Goal: Task Accomplishment & Management: Manage account settings

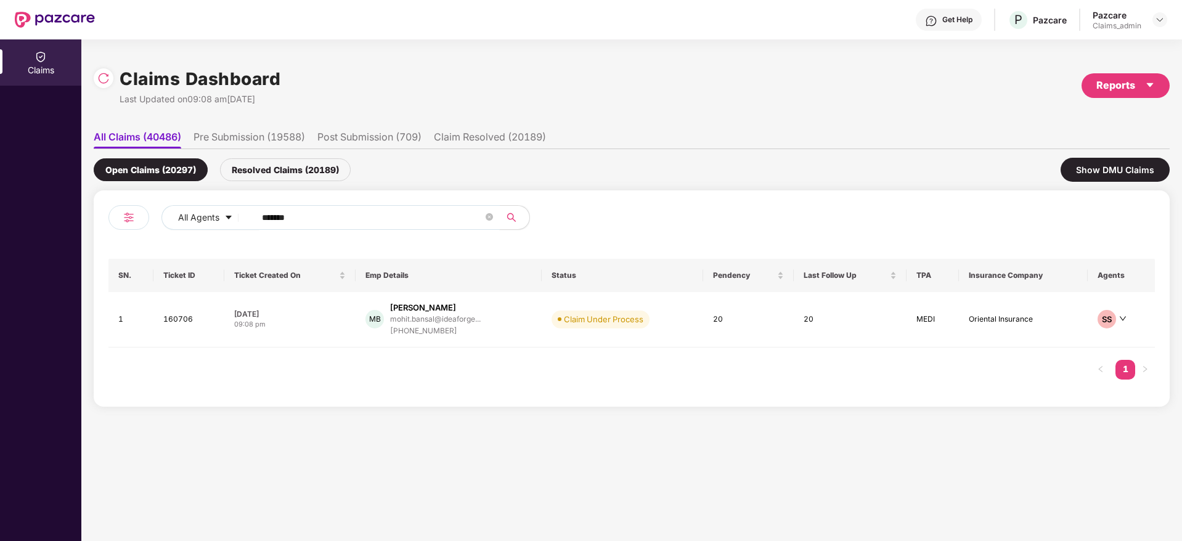
click at [304, 216] on input "******" at bounding box center [372, 217] width 221 height 18
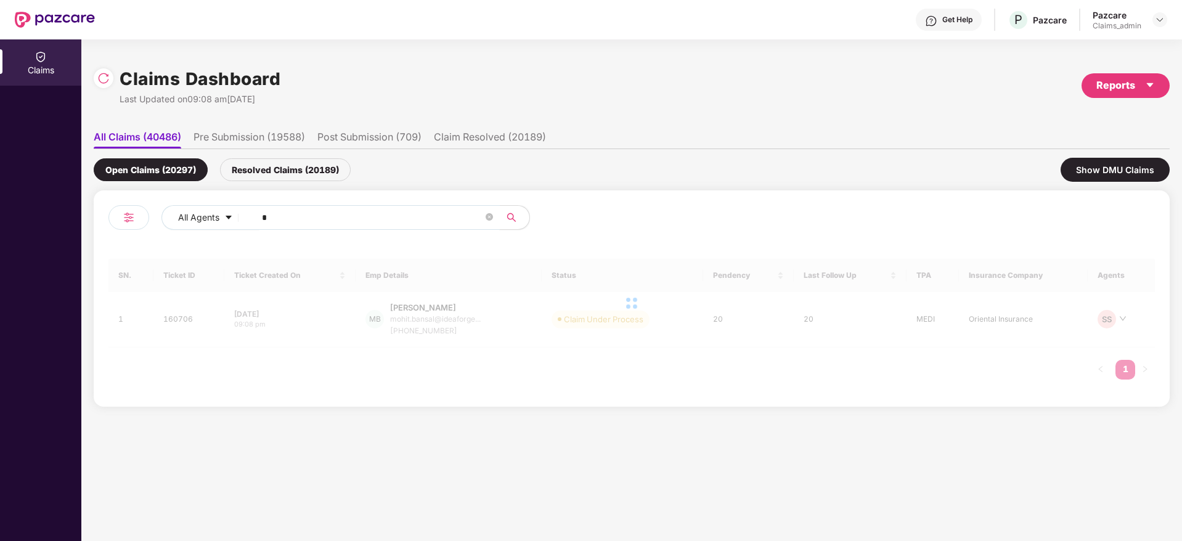
paste input "******"
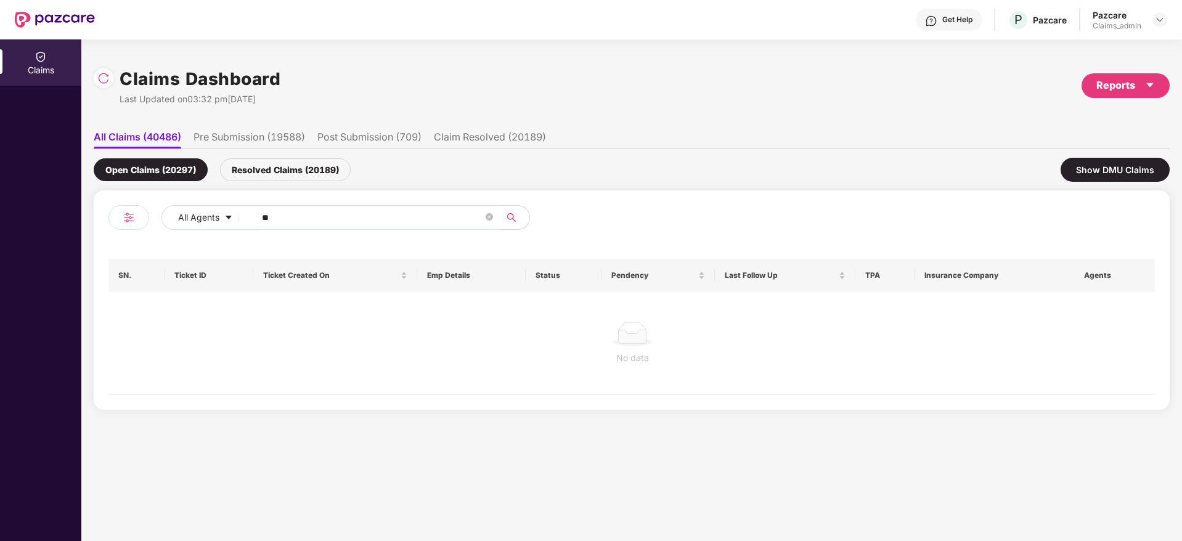
type input "*"
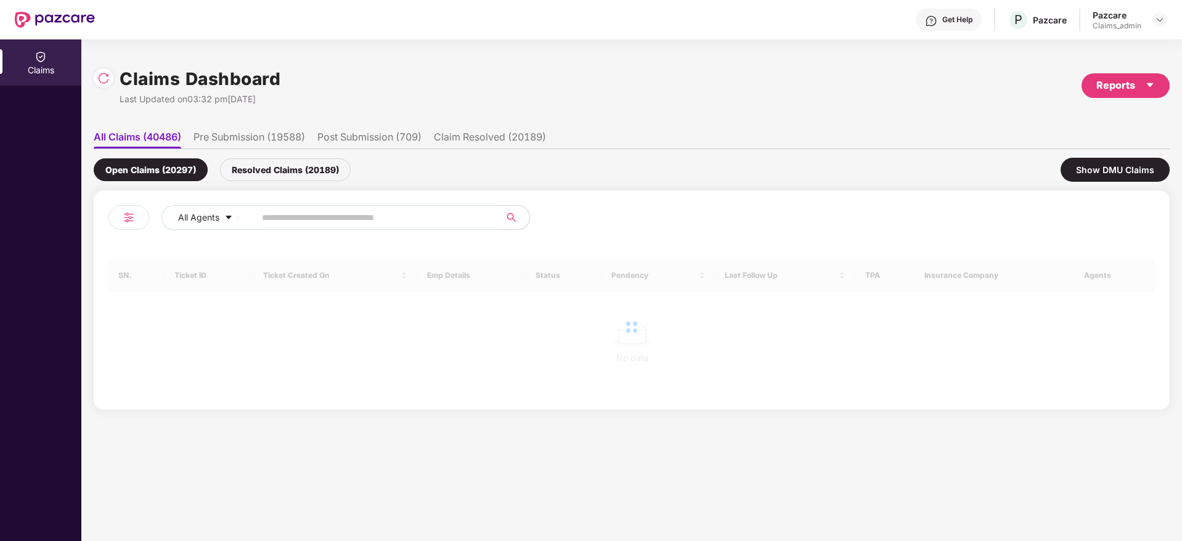
paste input "******"
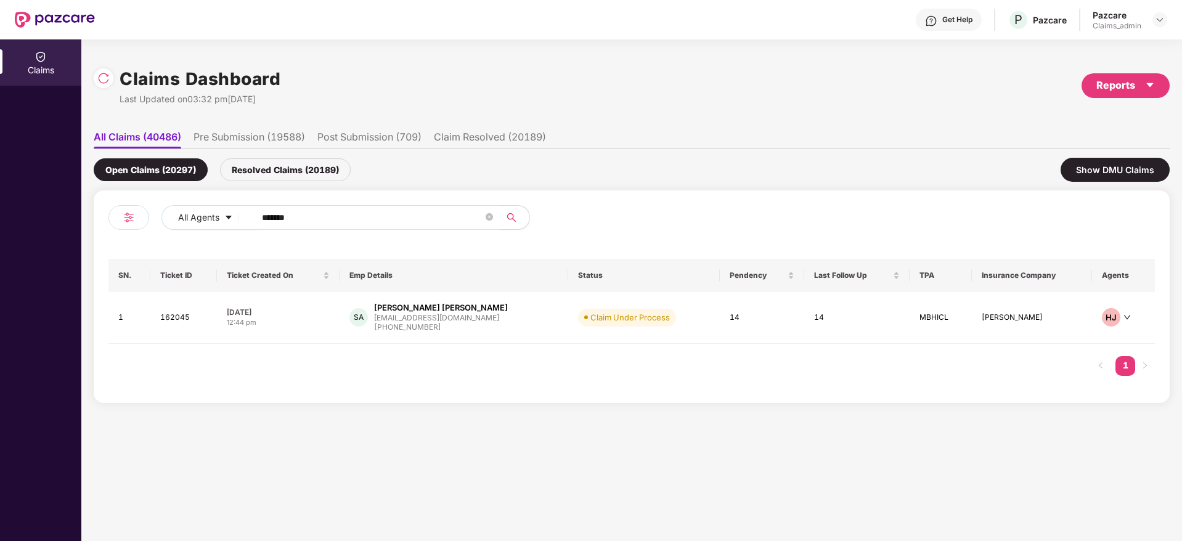
type input "******"
click at [298, 317] on div "12:44 pm" at bounding box center [278, 322] width 103 height 10
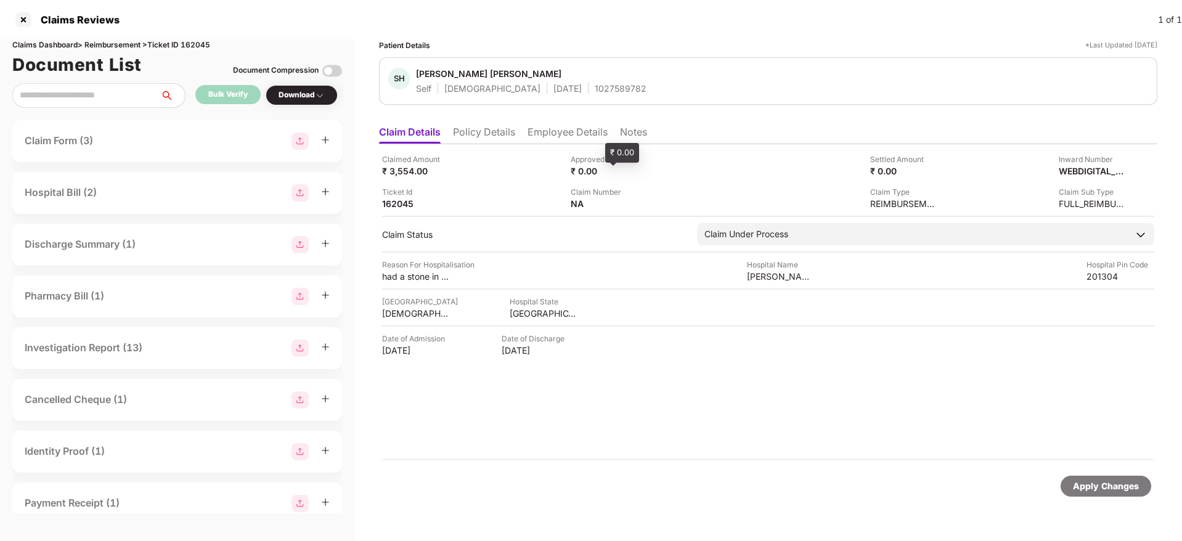
click at [620, 166] on div "₹ 0.00" at bounding box center [605, 171] width 68 height 12
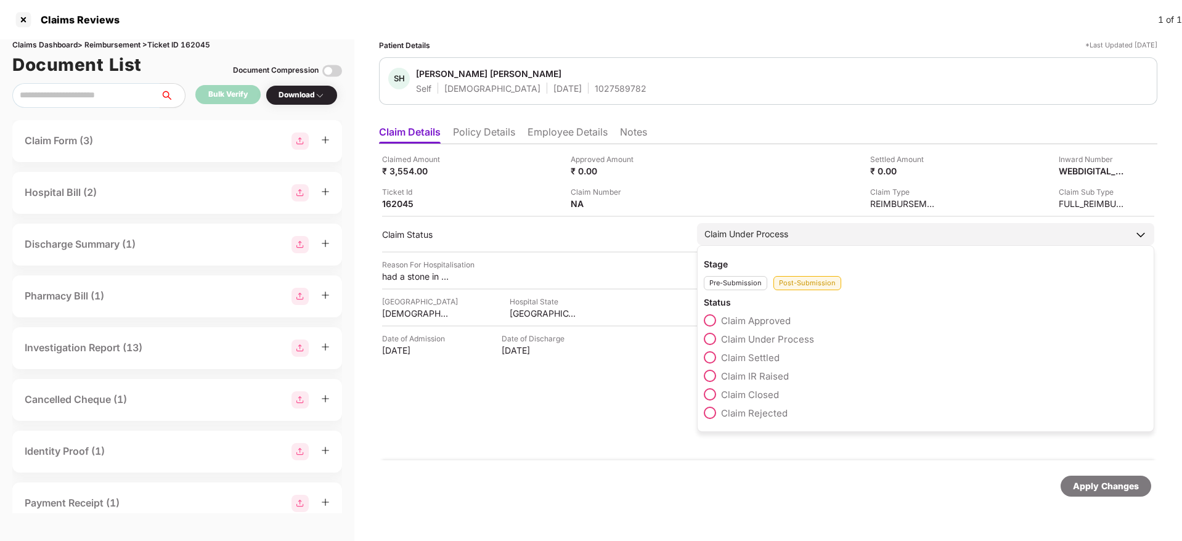
click at [747, 324] on span "Claim Approved" at bounding box center [756, 321] width 70 height 12
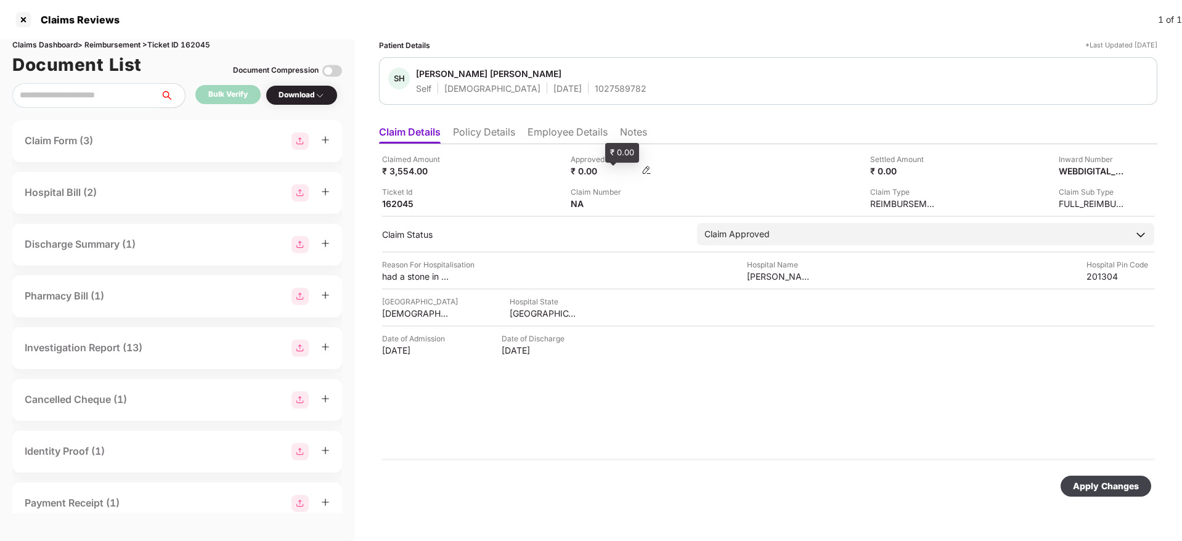
drag, startPoint x: 642, startPoint y: 167, endPoint x: 603, endPoint y: 171, distance: 39.0
click at [603, 171] on div "Approved Amount ₹ 0.00" at bounding box center [660, 164] width 179 height 23
click at [603, 171] on div "₹ 0.00" at bounding box center [605, 171] width 68 height 12
click at [607, 165] on div "₹ 0.00" at bounding box center [605, 171] width 68 height 12
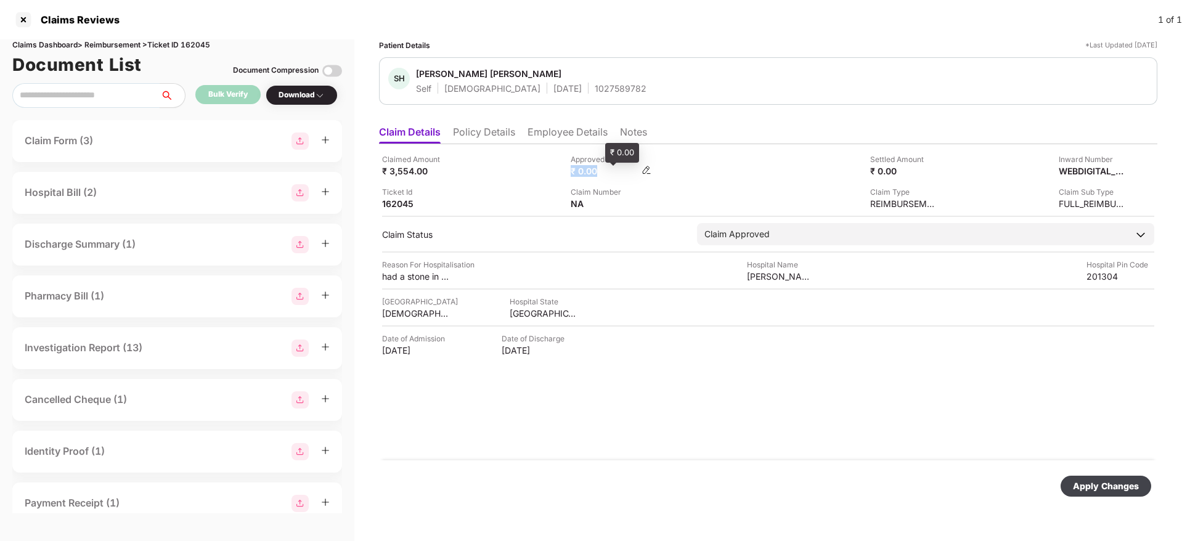
click at [607, 165] on div "₹ 0.00" at bounding box center [605, 171] width 68 height 12
drag, startPoint x: 607, startPoint y: 165, endPoint x: 648, endPoint y: 168, distance: 40.8
click at [648, 168] on div "₹ 0.00" at bounding box center [611, 171] width 81 height 12
click at [648, 168] on img at bounding box center [647, 170] width 10 height 10
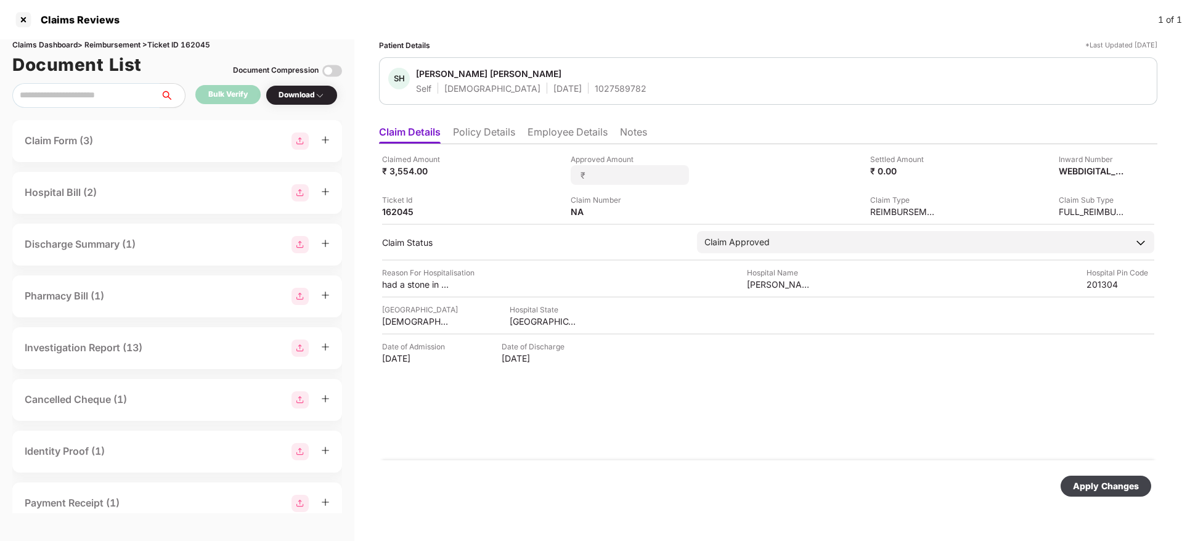
click at [779, 113] on div "Patient Details *Last Updated 01 Aug 2025 SH Sabir Hussain Ansari Self Male 02 …" at bounding box center [768, 277] width 778 height 477
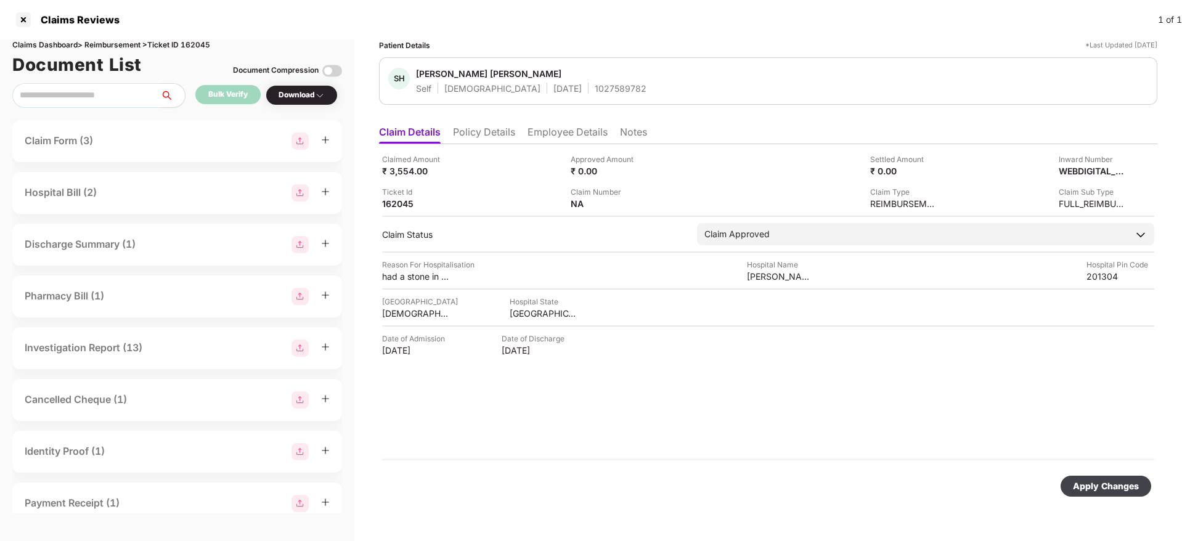
click at [665, 174] on div "Approved Amount ₹ 0.00" at bounding box center [660, 164] width 179 height 23
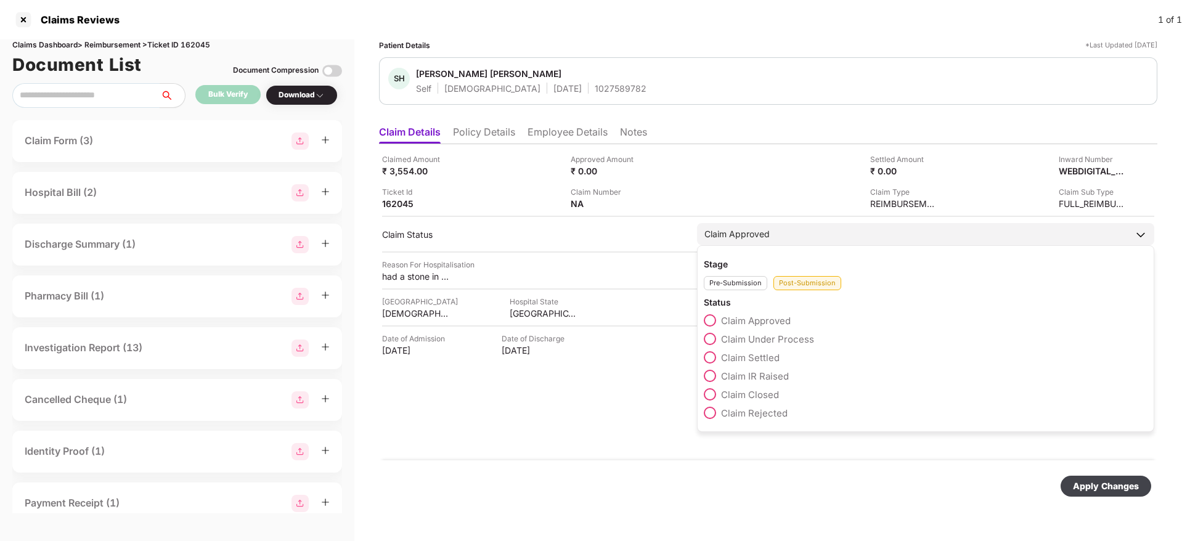
click at [728, 320] on span "Claim Approved" at bounding box center [756, 321] width 70 height 12
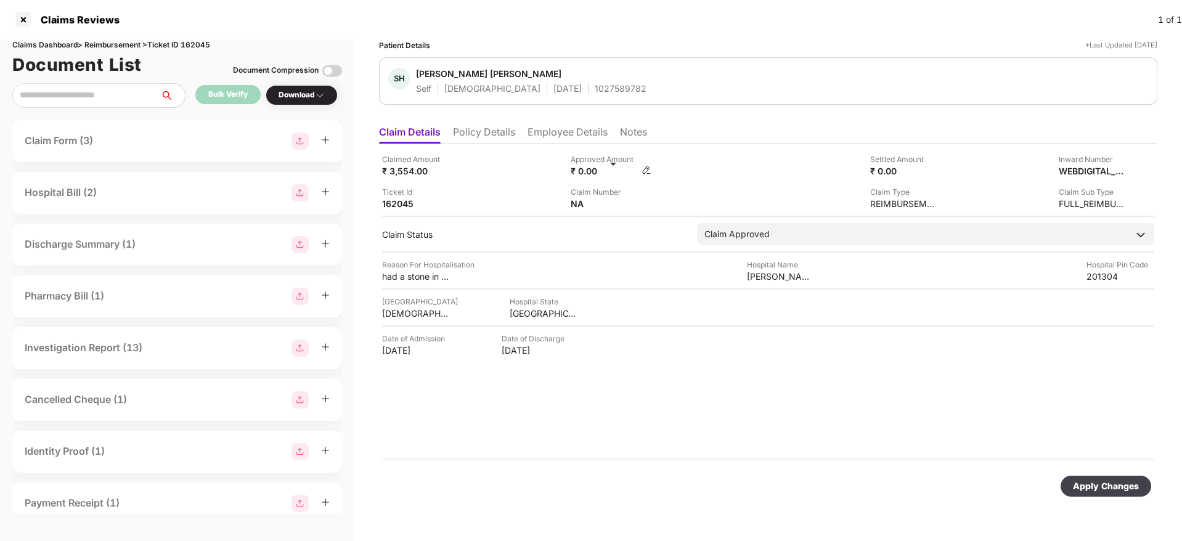
click at [616, 167] on div "₹ 0.00" at bounding box center [605, 171] width 68 height 12
click at [646, 169] on div "Approved Amount ₹ 0.00" at bounding box center [660, 164] width 179 height 23
click at [648, 167] on img at bounding box center [647, 170] width 10 height 10
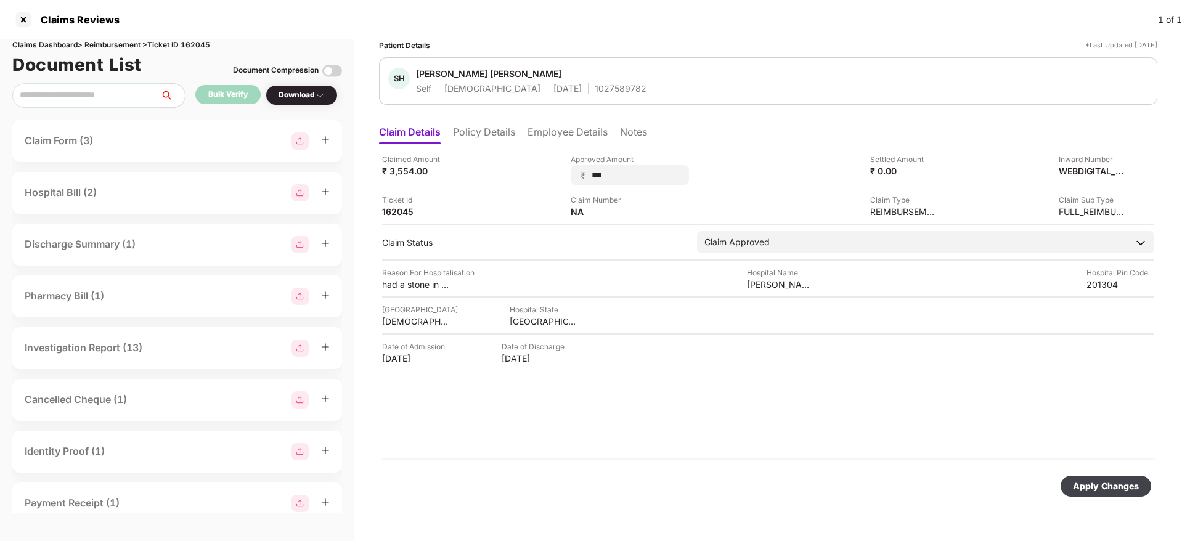
type input "****"
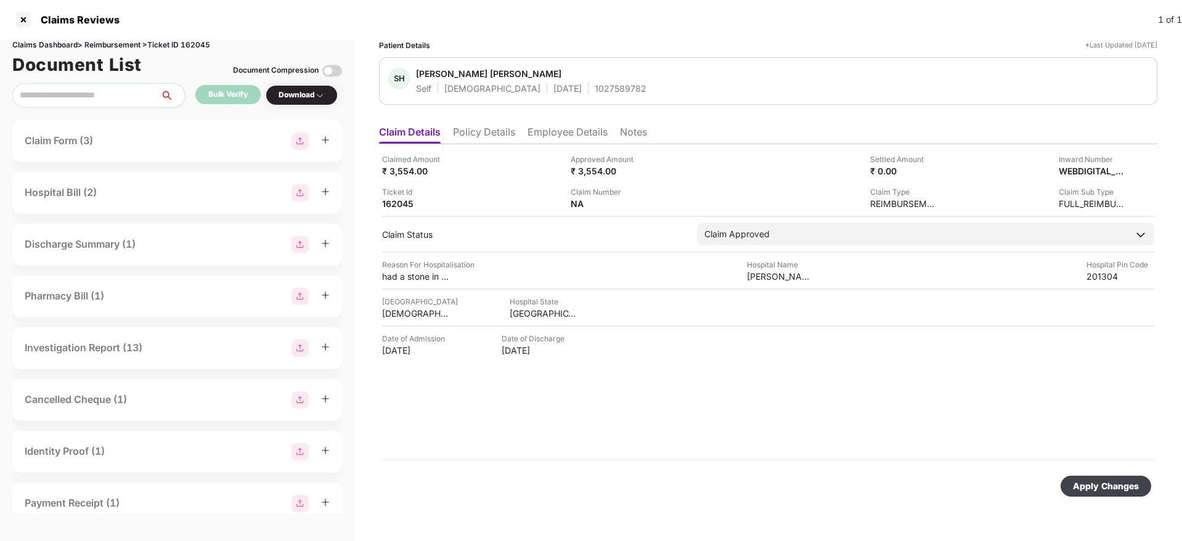
click at [1104, 492] on div "Apply Changes" at bounding box center [1106, 486] width 66 height 14
click at [564, 127] on li "Employee Details" at bounding box center [568, 135] width 80 height 18
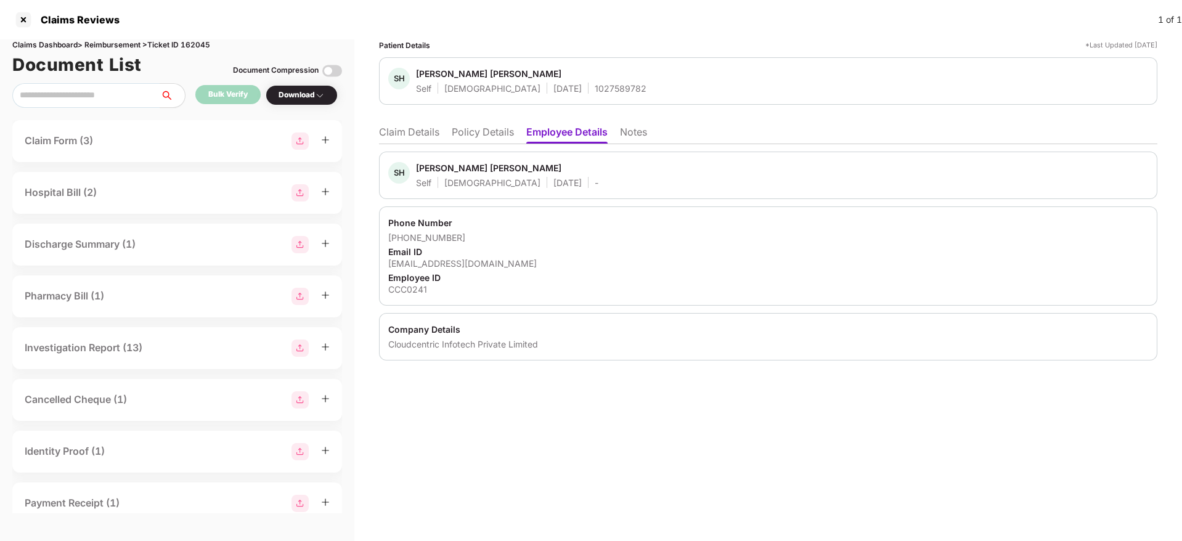
click at [408, 266] on div "sabir@cccinfotech.com" at bounding box center [768, 264] width 760 height 12
copy div "sabir@cccinfotech.com"
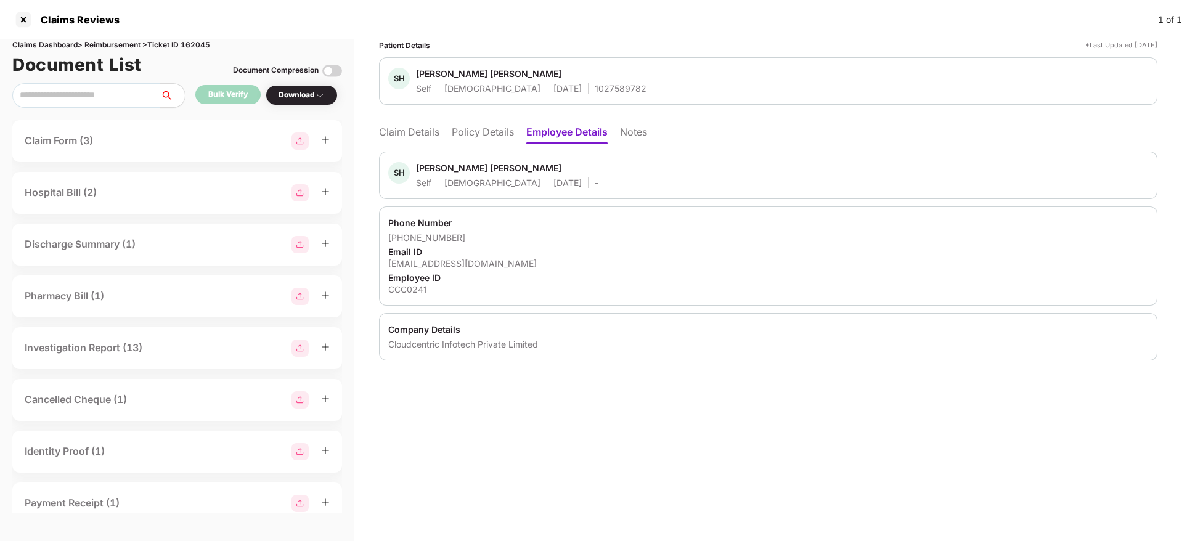
click at [409, 134] on li "Claim Details" at bounding box center [409, 135] width 60 height 18
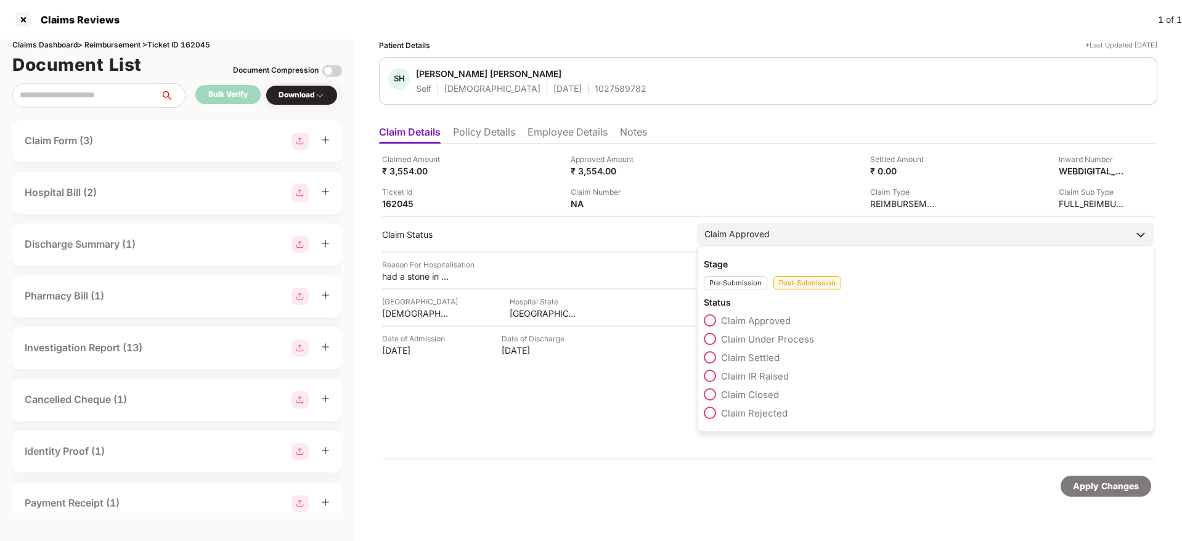
click at [754, 319] on span "Claim Approved" at bounding box center [756, 321] width 70 height 12
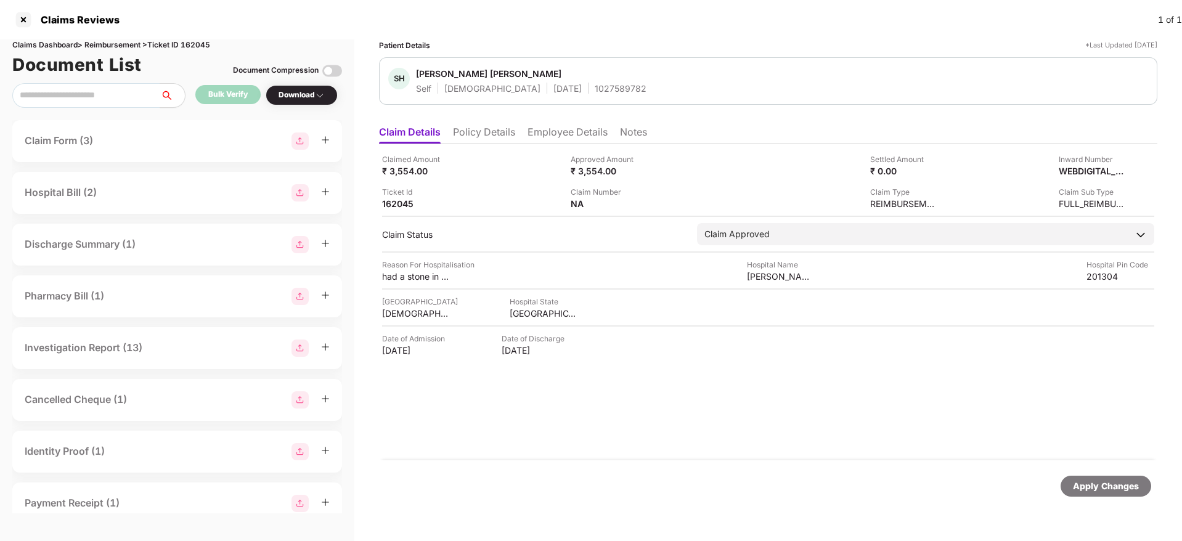
click at [1093, 478] on div "Apply Changes" at bounding box center [1106, 486] width 91 height 21
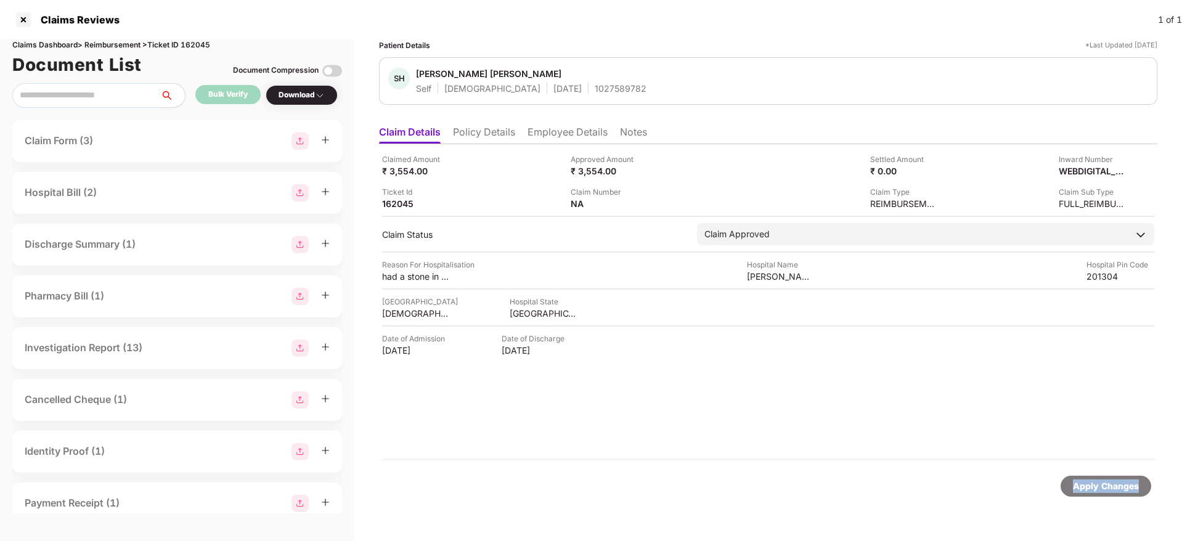
click at [782, 473] on div "Apply Changes" at bounding box center [768, 486] width 778 height 52
click at [17, 15] on div at bounding box center [24, 20] width 20 height 20
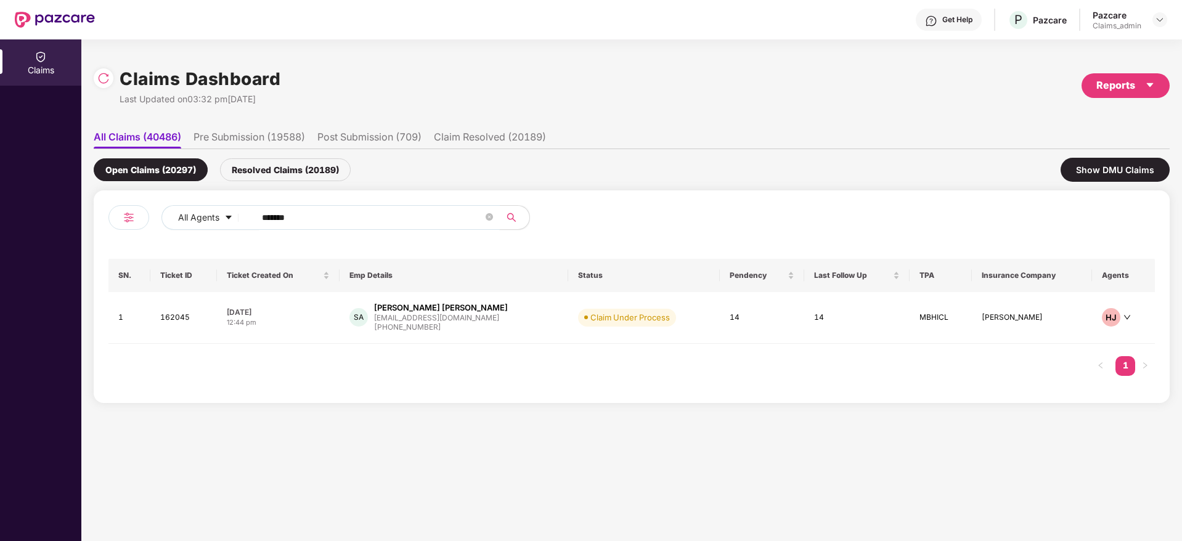
click at [349, 210] on input "******" at bounding box center [372, 217] width 221 height 18
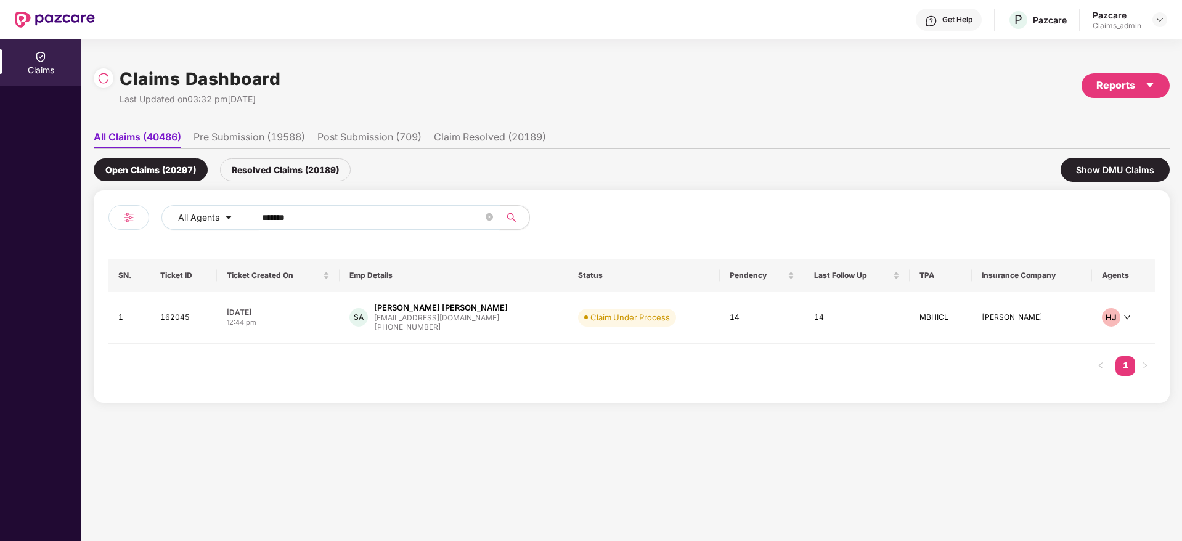
click at [349, 210] on input "******" at bounding box center [372, 217] width 221 height 18
paste input "******"
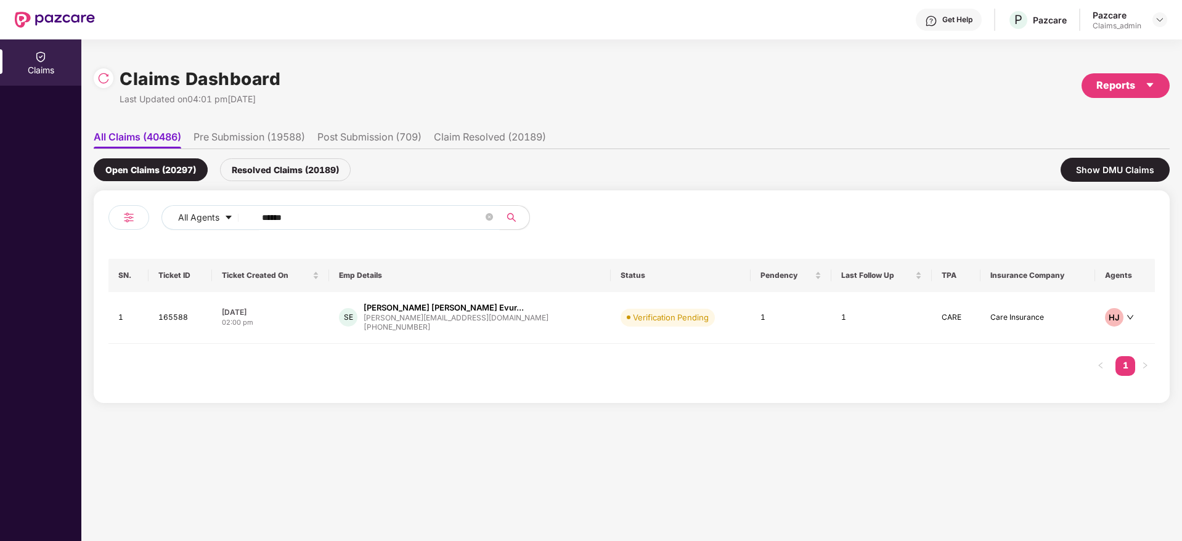
type input "******"
click at [313, 312] on div "13 Aug 2025" at bounding box center [270, 312] width 97 height 10
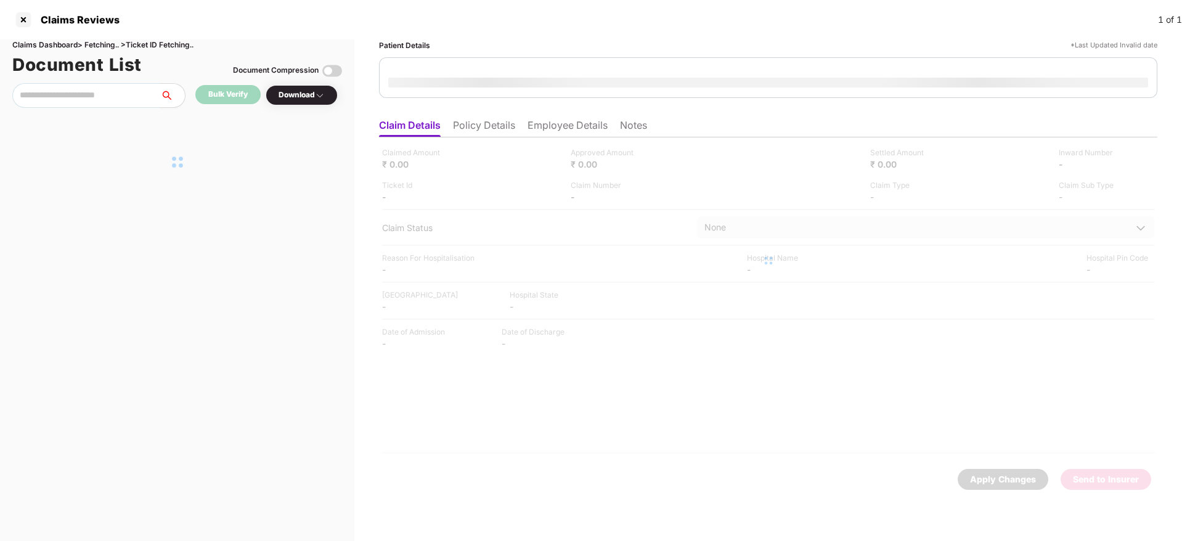
click at [475, 124] on li "Policy Details" at bounding box center [484, 128] width 62 height 18
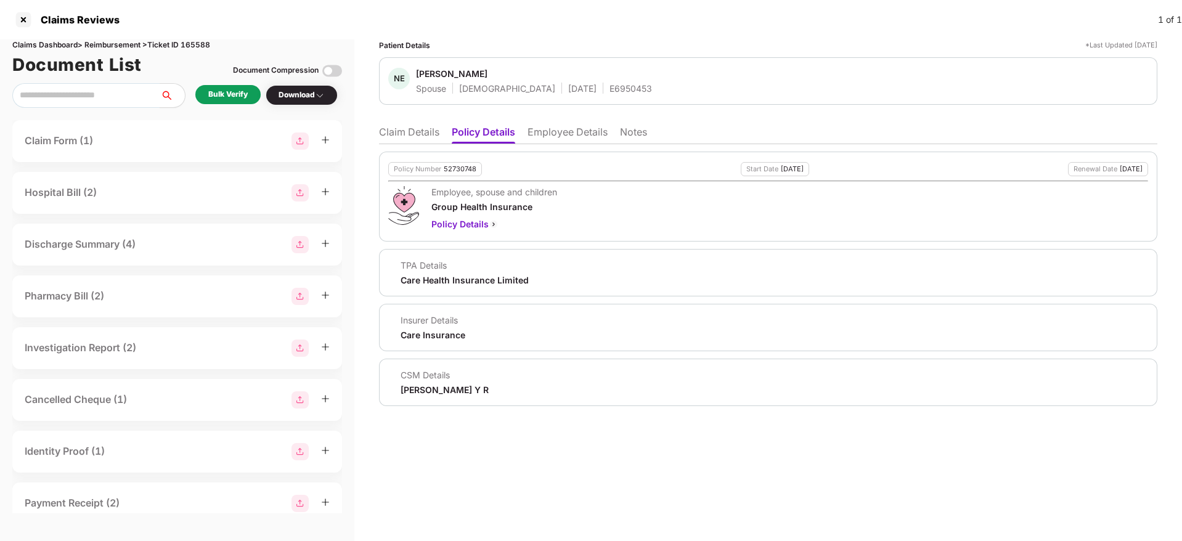
click at [416, 126] on li "Claim Details" at bounding box center [409, 135] width 60 height 18
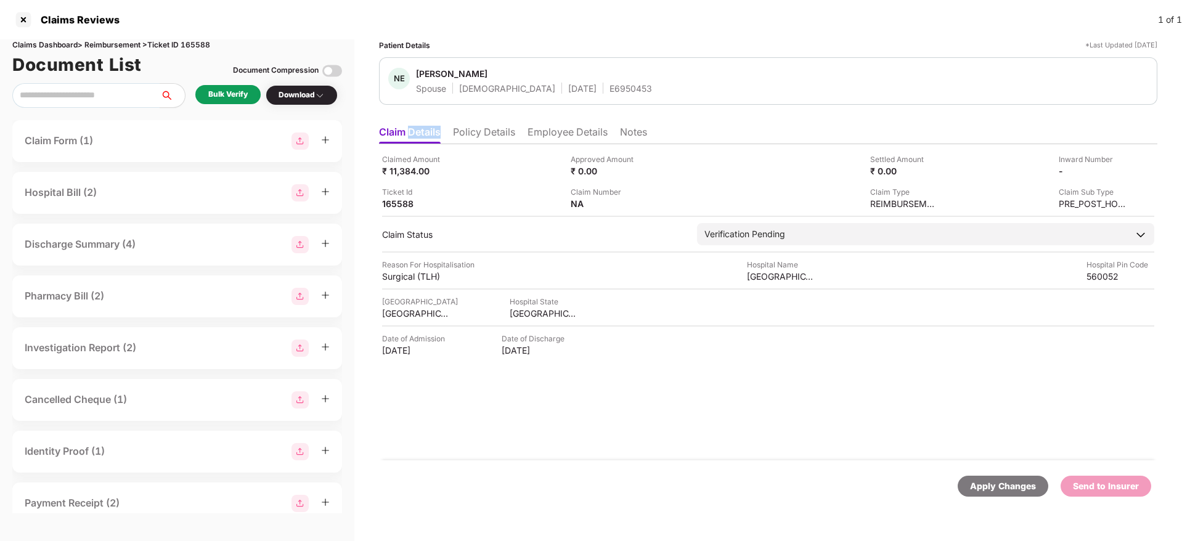
click at [416, 126] on li "Claim Details" at bounding box center [410, 135] width 62 height 18
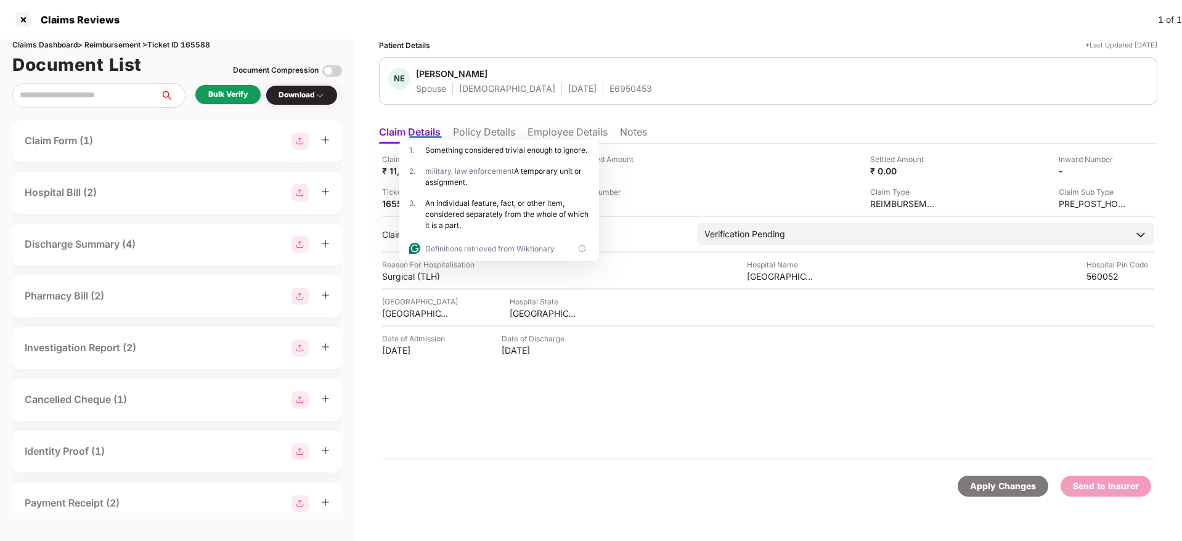
click at [643, 436] on div "Claimed Amount ₹ 11,384.00 Approved Amount ₹ 0.00 Settled Amount ₹ 0.00 Inward …" at bounding box center [768, 302] width 778 height 316
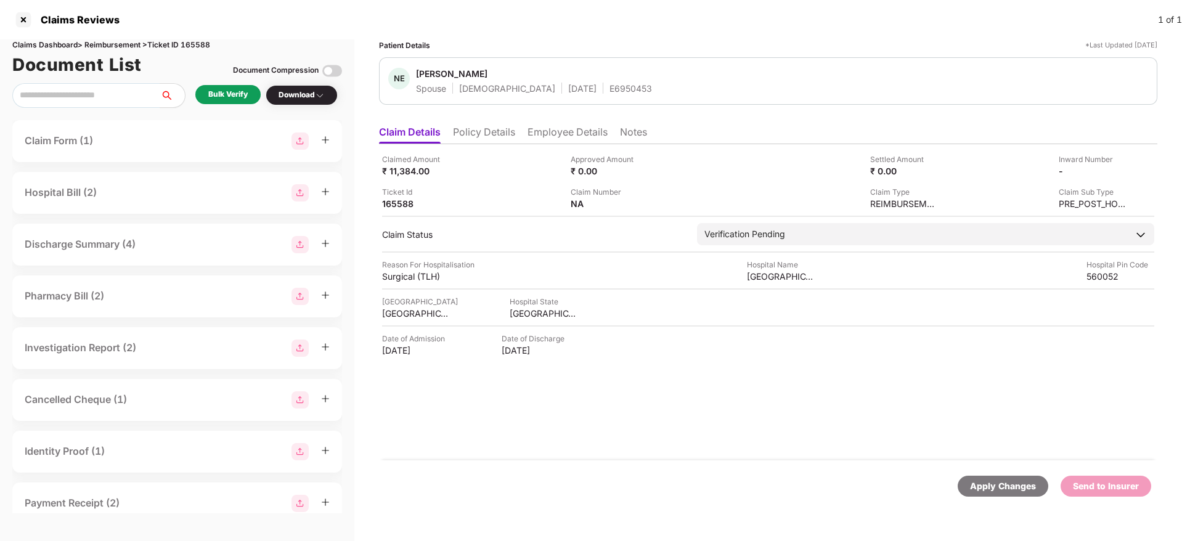
click at [491, 126] on li "Policy Details" at bounding box center [484, 135] width 62 height 18
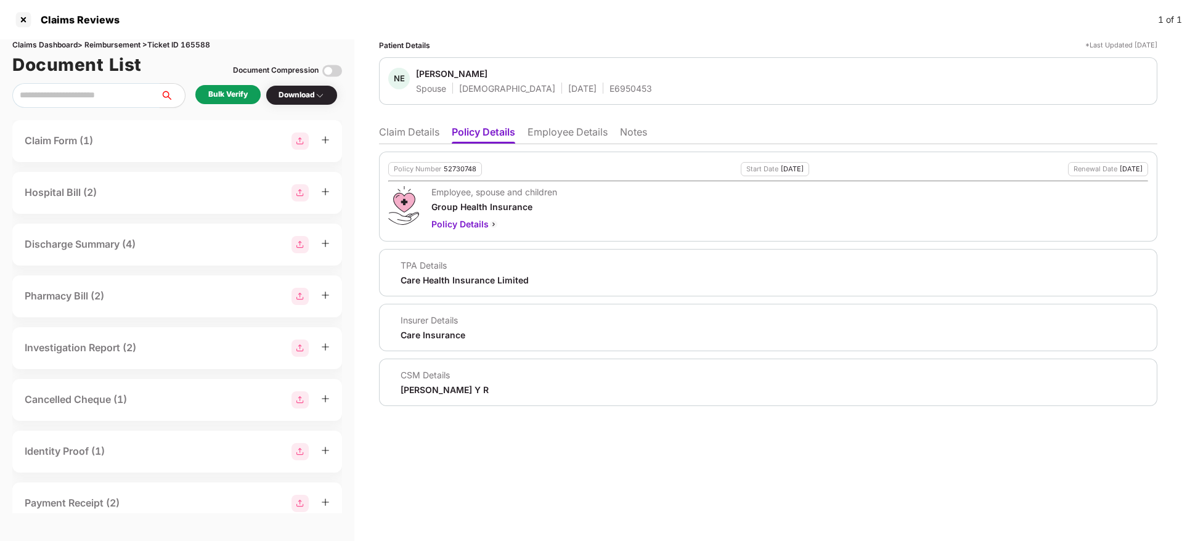
click at [452, 169] on div "52730748" at bounding box center [460, 169] width 33 height 8
copy div "52730748"
click at [571, 135] on li "Employee Details" at bounding box center [568, 135] width 80 height 18
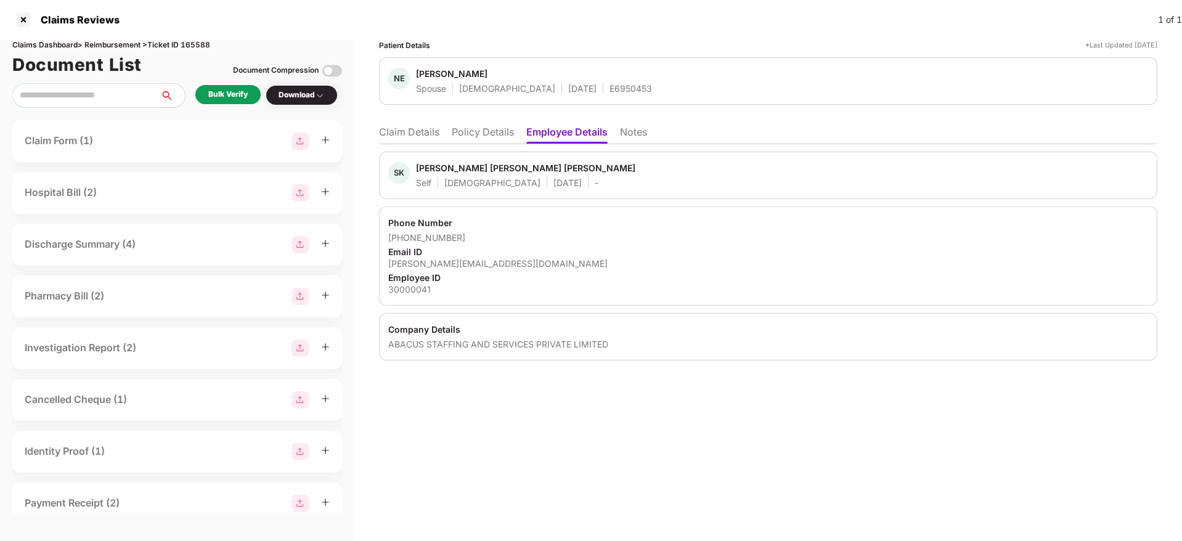
click at [435, 264] on div "siva.evuri08@gmail.com" at bounding box center [768, 264] width 760 height 12
copy div "siva.evuri08@gmail.com"
click at [435, 264] on div "siva.evuri08@gmail.com" at bounding box center [768, 264] width 760 height 12
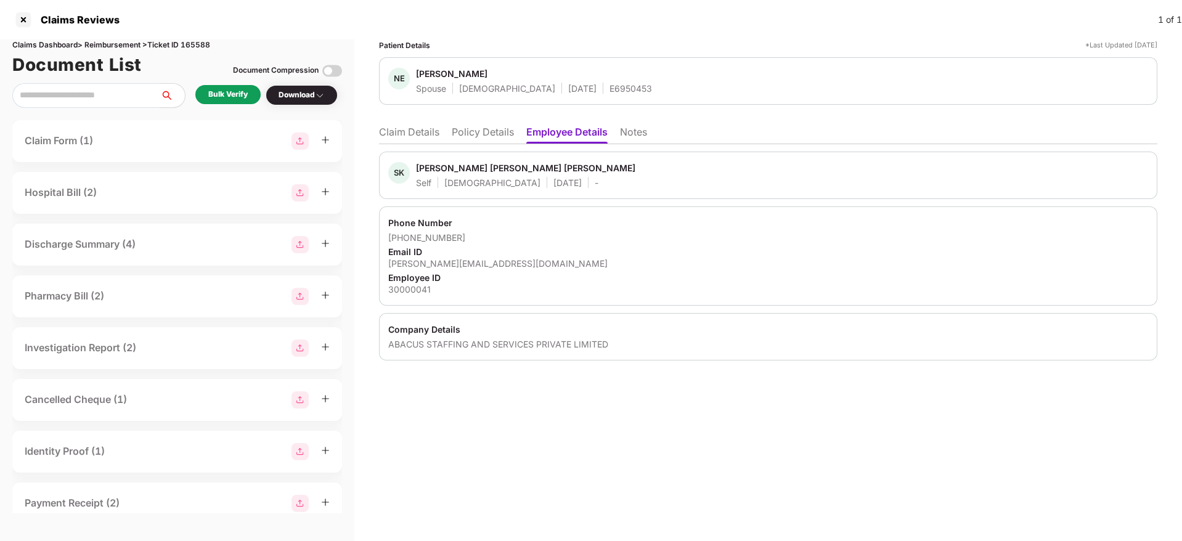
click at [408, 131] on li "Claim Details" at bounding box center [409, 135] width 60 height 18
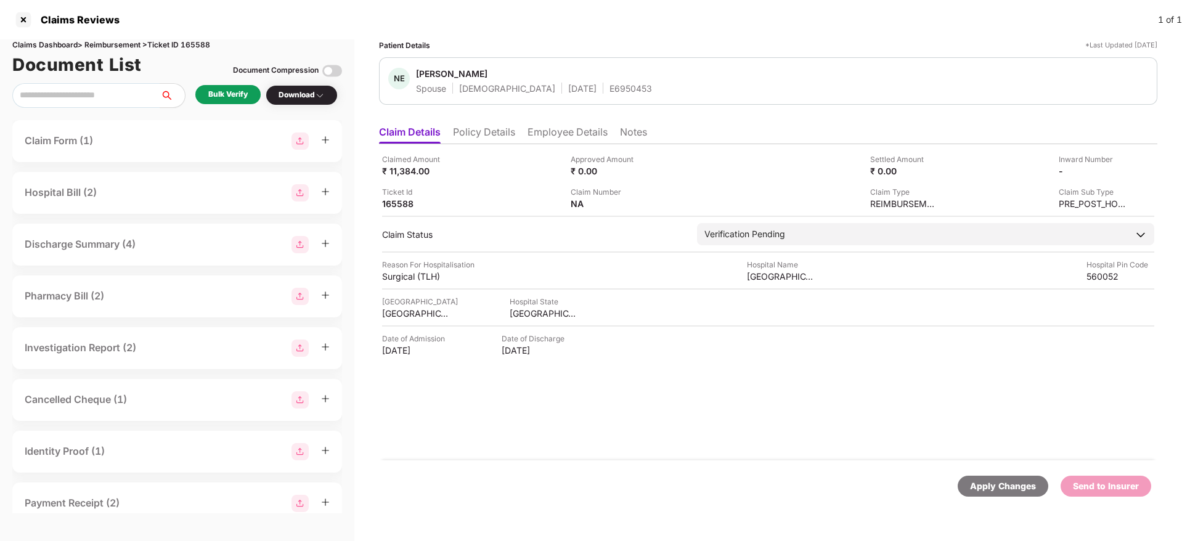
click at [469, 131] on li "Policy Details" at bounding box center [484, 135] width 62 height 18
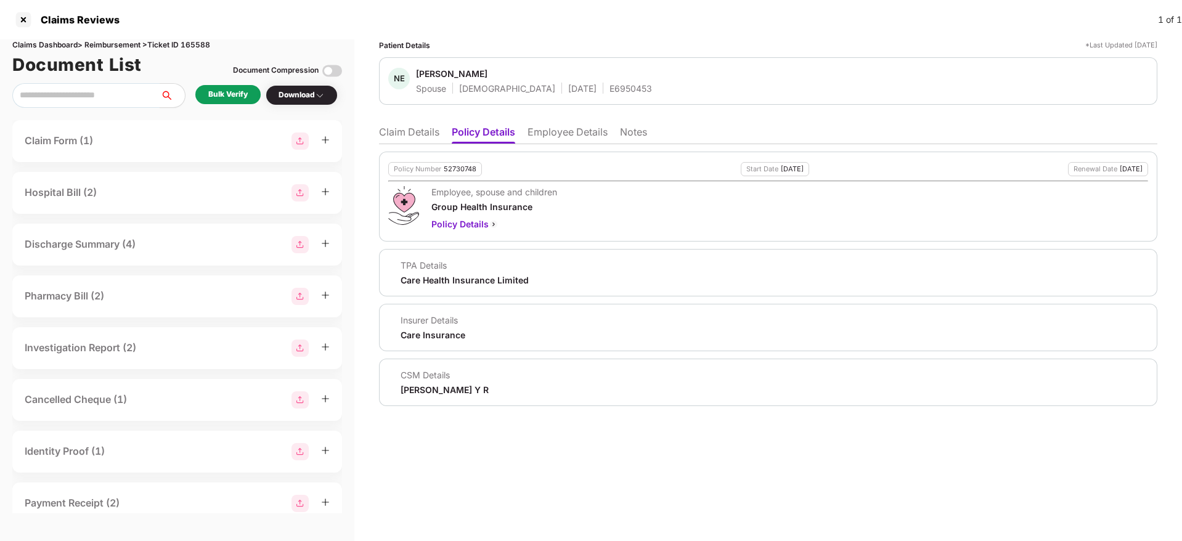
click at [403, 129] on li "Claim Details" at bounding box center [409, 135] width 60 height 18
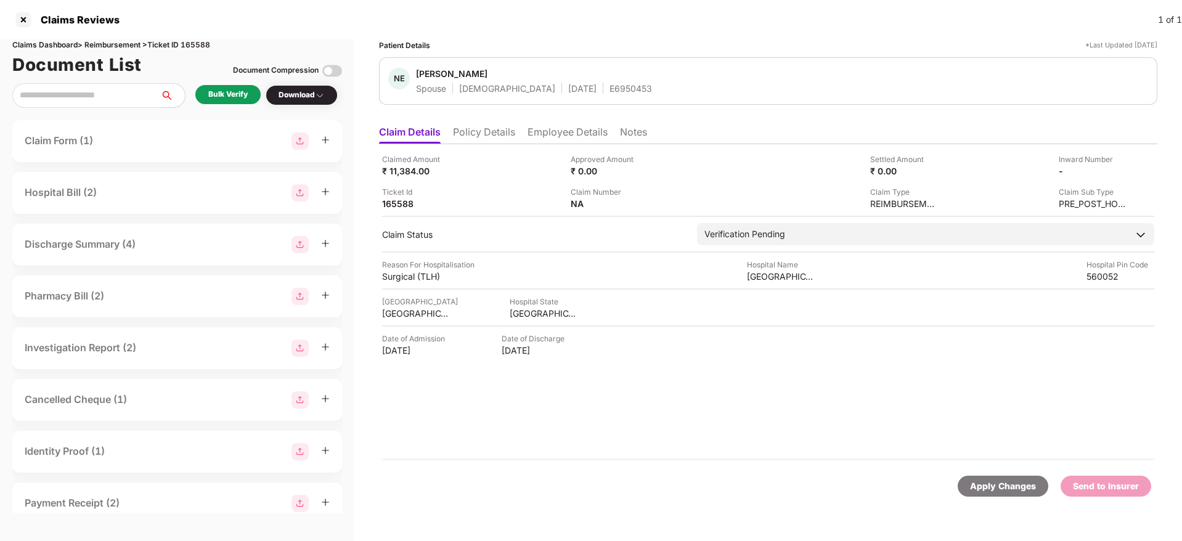
click at [430, 75] on div "Naveena Evuri" at bounding box center [451, 74] width 71 height 12
copy div "Naveena"
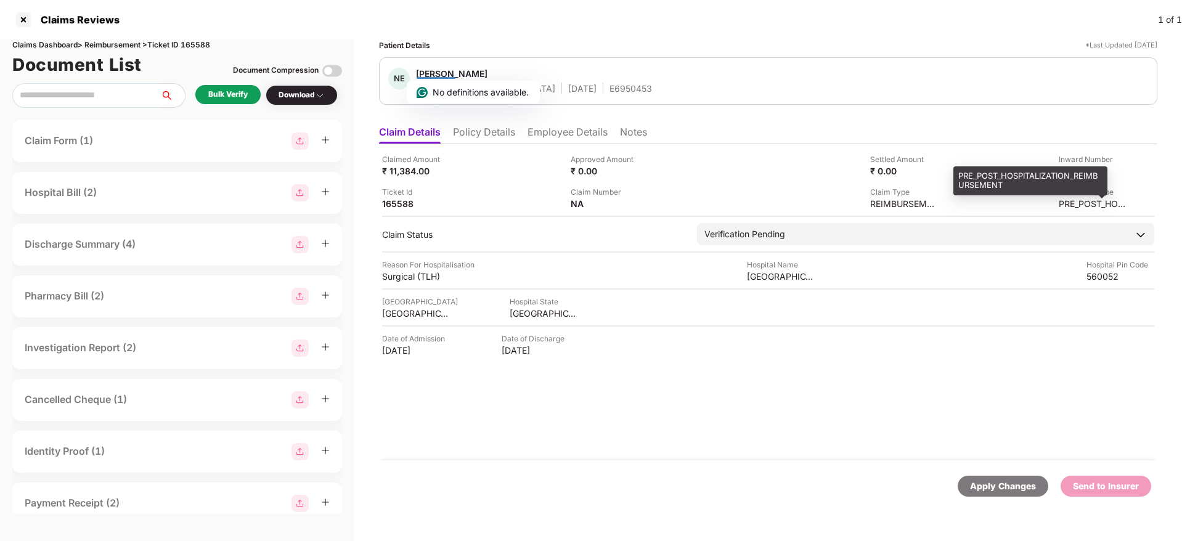
click at [1067, 200] on div "PRE_POST_HOSPITALIZATION_REIMBURSEMENT" at bounding box center [1093, 204] width 68 height 12
copy div "PRE_POST_HOSPITALIZATION_REIMBURSEMENT"
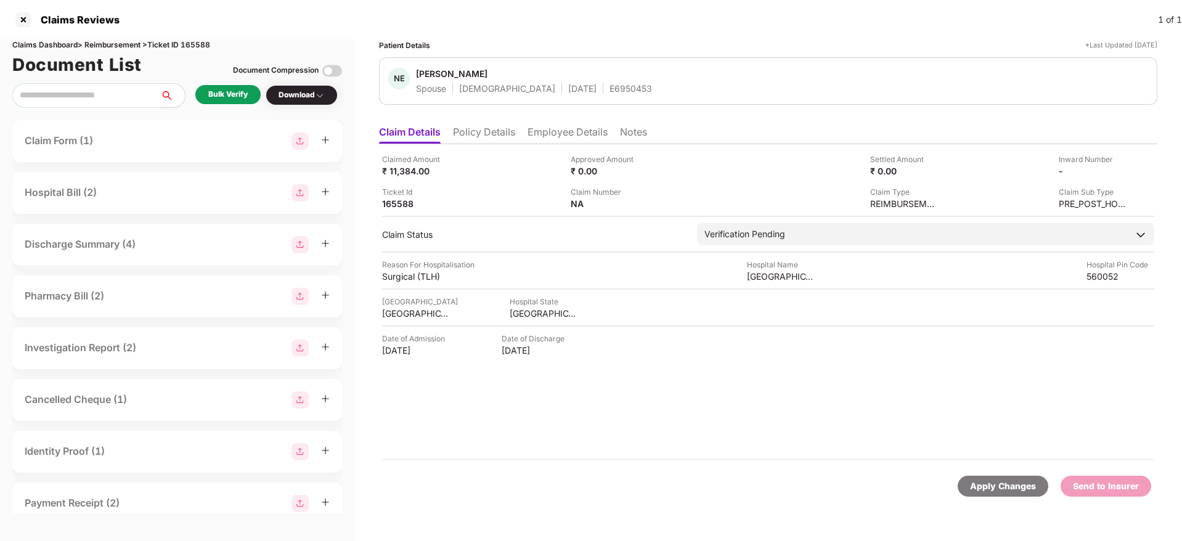
click at [539, 133] on li "Employee Details" at bounding box center [568, 135] width 80 height 18
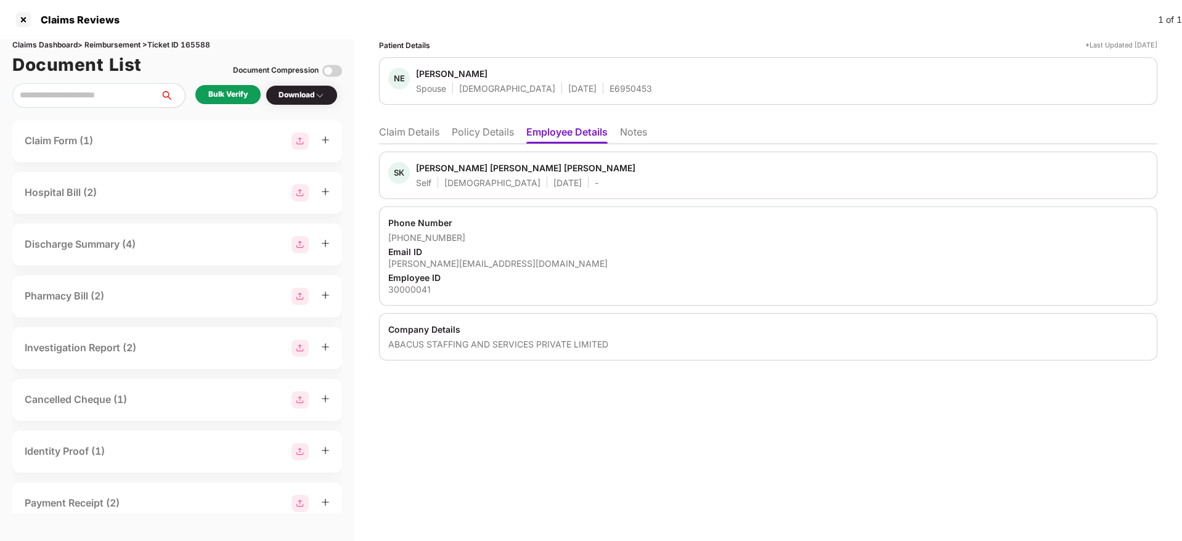
click at [424, 264] on div "siva.evuri08@gmail.com" at bounding box center [768, 264] width 760 height 12
copy div "siva.evuri08@gmail.com"
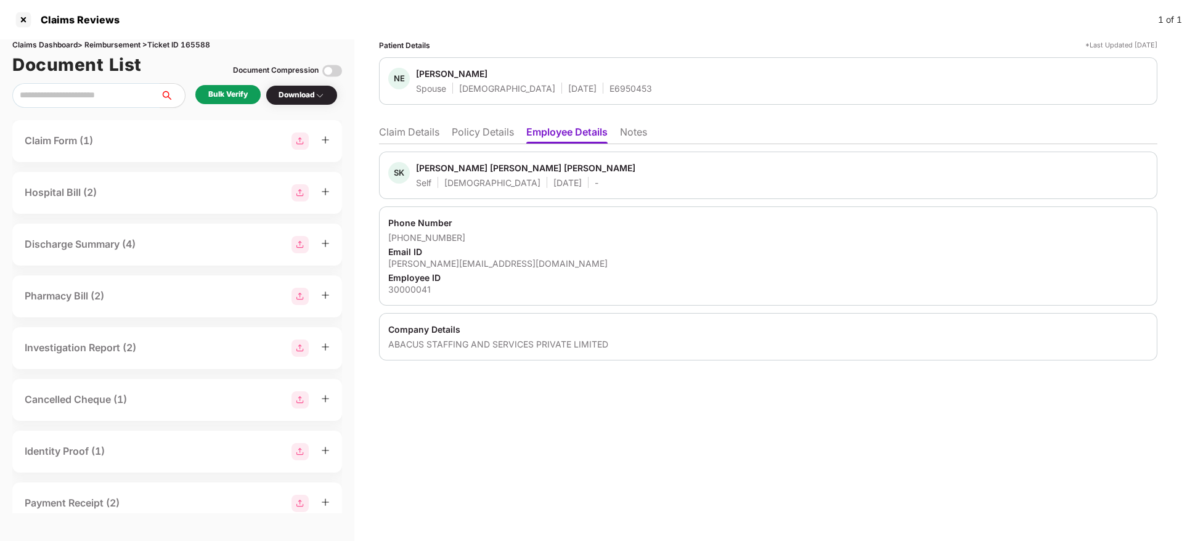
click at [416, 138] on li "Claim Details" at bounding box center [409, 135] width 60 height 18
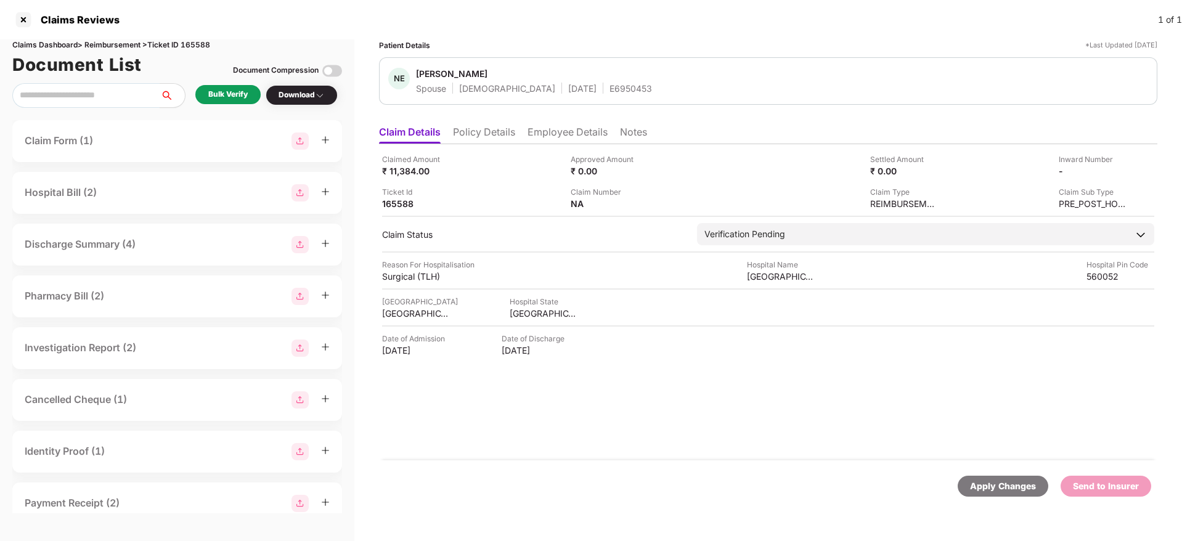
click at [397, 163] on div "Claimed Amount" at bounding box center [416, 159] width 68 height 12
click at [397, 163] on div at bounding box center [398, 159] width 31 height 9
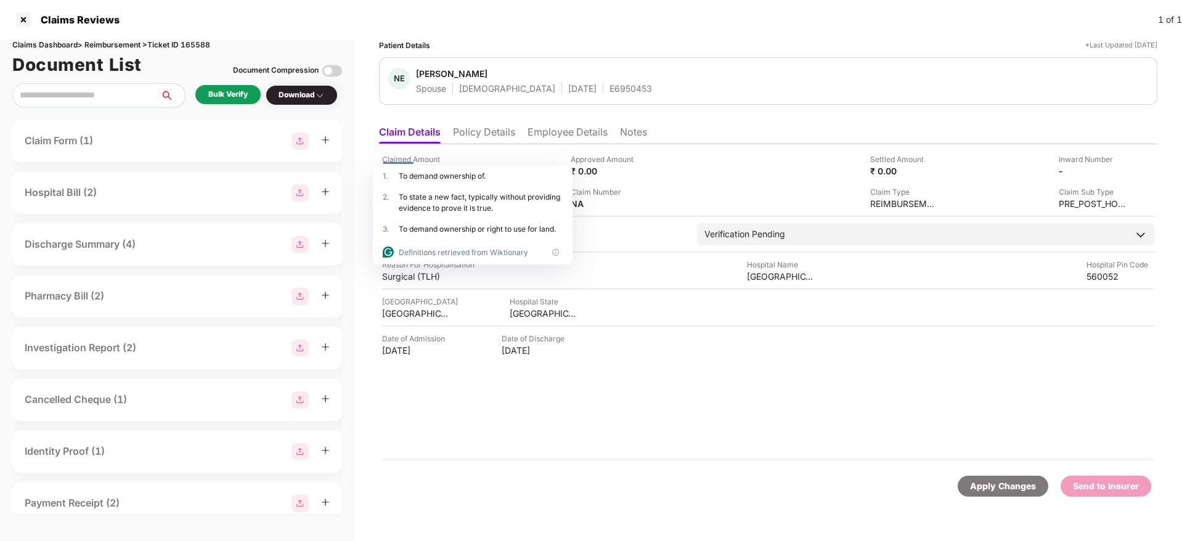
click at [727, 76] on div "NE Naveena Evuri Spouse Female 17 Mar 1985 E6950453" at bounding box center [768, 81] width 760 height 26
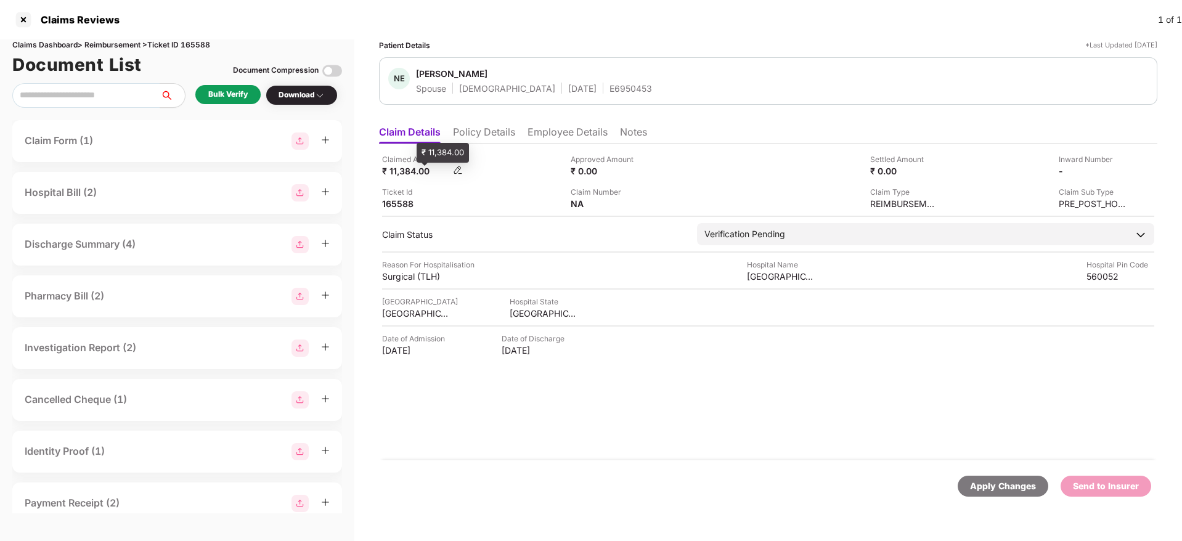
click at [409, 166] on div "₹ 11,384.00" at bounding box center [416, 171] width 68 height 12
copy div "11,384.00"
click at [597, 136] on li "Employee Details" at bounding box center [568, 135] width 80 height 18
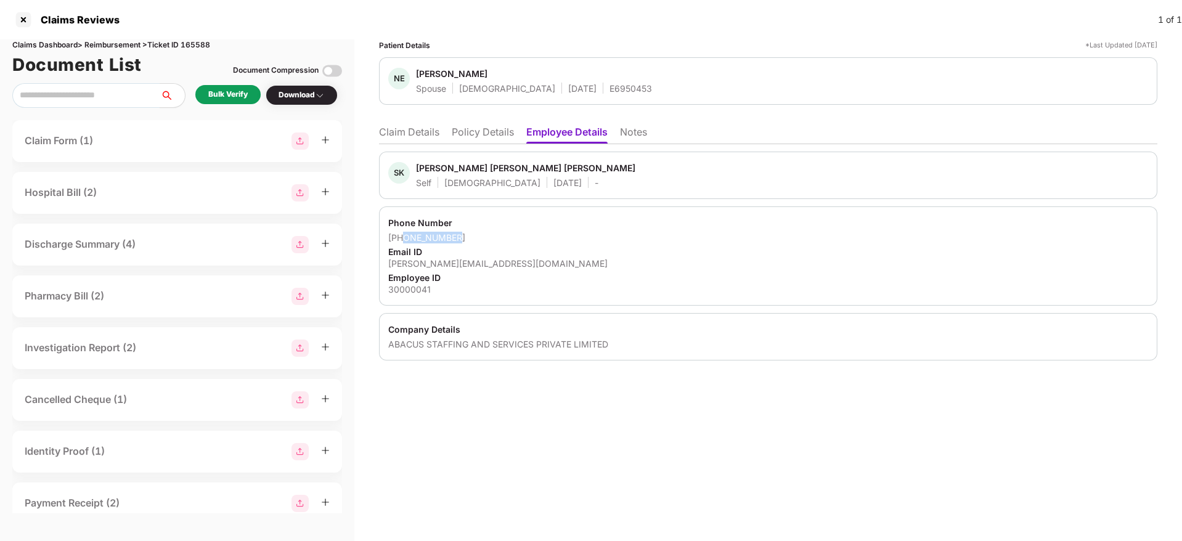
drag, startPoint x: 463, startPoint y: 233, endPoint x: 404, endPoint y: 238, distance: 59.4
click at [404, 238] on div "+919916095301" at bounding box center [768, 238] width 760 height 12
copy div "9916095301"
click at [453, 263] on div "siva.evuri08@gmail.com" at bounding box center [768, 264] width 760 height 12
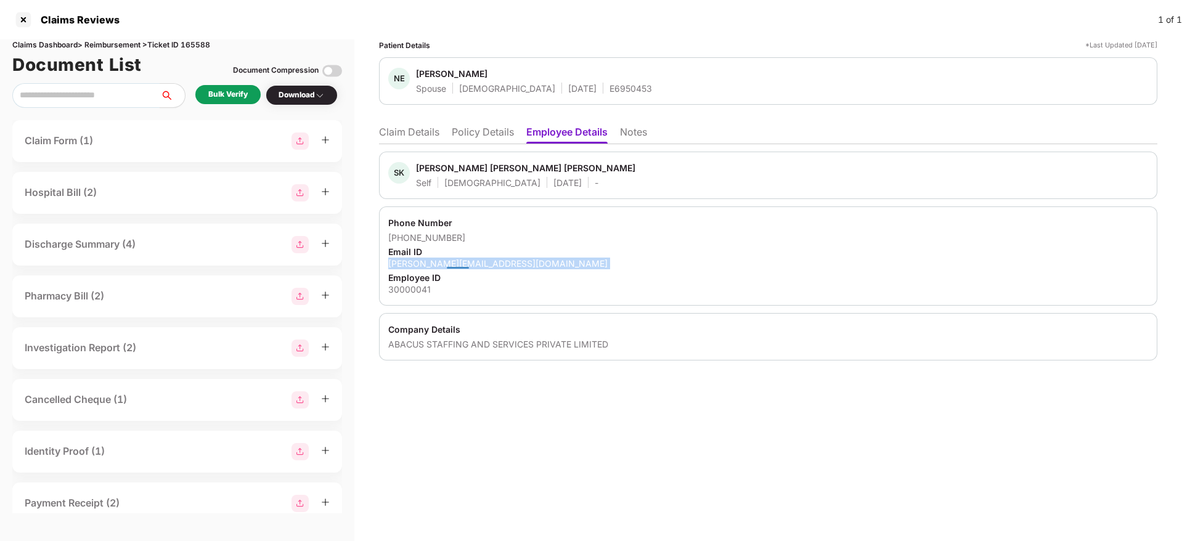
click at [453, 263] on div "siva.evuri08@gmail.com" at bounding box center [768, 264] width 760 height 12
copy div "siva.evuri08@gmail.com"
click at [237, 94] on div "Bulk Verify" at bounding box center [227, 95] width 39 height 12
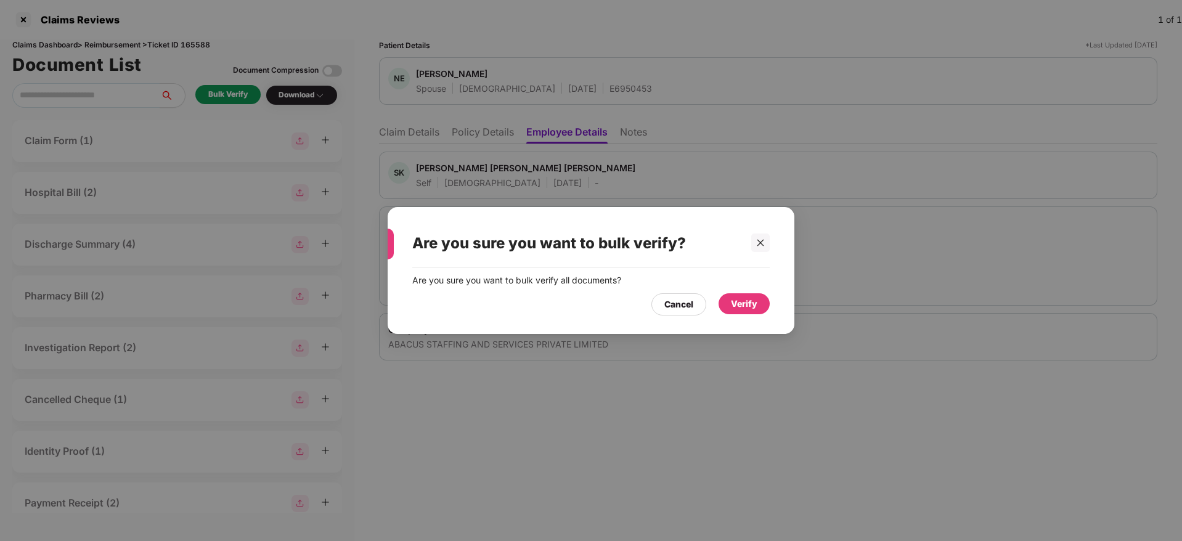
click at [752, 306] on div "Verify" at bounding box center [744, 304] width 26 height 14
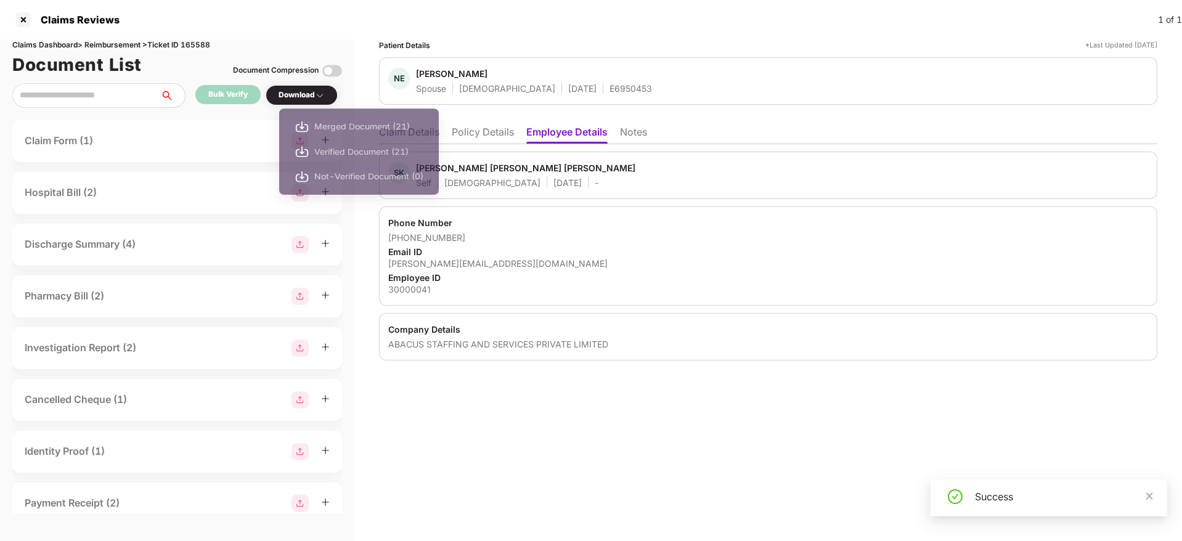
click at [306, 94] on div "Download" at bounding box center [302, 95] width 46 height 12
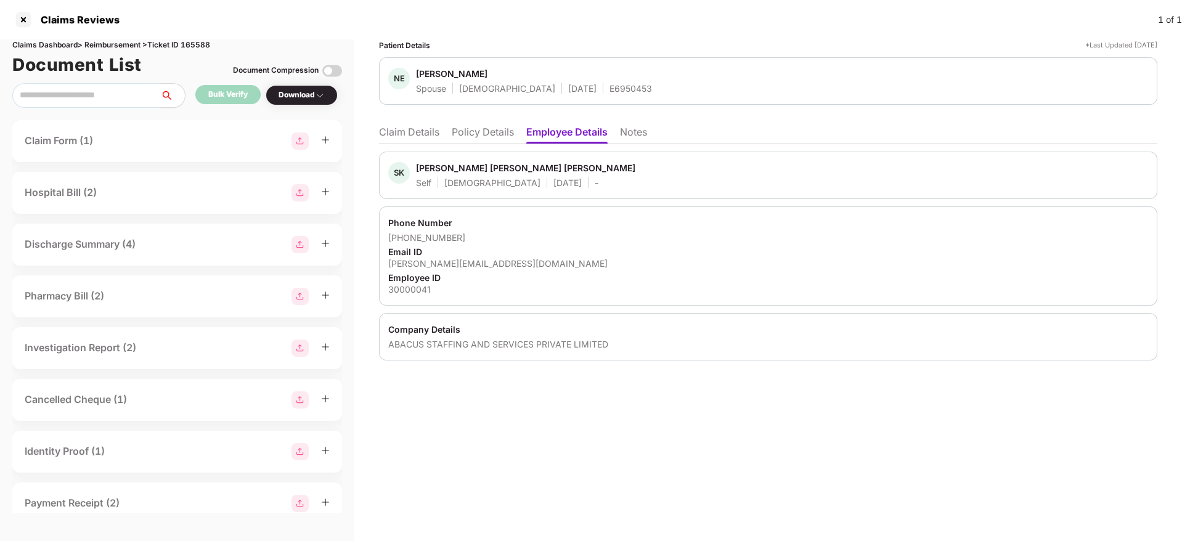
click at [306, 94] on div "Download" at bounding box center [302, 95] width 46 height 12
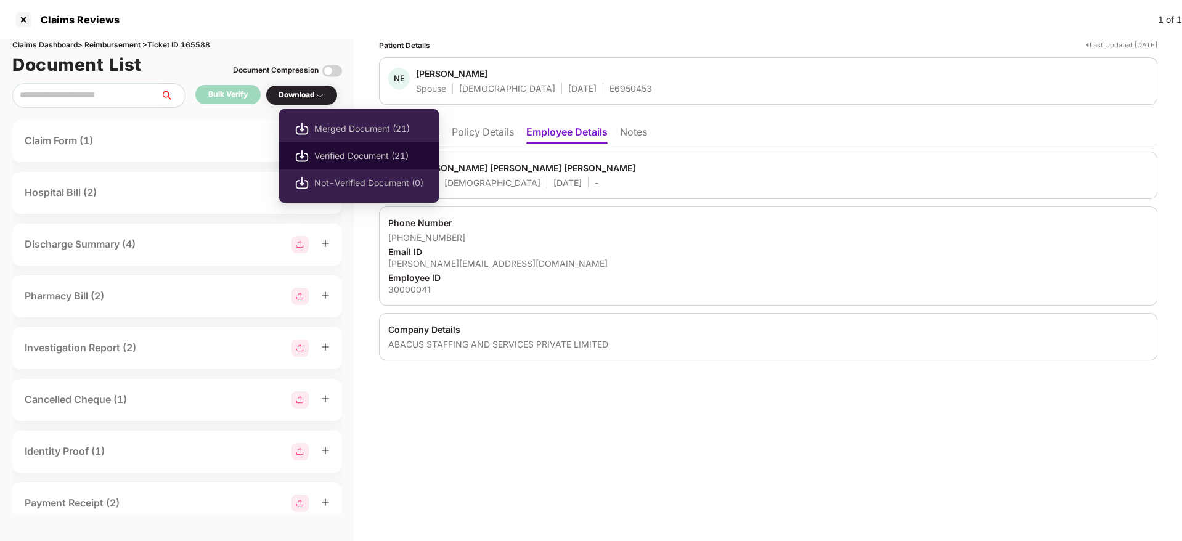
click at [323, 160] on span "Verified Document (21)" at bounding box center [368, 156] width 109 height 14
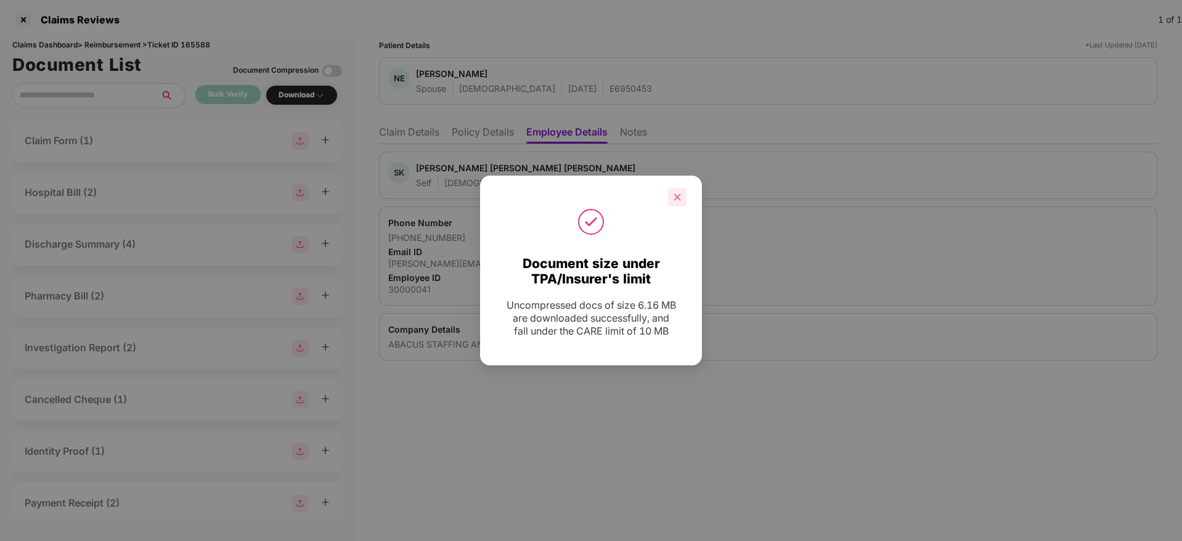
click at [677, 194] on icon "close" at bounding box center [677, 197] width 7 height 7
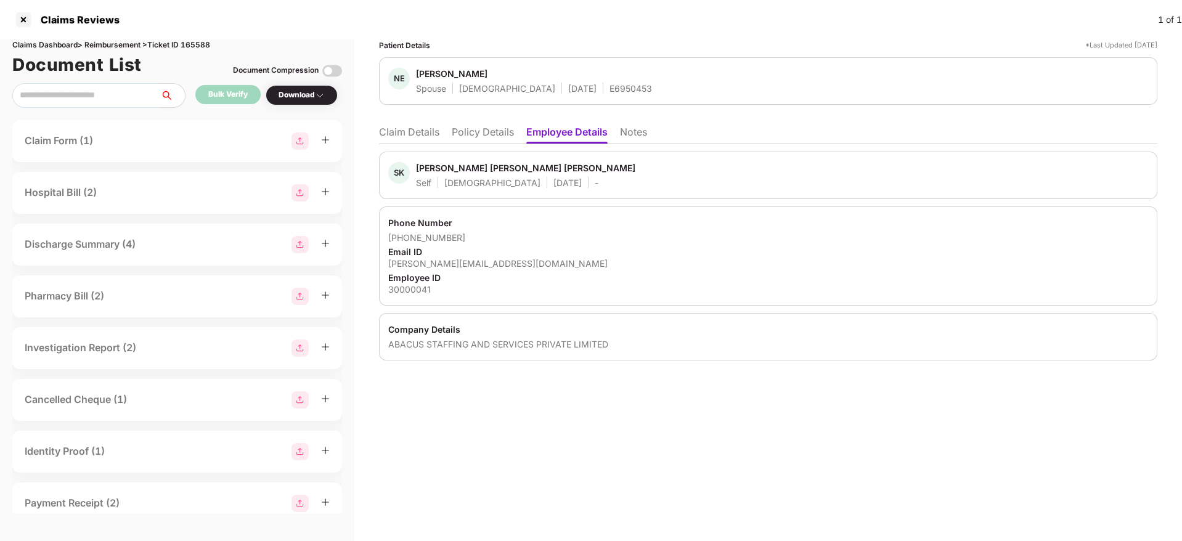
click at [291, 88] on div "Download" at bounding box center [302, 95] width 72 height 20
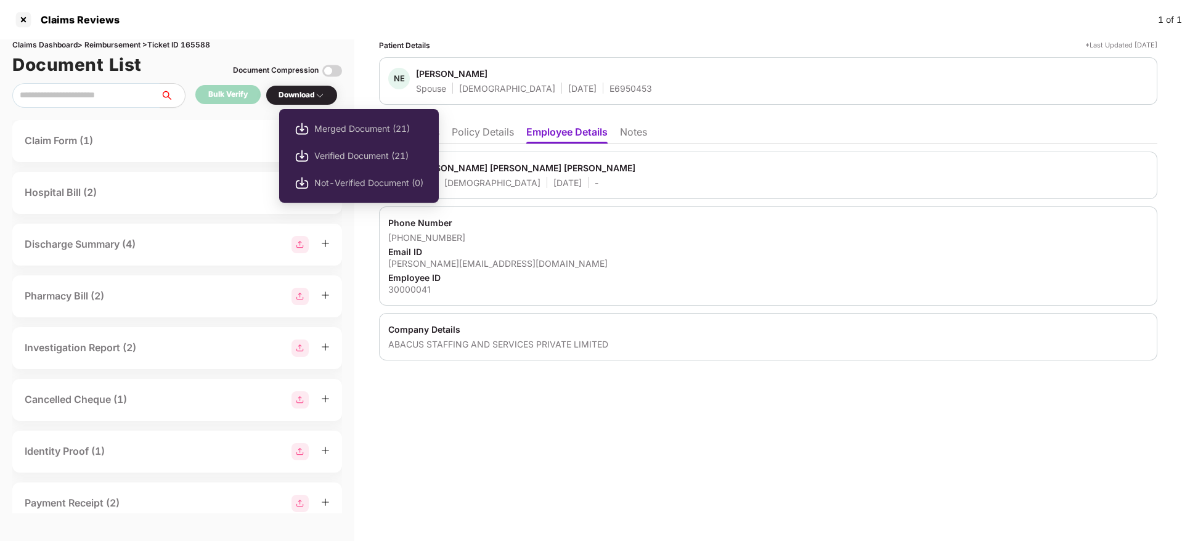
click at [324, 94] on img at bounding box center [320, 96] width 10 height 10
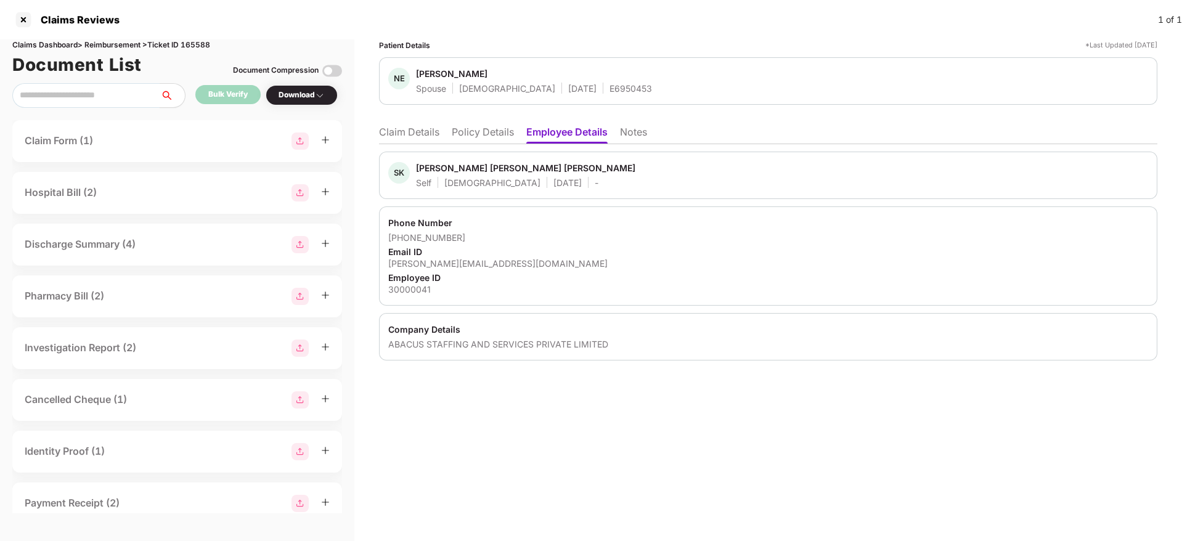
click at [324, 94] on img at bounding box center [320, 96] width 10 height 10
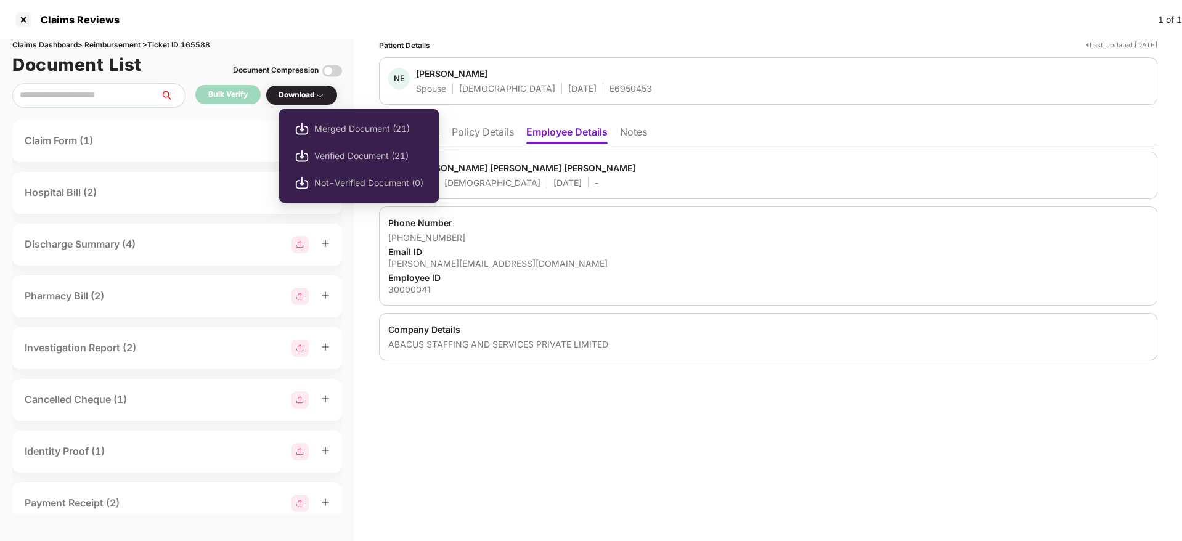
click at [324, 94] on img at bounding box center [320, 96] width 10 height 10
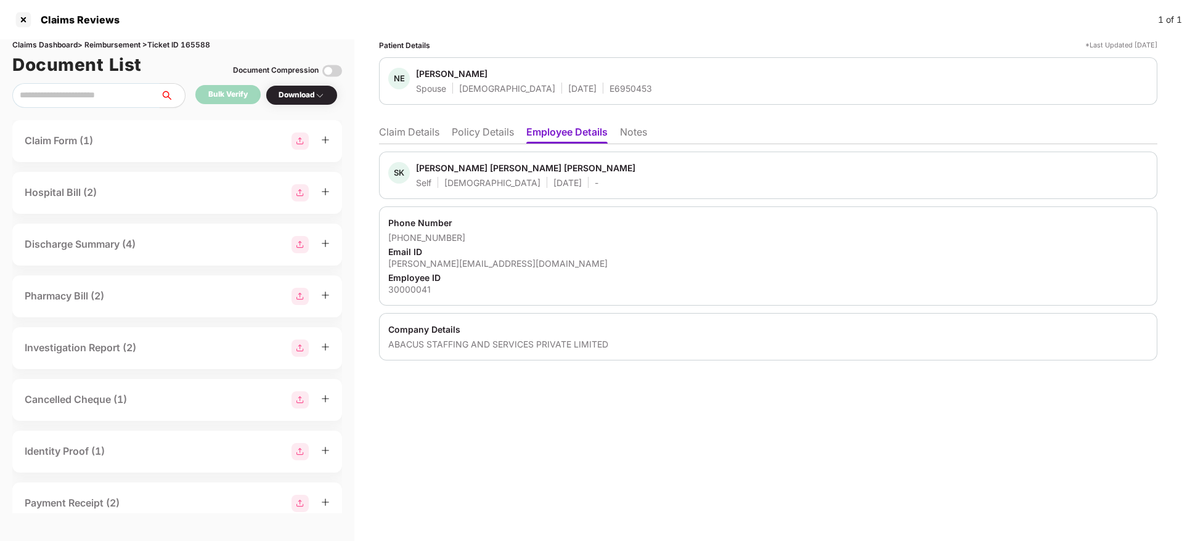
click at [475, 132] on li "Policy Details" at bounding box center [483, 135] width 62 height 18
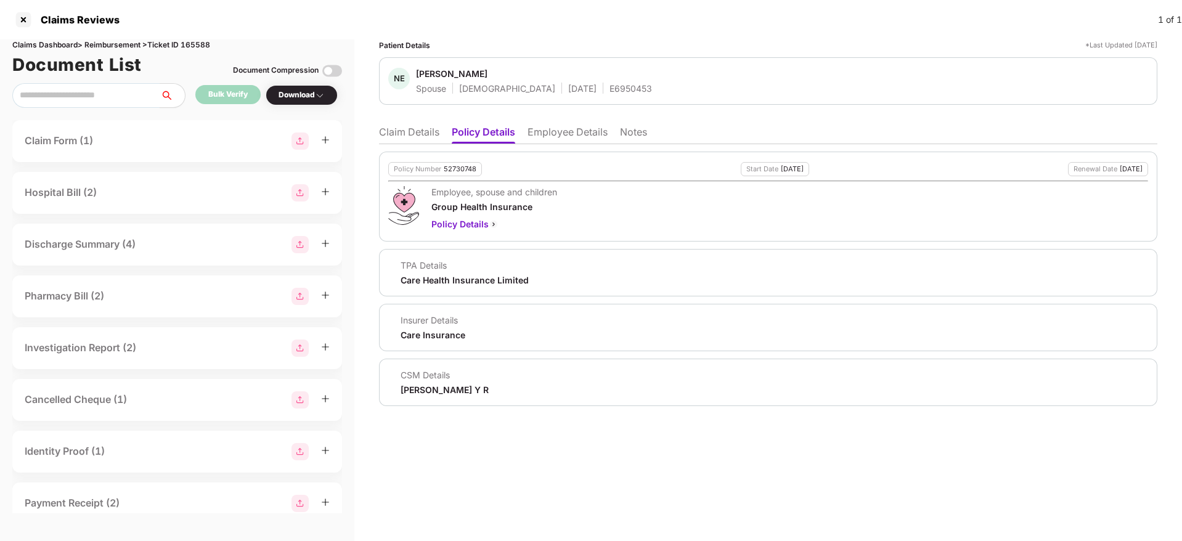
click at [407, 138] on li "Claim Details" at bounding box center [409, 135] width 60 height 18
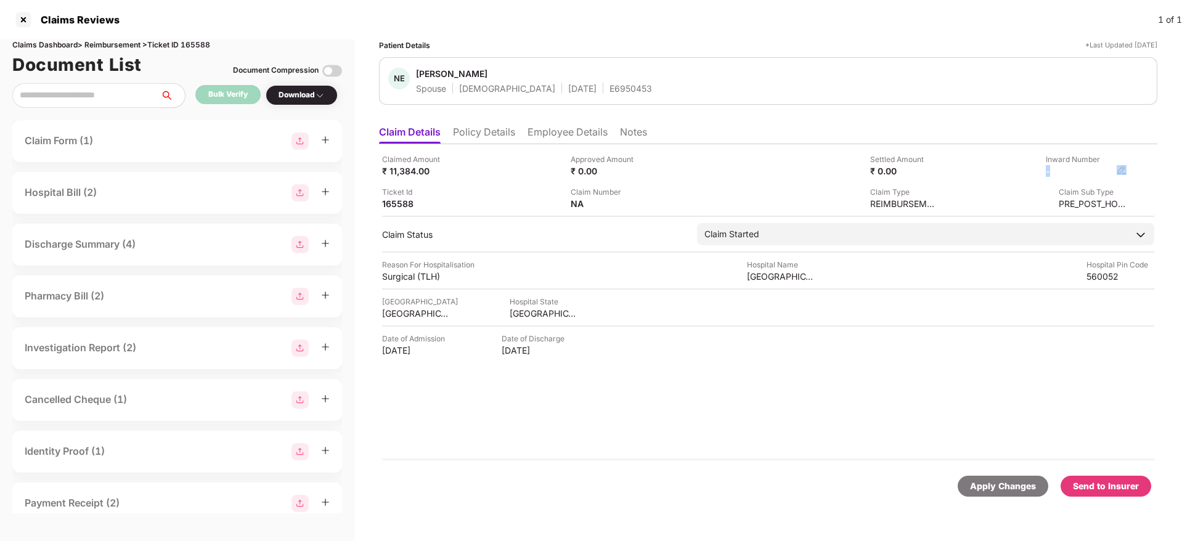
drag, startPoint x: 1078, startPoint y: 171, endPoint x: 1125, endPoint y: 169, distance: 46.9
click at [1125, 169] on div "-" at bounding box center [1086, 171] width 81 height 12
click at [1125, 169] on img at bounding box center [1122, 170] width 10 height 10
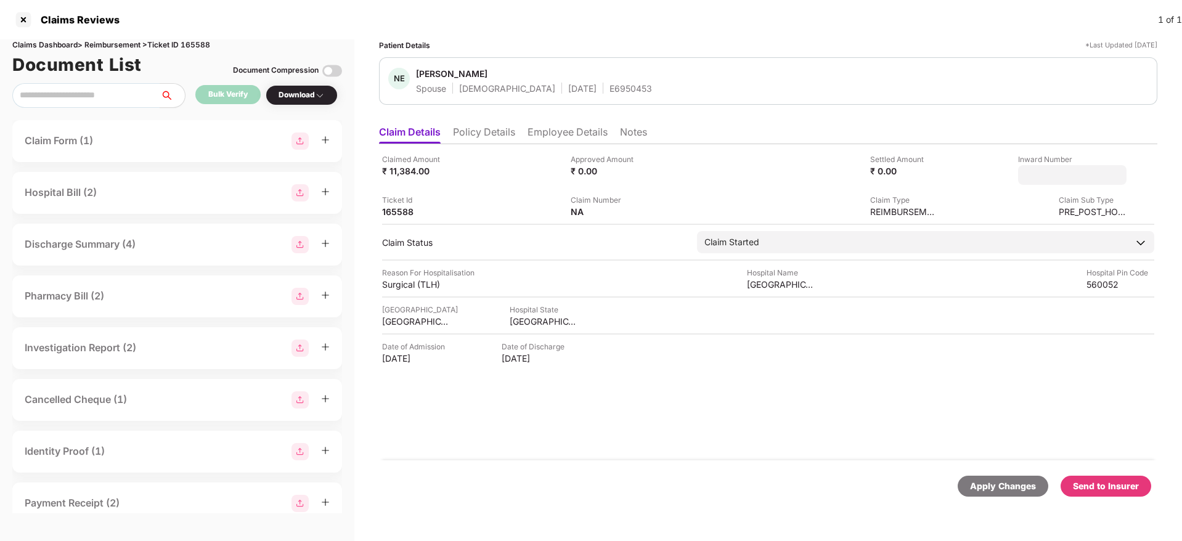
type input "**********"
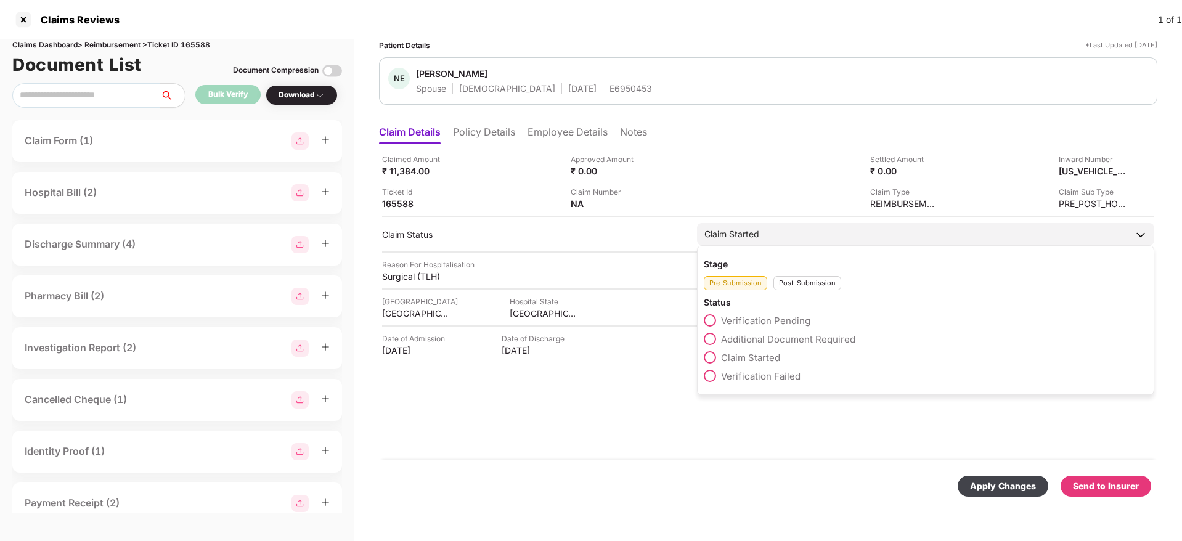
click at [787, 245] on div "Claim Started Stage Pre-Submission Post-Submission Status Verification Pending …" at bounding box center [925, 234] width 457 height 22
click at [798, 281] on div "Post-Submission" at bounding box center [807, 283] width 68 height 14
click at [743, 336] on span "Claim Under Process" at bounding box center [767, 339] width 93 height 12
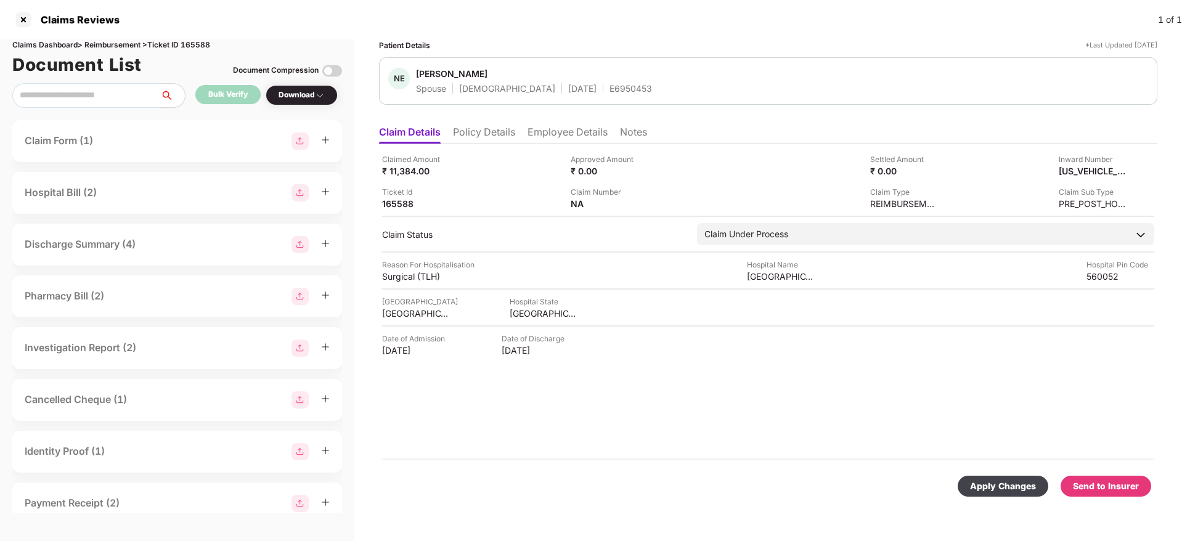
click at [994, 481] on div "Apply Changes" at bounding box center [1003, 486] width 66 height 14
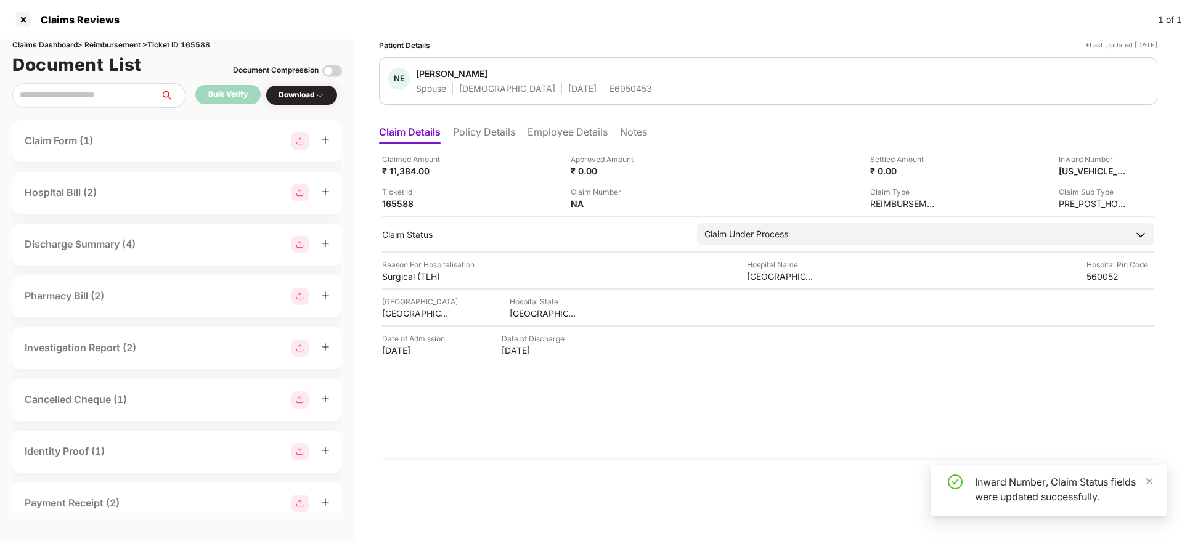
click at [776, 404] on div "Claimed Amount ₹ 11,384.00 Approved Amount ₹ 0.00 Settled Amount ₹ 0.00 Inward …" at bounding box center [768, 302] width 778 height 316
click at [560, 132] on li "Employee Details" at bounding box center [568, 135] width 80 height 18
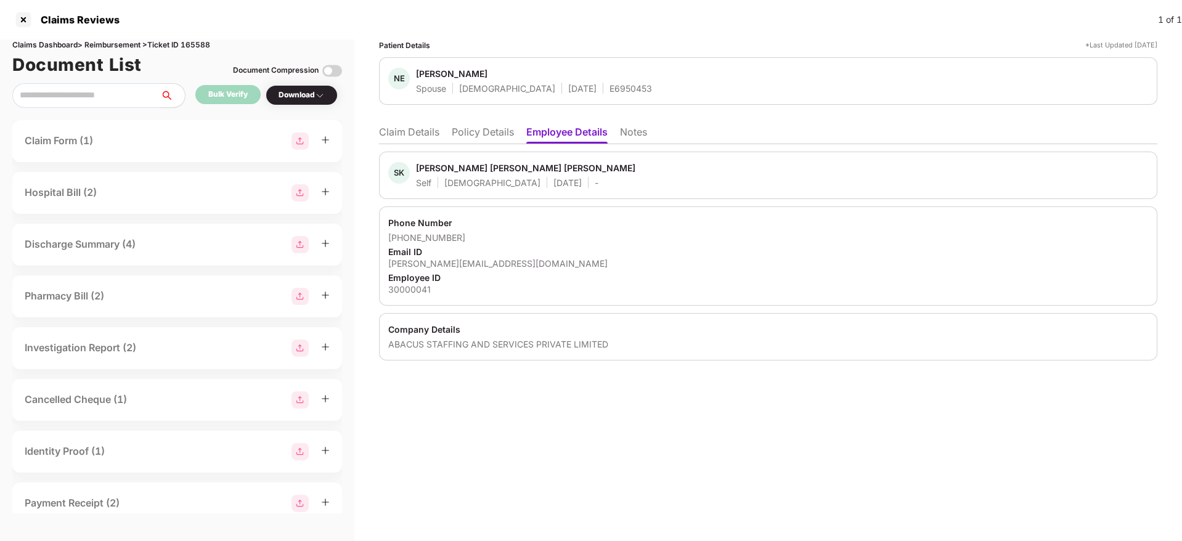
click at [417, 137] on li "Claim Details" at bounding box center [409, 135] width 60 height 18
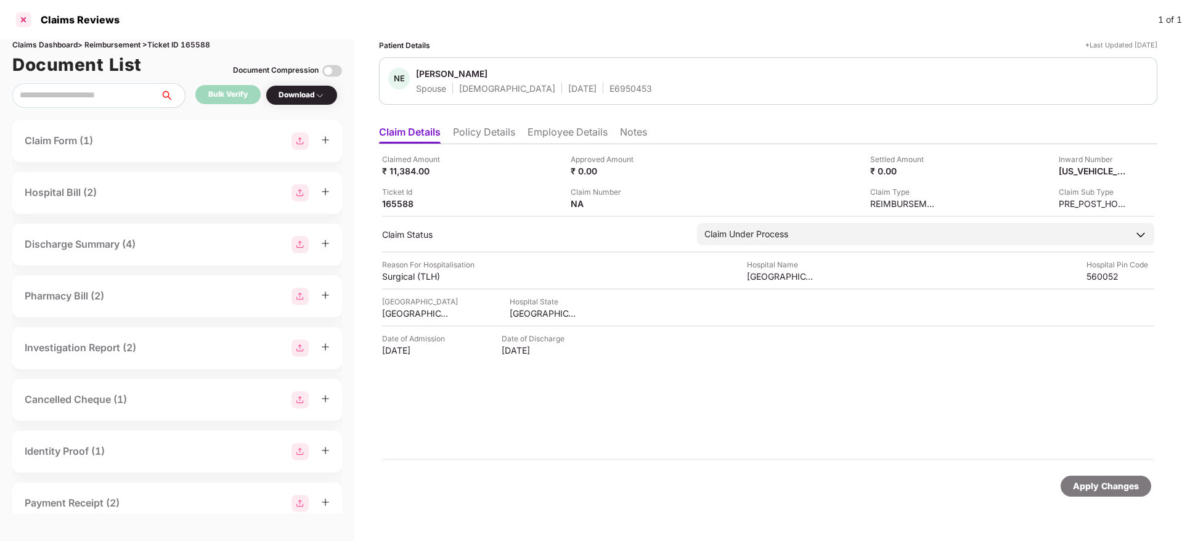
click at [19, 21] on div at bounding box center [24, 20] width 20 height 20
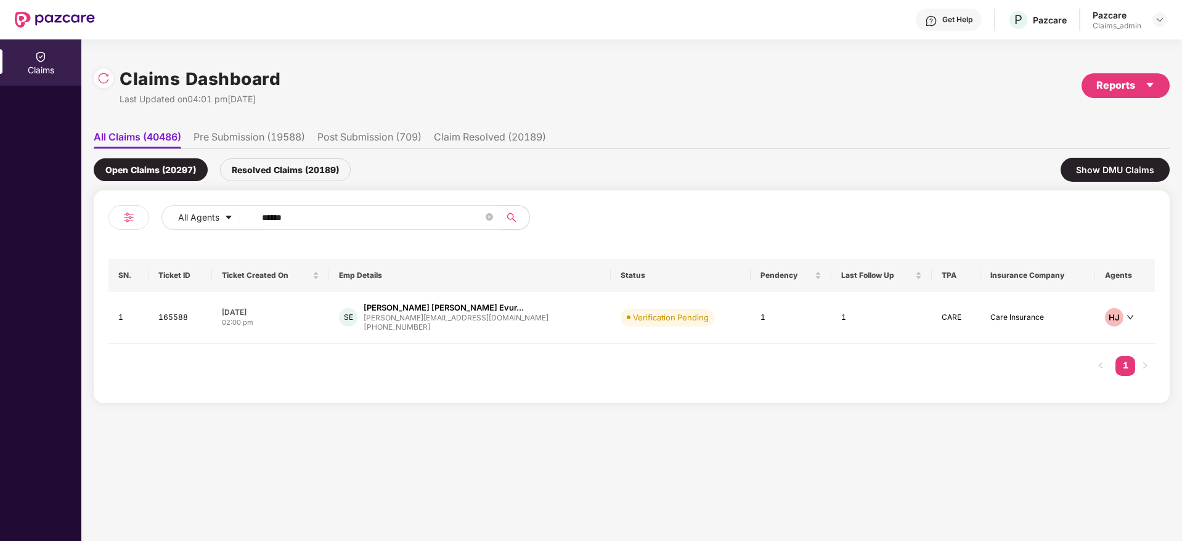
click at [318, 218] on input "******" at bounding box center [372, 217] width 221 height 18
paste input "******"
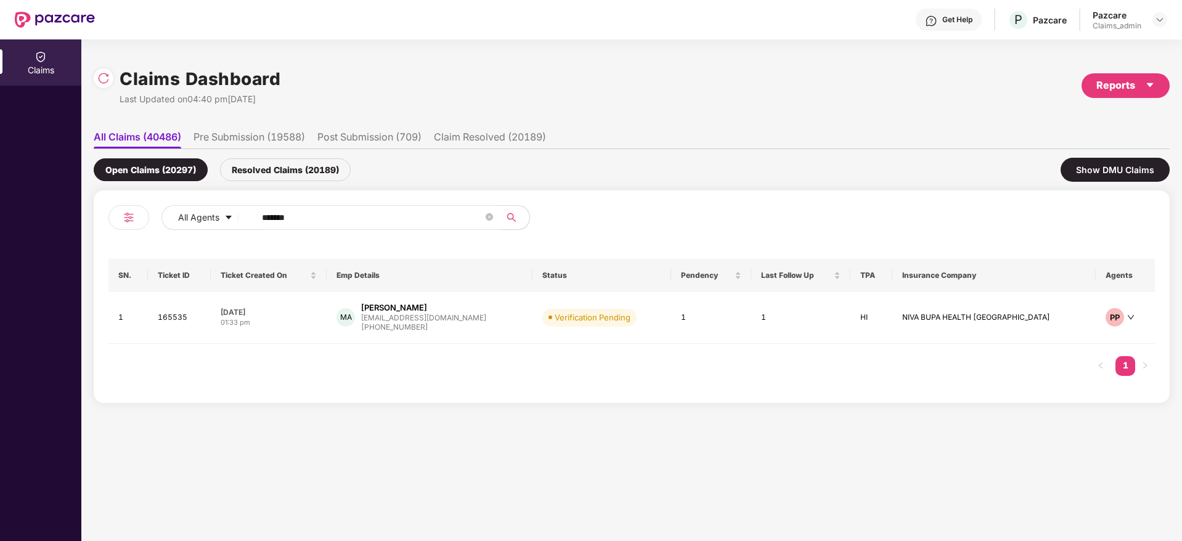
type input "******"
click at [301, 319] on div "01:33 pm" at bounding box center [269, 322] width 96 height 10
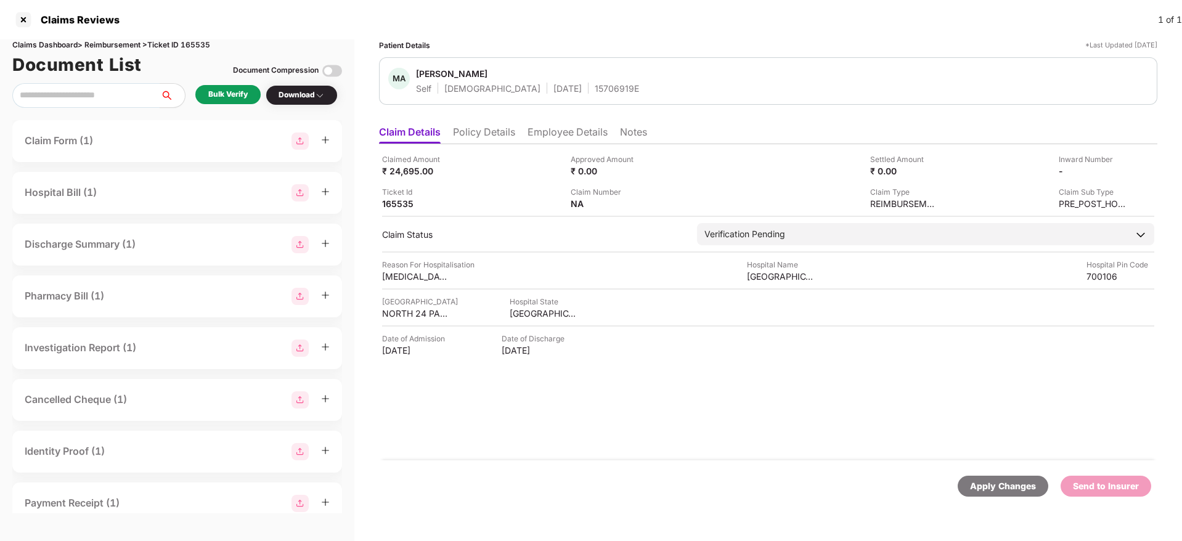
click at [502, 132] on li "Policy Details" at bounding box center [484, 135] width 62 height 18
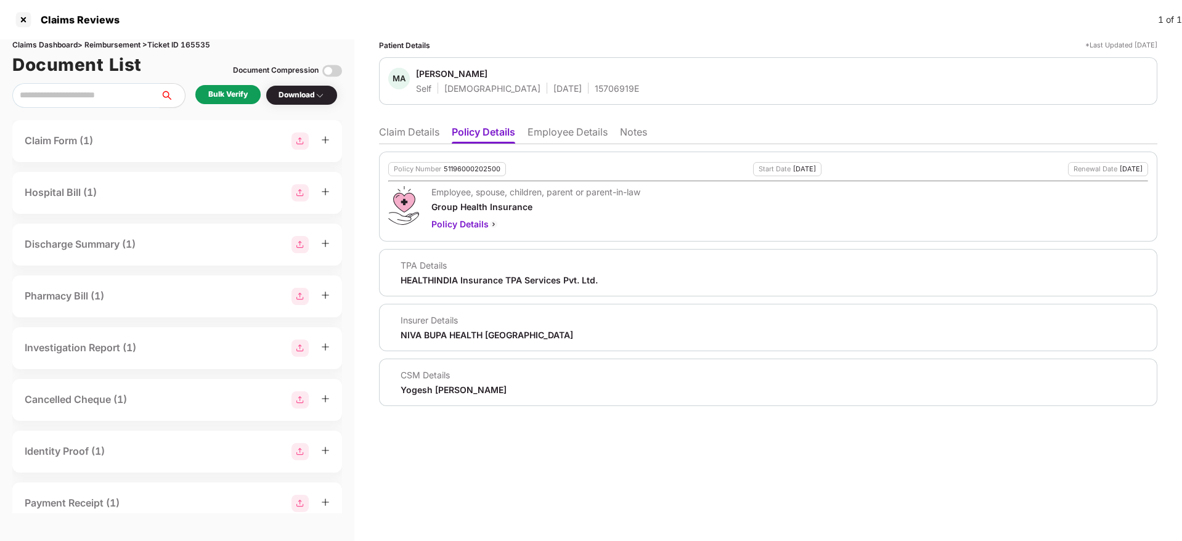
click at [405, 133] on li "Claim Details" at bounding box center [409, 135] width 60 height 18
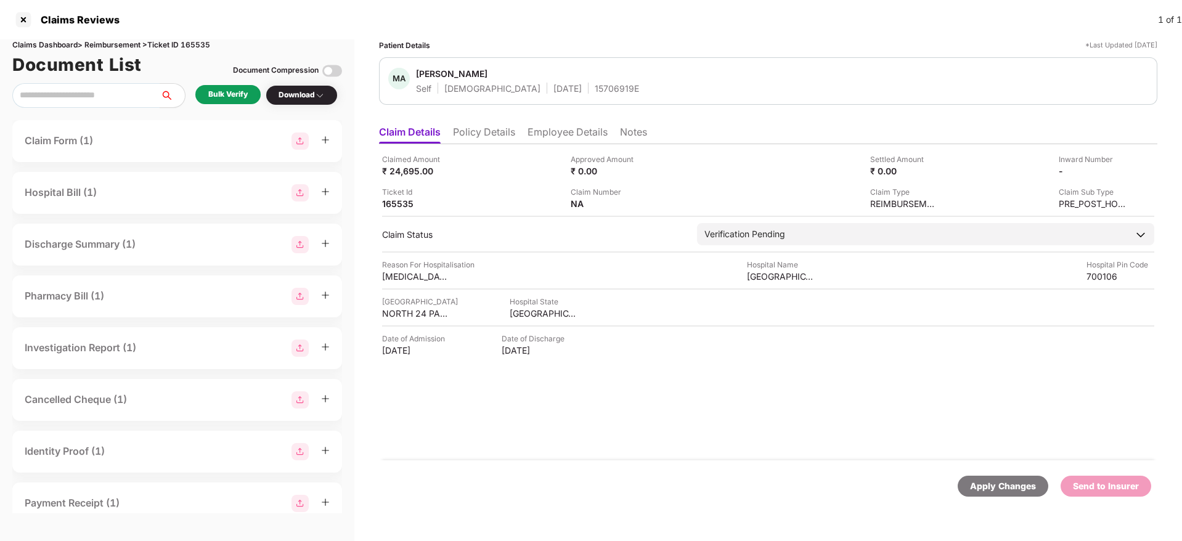
click at [228, 99] on div "Bulk Verify" at bounding box center [227, 95] width 39 height 12
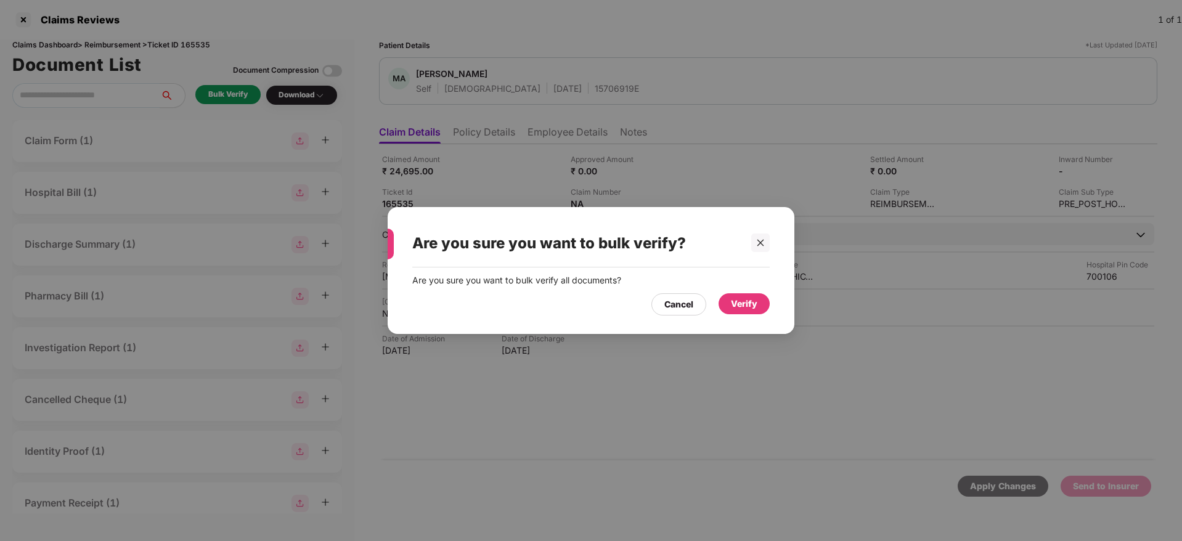
click at [744, 307] on div "Verify" at bounding box center [744, 304] width 26 height 14
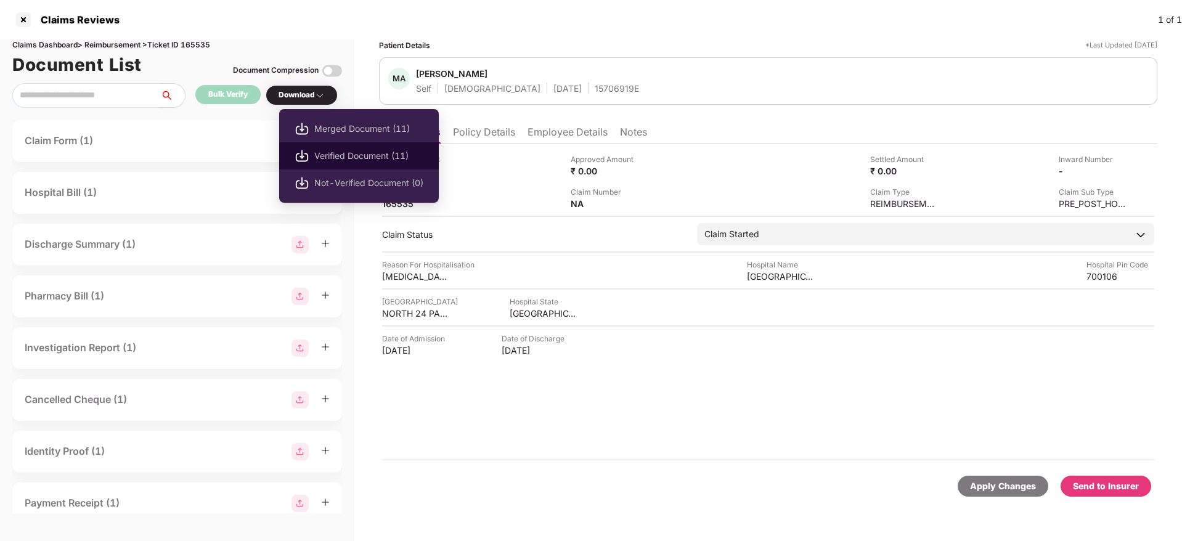
click at [328, 150] on span "Verified Document (11)" at bounding box center [368, 156] width 109 height 14
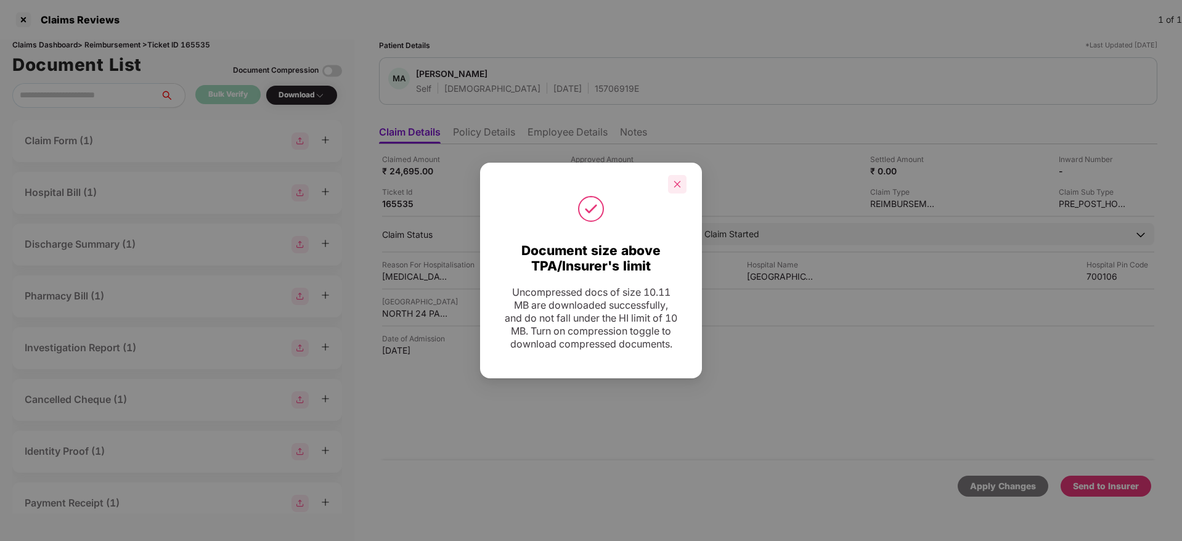
click at [677, 175] on div at bounding box center [677, 184] width 18 height 18
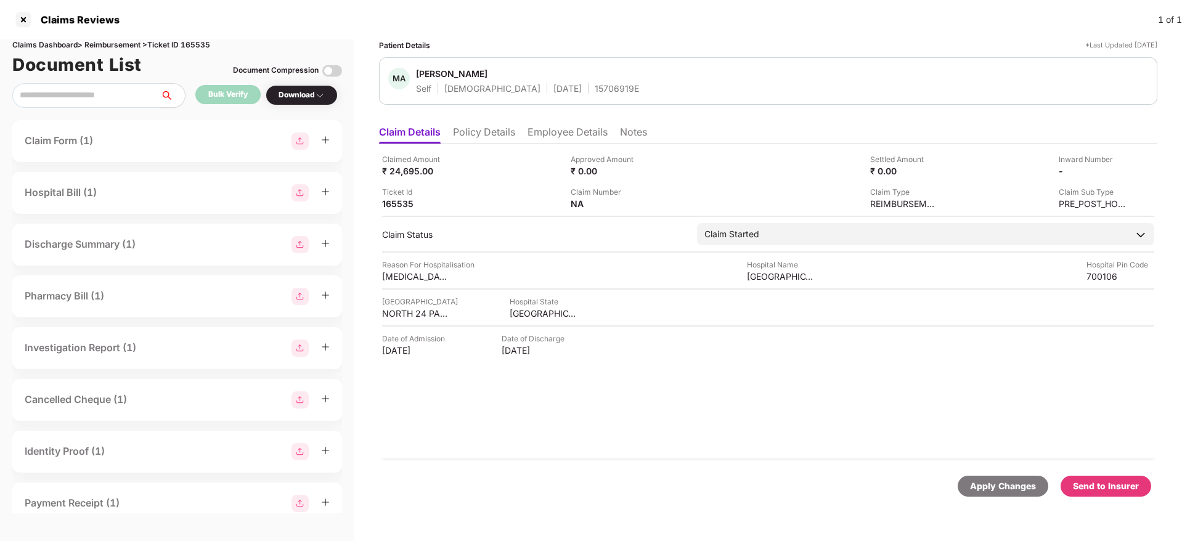
click at [1100, 487] on div "Send to Insurer" at bounding box center [1106, 486] width 66 height 14
click at [764, 434] on div "Claimed Amount ₹ 24,695.00 Approved Amount ₹ 0.00 Settled Amount ₹ 0.00 Inward …" at bounding box center [768, 302] width 778 height 316
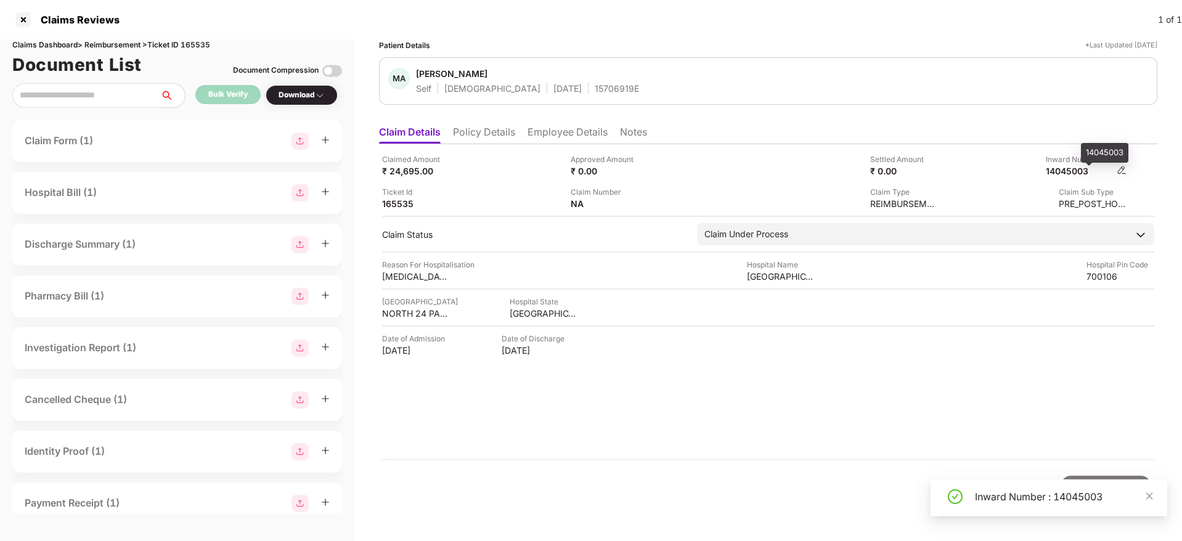
click at [1073, 165] on div "14045003" at bounding box center [1080, 171] width 68 height 12
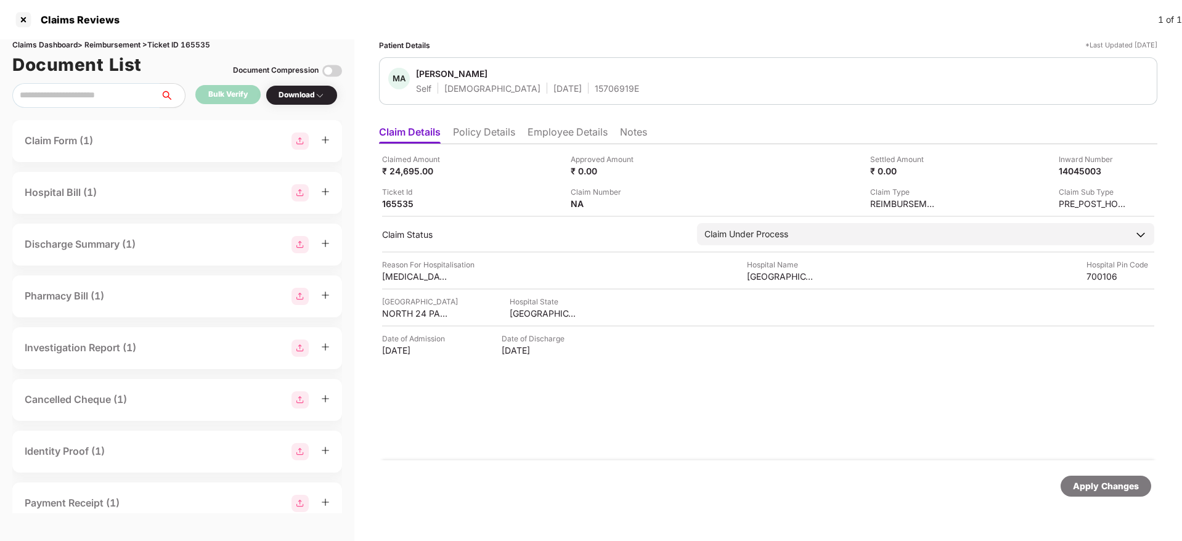
click at [570, 132] on li "Employee Details" at bounding box center [568, 135] width 80 height 18
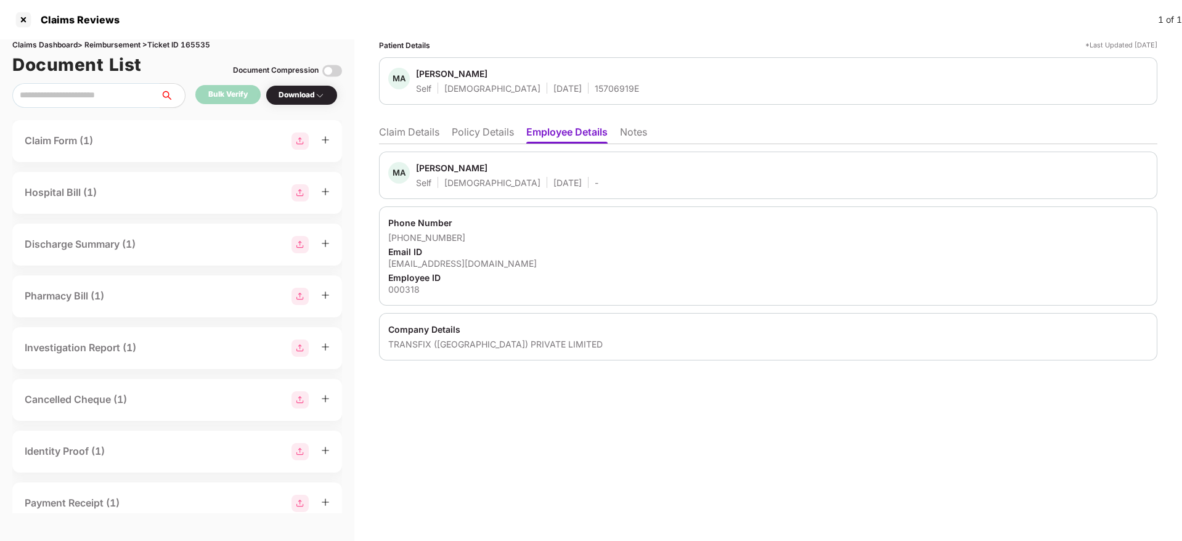
click at [459, 258] on div "alimdaslam@gmail.com" at bounding box center [768, 264] width 760 height 12
click at [397, 123] on ul "Claim Details Policy Details Employee Details Notes" at bounding box center [768, 132] width 778 height 25
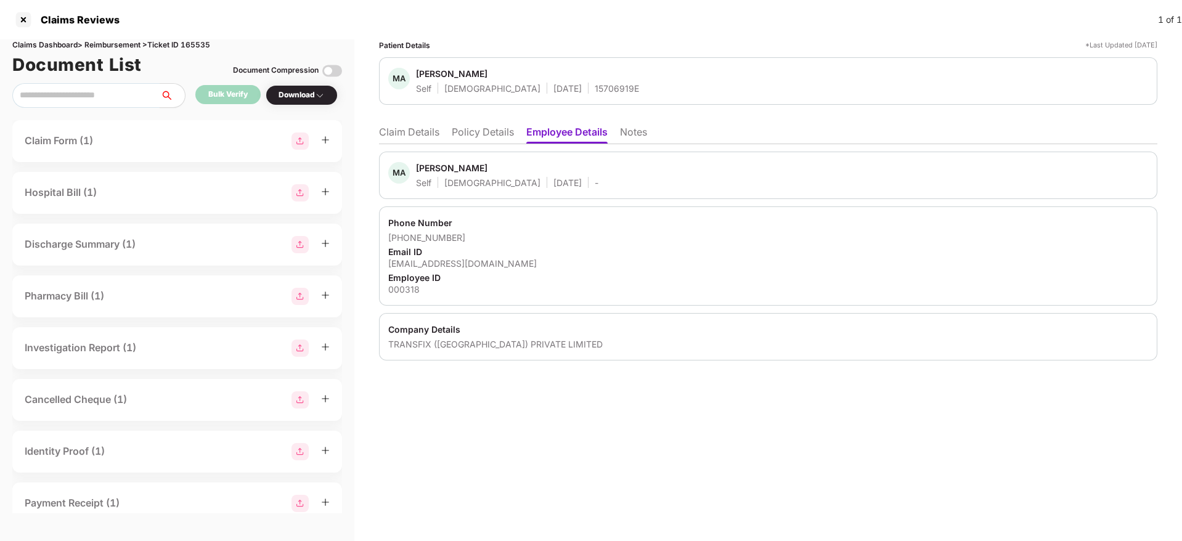
click at [397, 126] on li "Claim Details" at bounding box center [409, 135] width 60 height 18
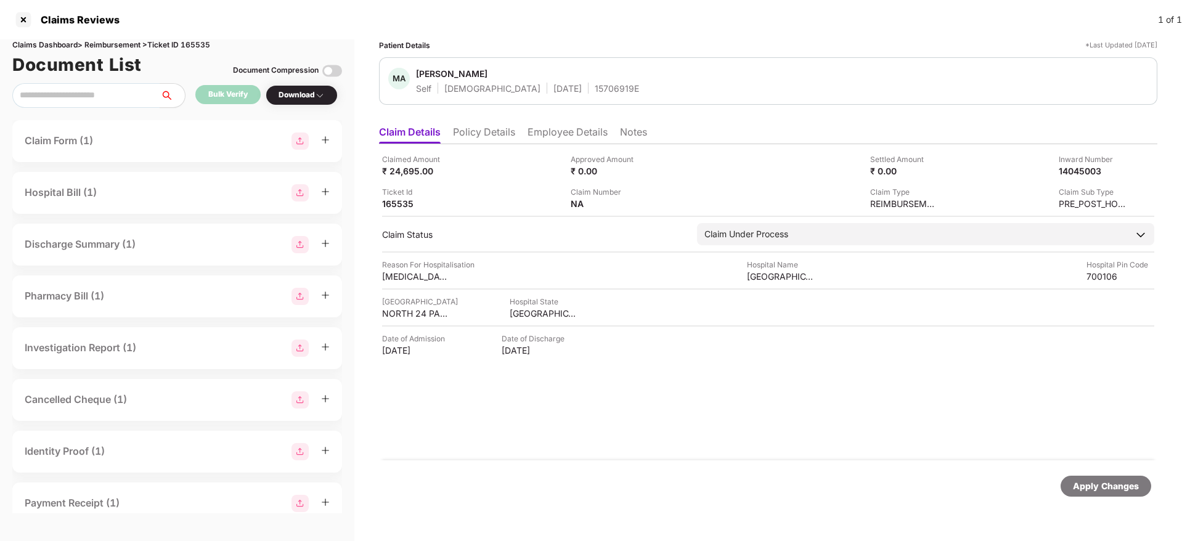
click at [595, 88] on div "15706919E" at bounding box center [617, 89] width 44 height 12
click at [21, 22] on div at bounding box center [24, 20] width 20 height 20
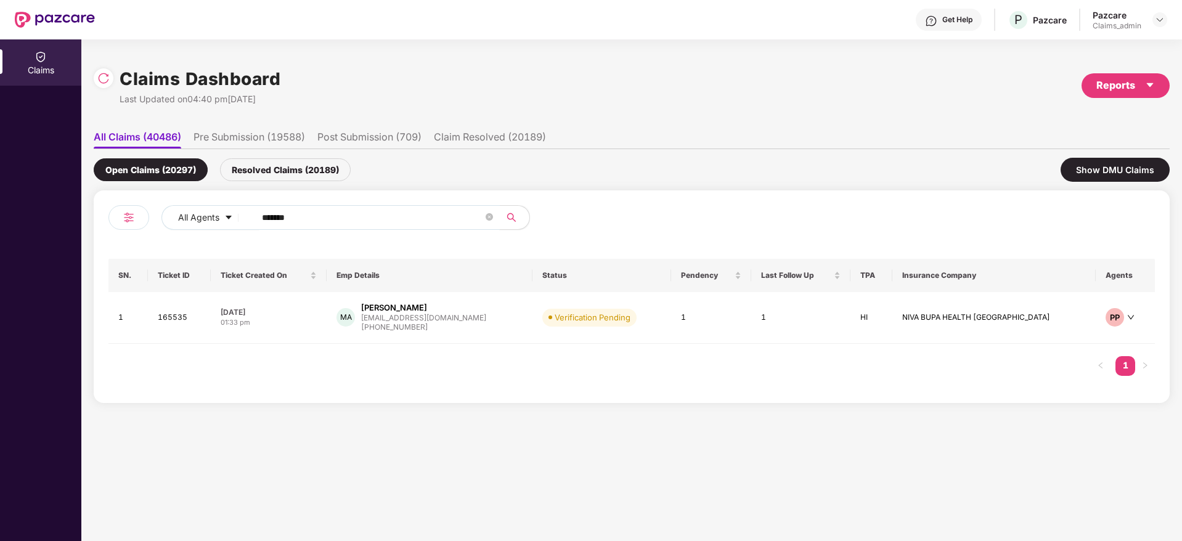
click at [335, 227] on span "******" at bounding box center [373, 217] width 253 height 25
click at [296, 318] on div "01:33 pm" at bounding box center [269, 322] width 96 height 10
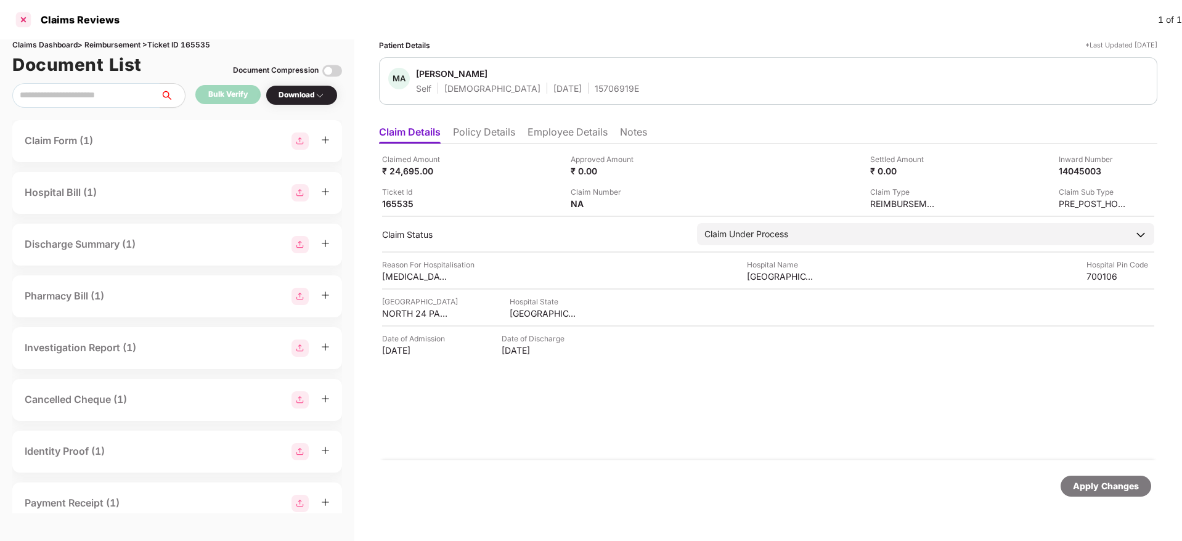
click at [17, 17] on div at bounding box center [24, 20] width 20 height 20
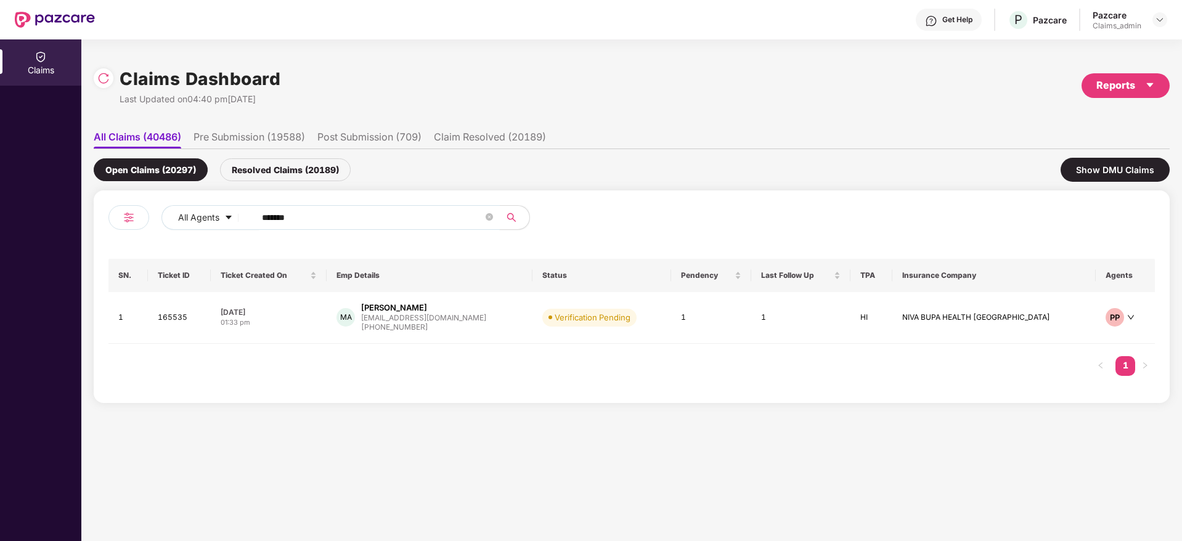
click at [313, 217] on input "******" at bounding box center [372, 217] width 221 height 18
paste input "******"
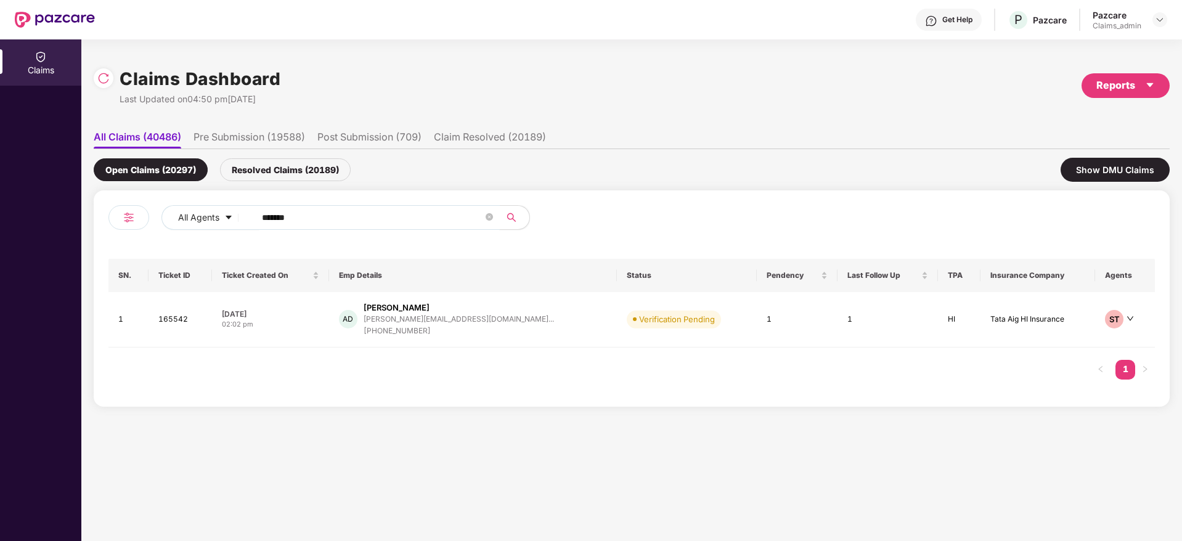
type input "******"
click at [319, 326] on div "02:02 pm" at bounding box center [270, 324] width 97 height 10
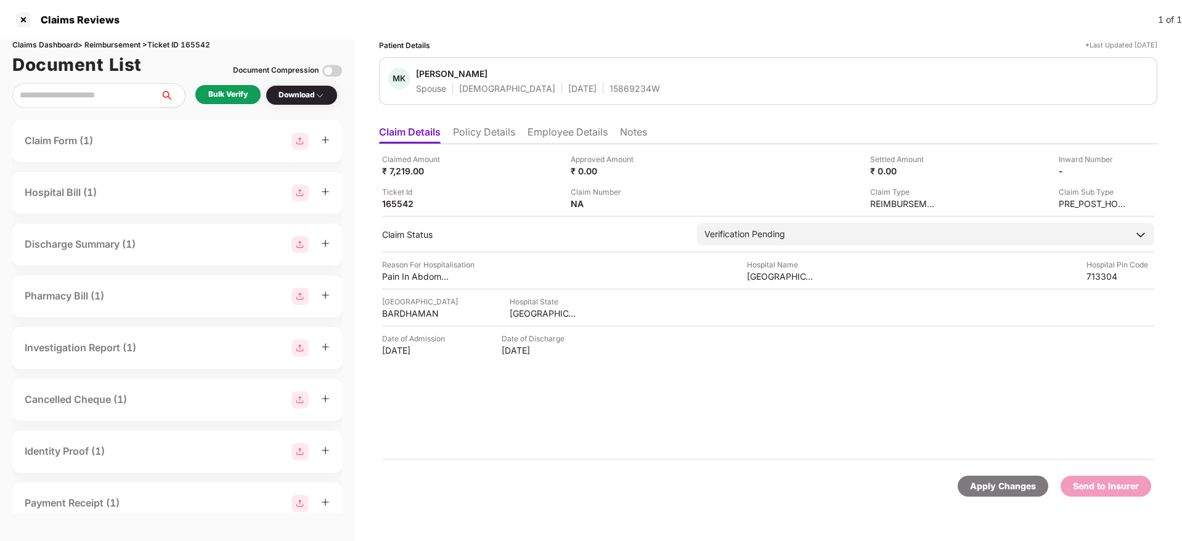
click at [478, 136] on li "Policy Details" at bounding box center [484, 135] width 62 height 18
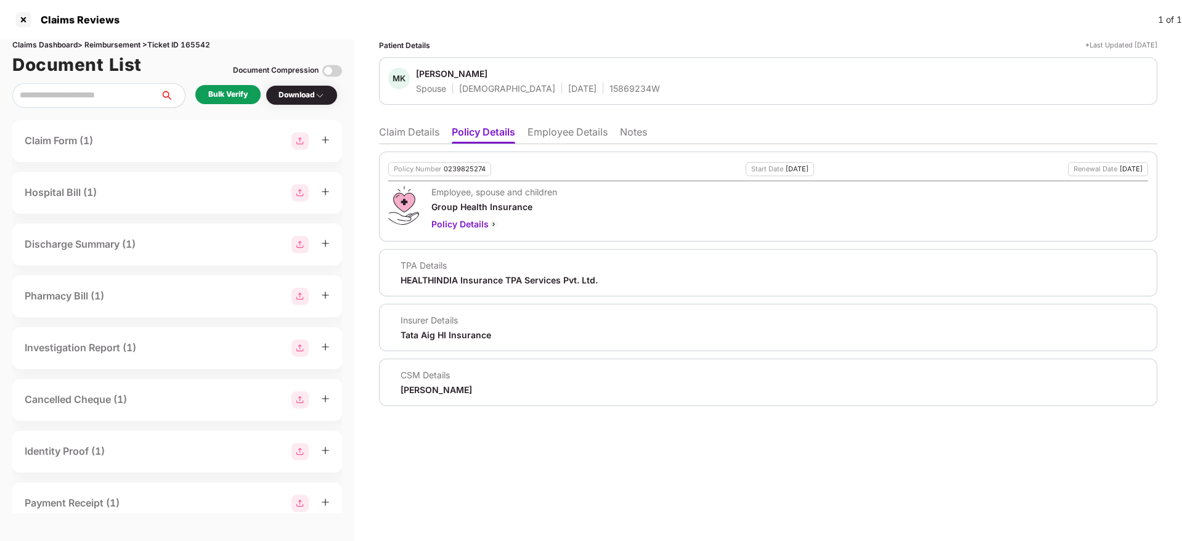
click at [405, 135] on li "Claim Details" at bounding box center [409, 135] width 60 height 18
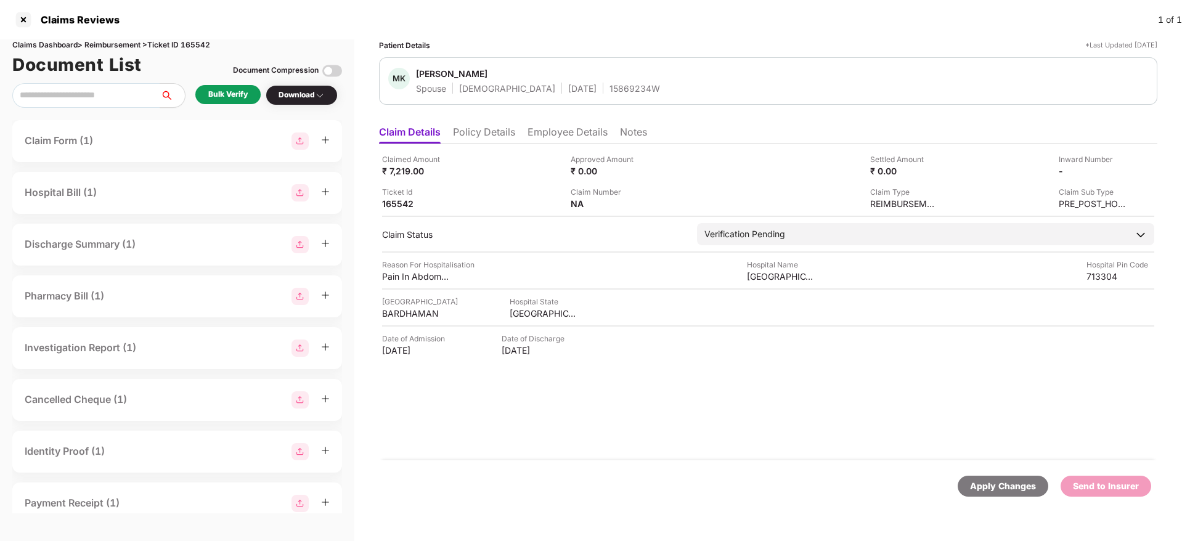
click at [230, 98] on div "Bulk Verify" at bounding box center [227, 95] width 39 height 12
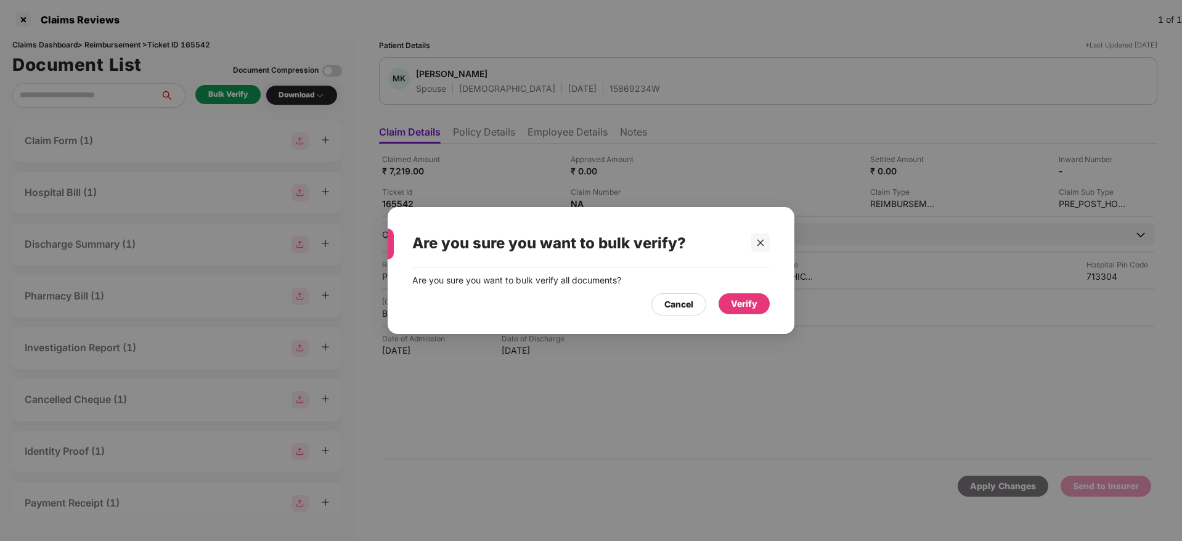
click at [740, 286] on div "Are you sure you want to bulk verify all documents?" at bounding box center [590, 281] width 357 height 14
click at [737, 300] on div "Verify" at bounding box center [744, 304] width 26 height 14
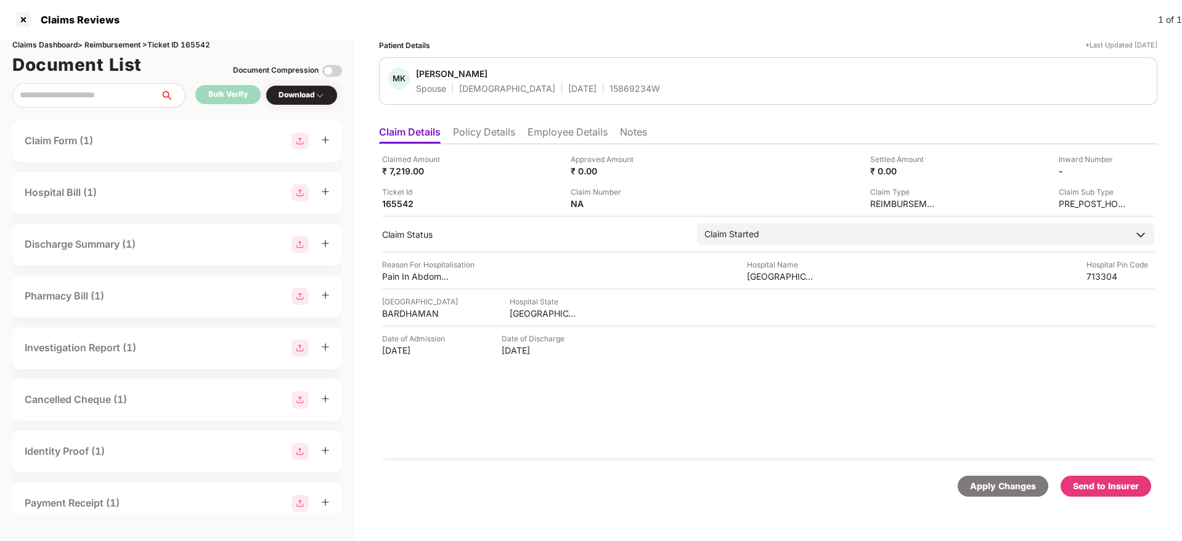
click at [301, 87] on div "Download" at bounding box center [302, 95] width 72 height 20
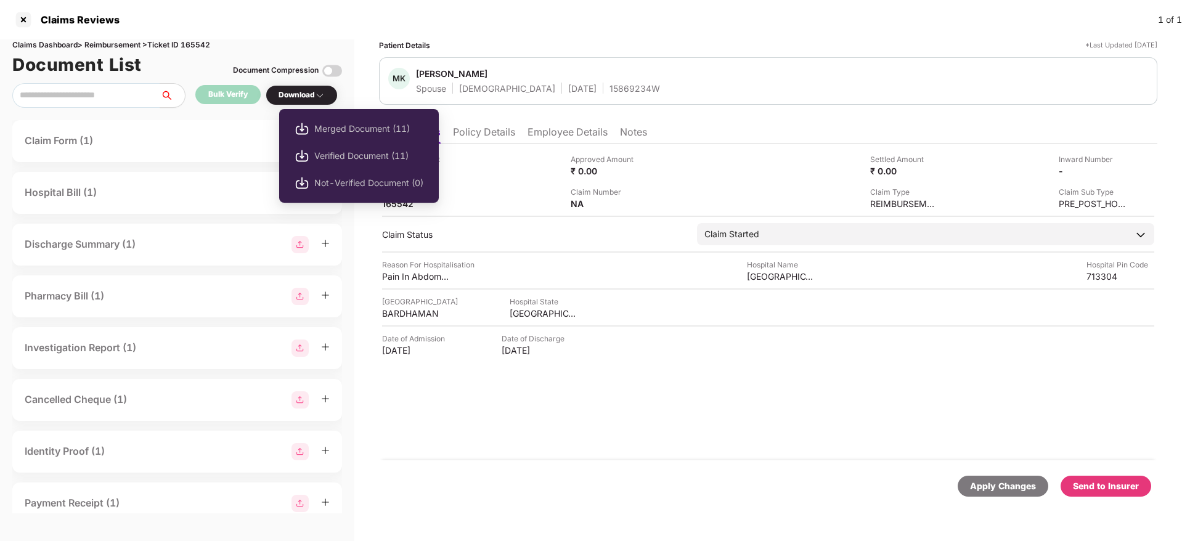
click at [301, 96] on div "Download" at bounding box center [302, 95] width 46 height 12
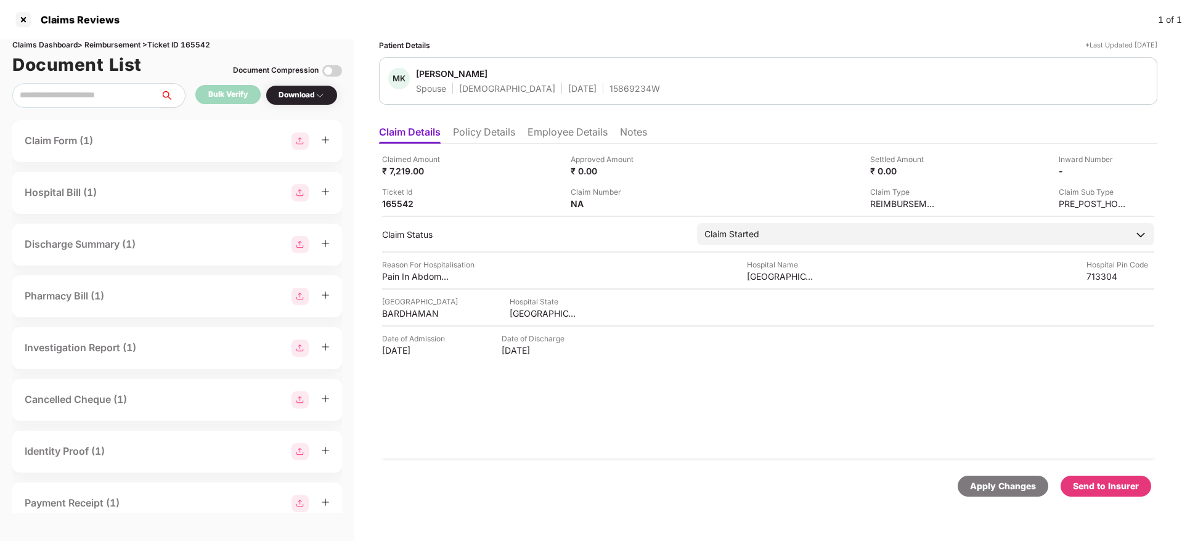
click at [301, 96] on div "Download" at bounding box center [302, 95] width 46 height 12
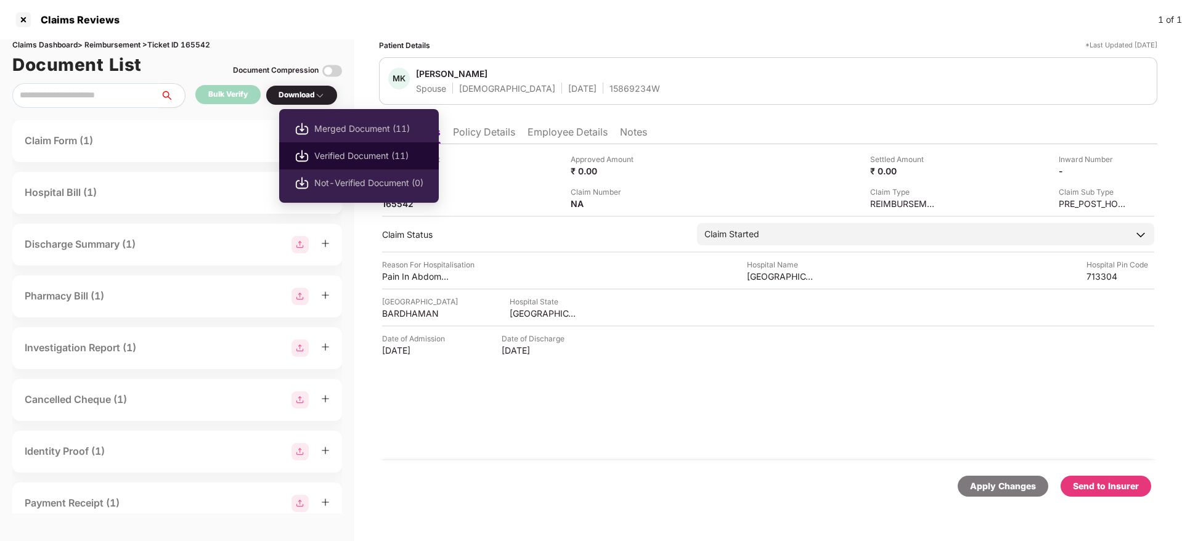
click at [325, 153] on span "Verified Document (11)" at bounding box center [368, 156] width 109 height 14
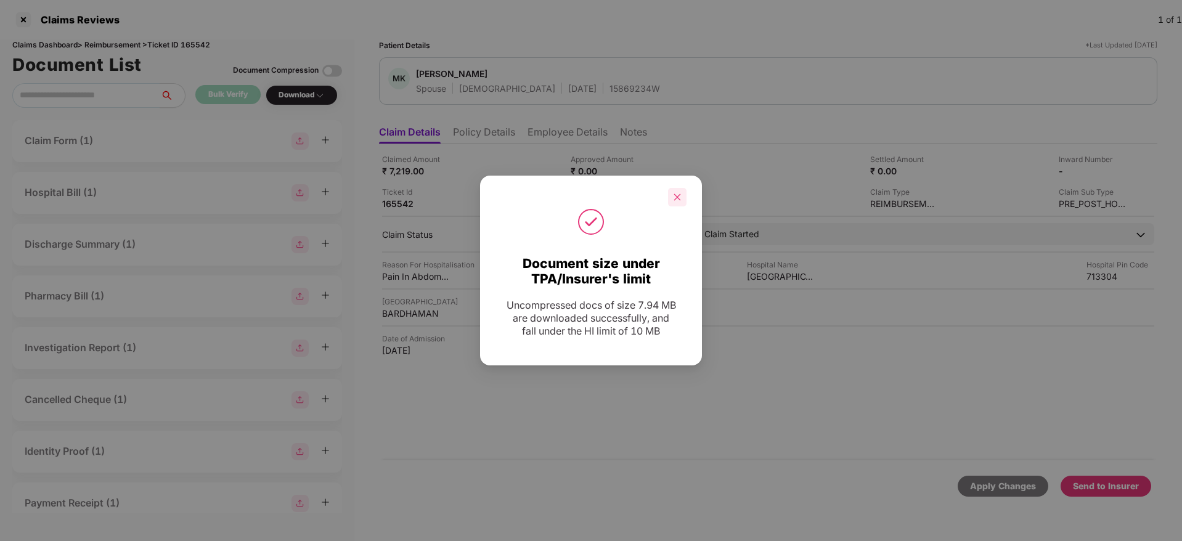
click at [678, 204] on div at bounding box center [677, 197] width 18 height 18
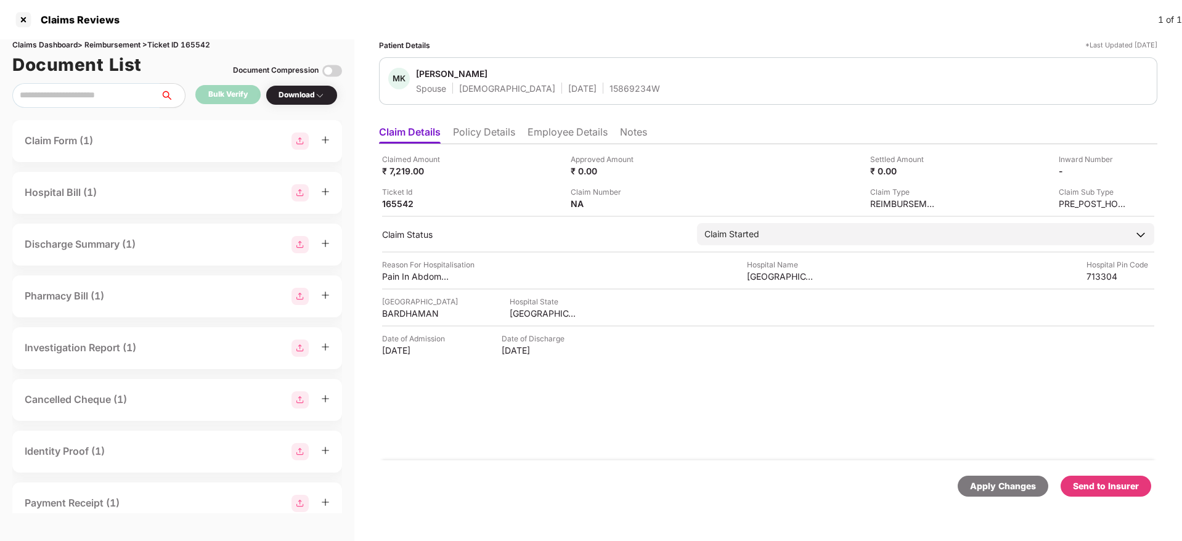
click at [1104, 487] on div "Send to Insurer" at bounding box center [1106, 486] width 66 height 14
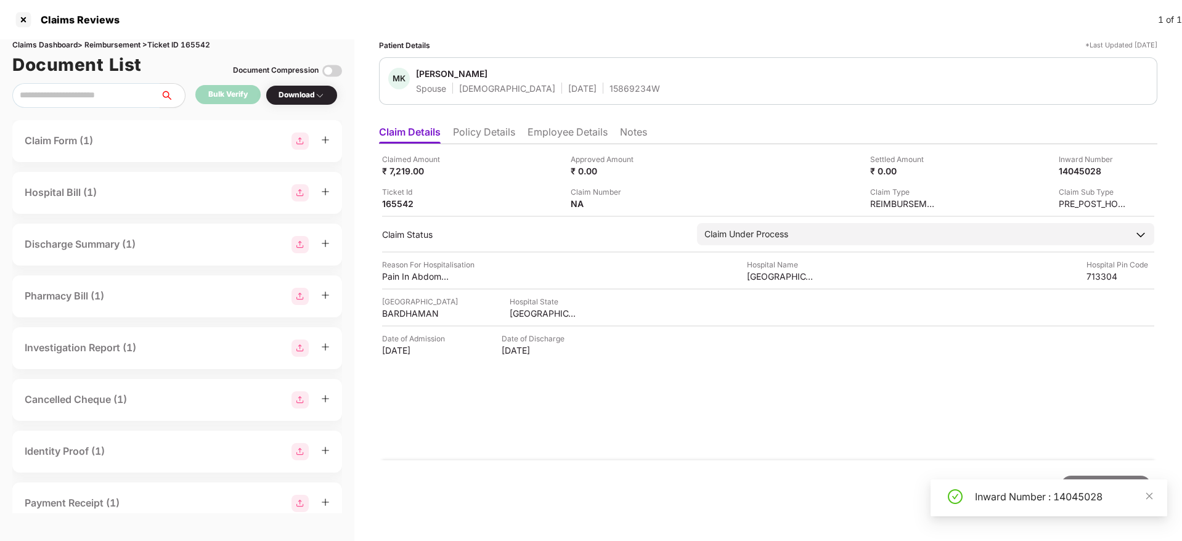
click at [1067, 505] on div "Inward Number : 14045028" at bounding box center [1049, 497] width 237 height 37
drag, startPoint x: 1067, startPoint y: 505, endPoint x: 1031, endPoint y: 495, distance: 36.9
click at [1031, 495] on div "Inward Number : 14045028" at bounding box center [1049, 497] width 237 height 37
click at [1031, 495] on div "Inward Number : 14045028" at bounding box center [1063, 496] width 177 height 15
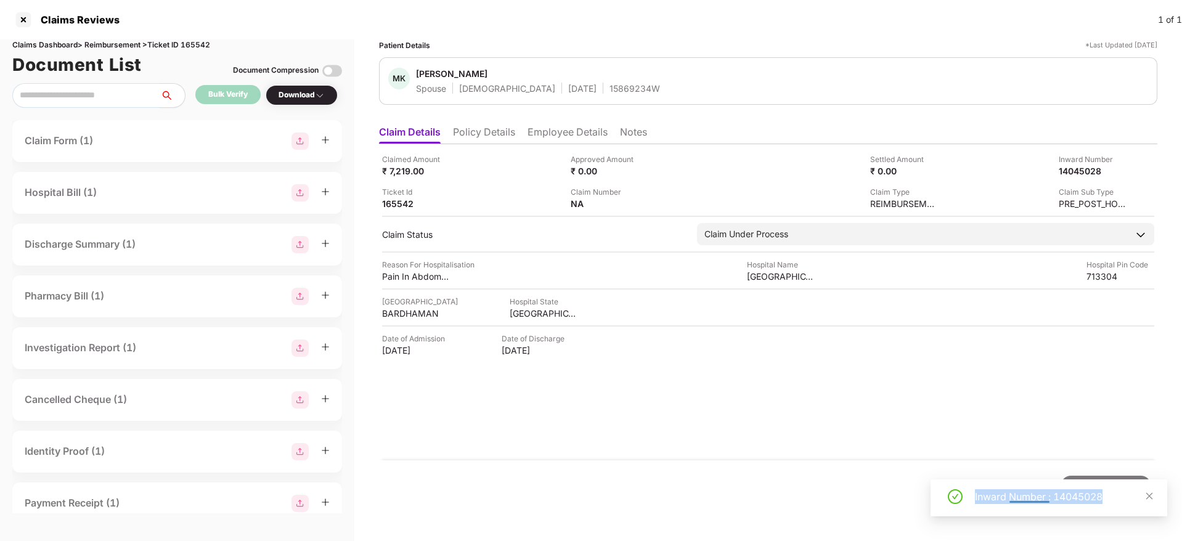
click at [1031, 495] on div "Inward Number : 14045028" at bounding box center [1063, 496] width 177 height 15
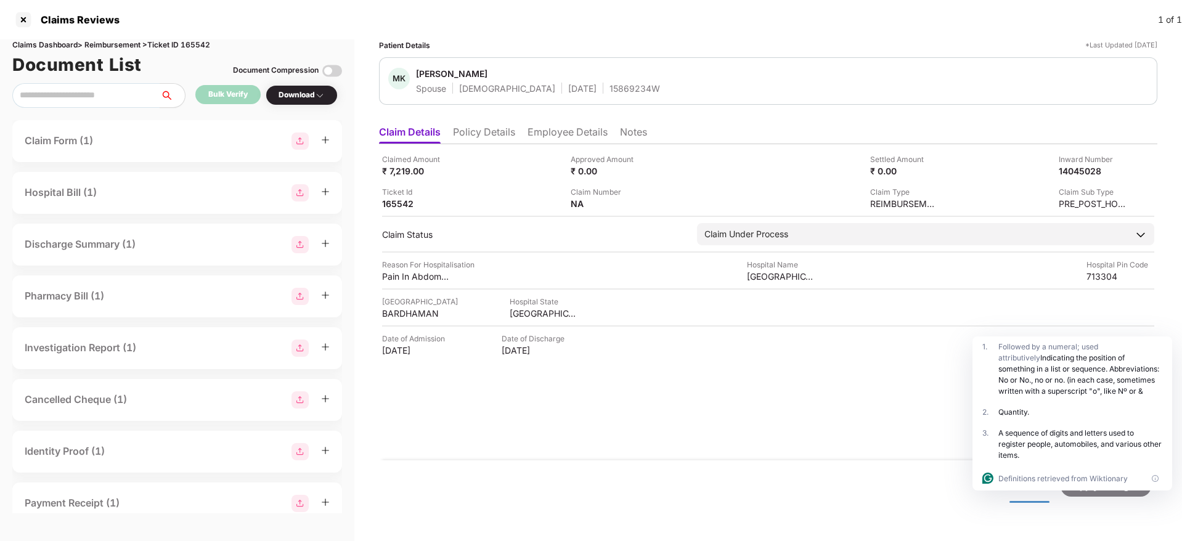
click at [499, 134] on li "Policy Details" at bounding box center [484, 135] width 62 height 18
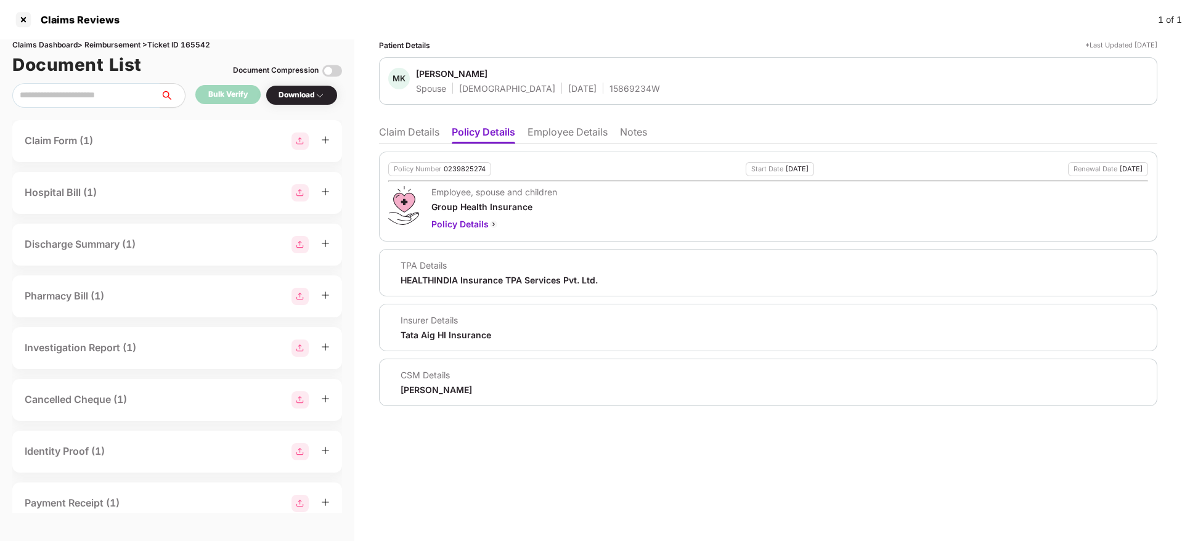
click at [567, 132] on li "Employee Details" at bounding box center [568, 135] width 80 height 18
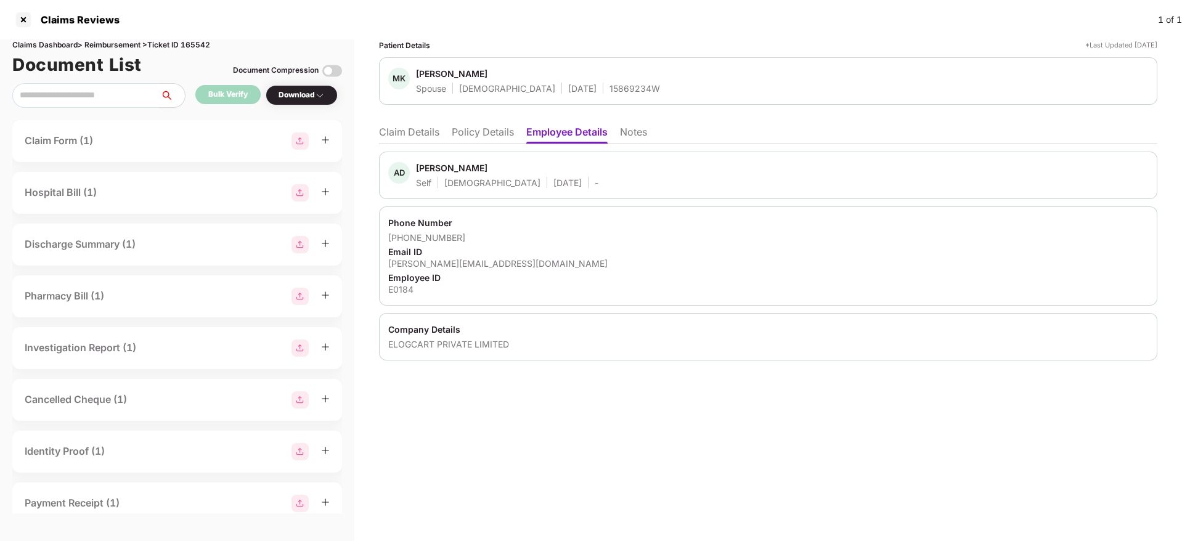
click at [410, 262] on div "avijit.das@elogcart.com" at bounding box center [768, 264] width 760 height 12
click at [404, 135] on li "Claim Details" at bounding box center [409, 135] width 60 height 18
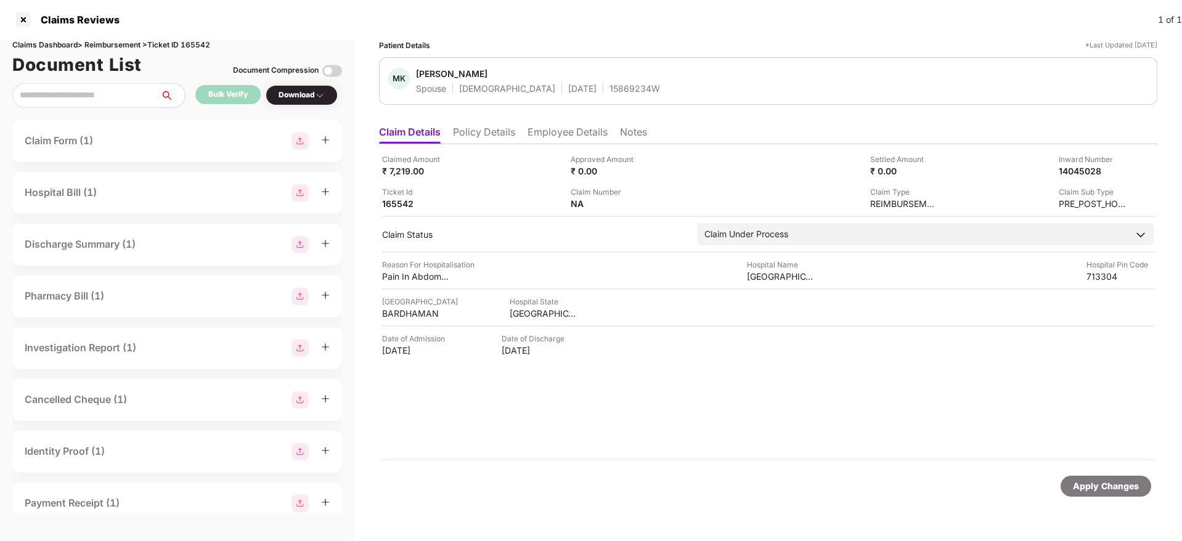
click at [629, 132] on li "Notes" at bounding box center [633, 135] width 27 height 18
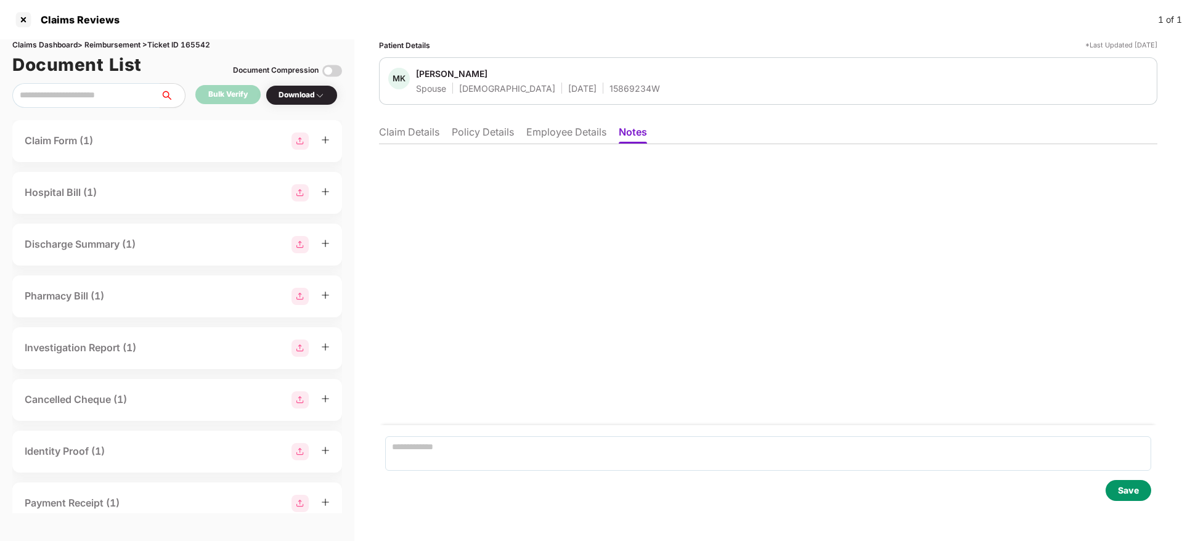
click at [560, 138] on li "Employee Details" at bounding box center [566, 135] width 80 height 18
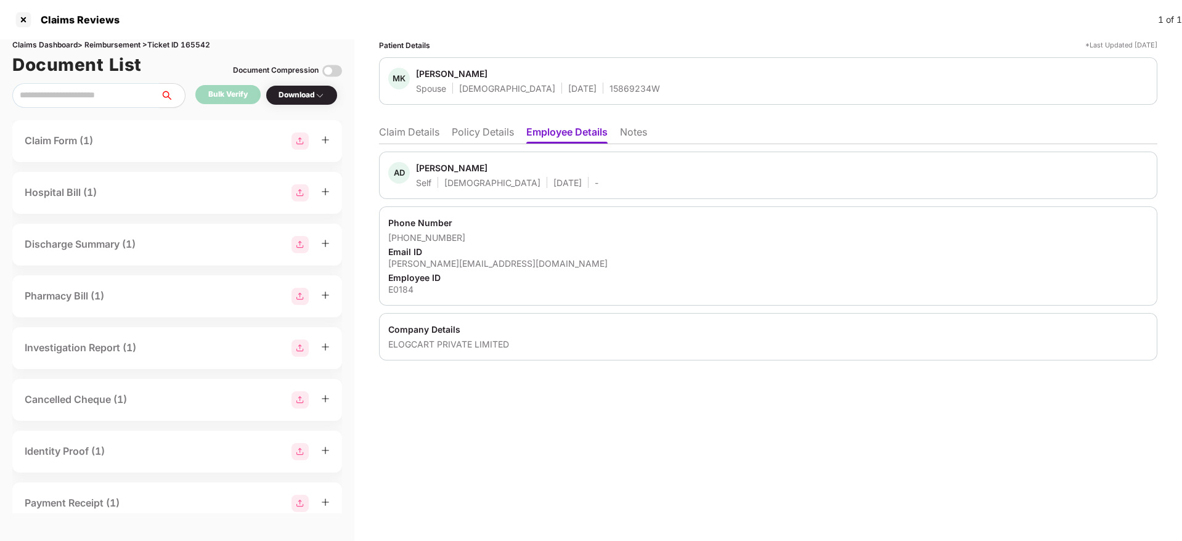
click at [466, 140] on li "Policy Details" at bounding box center [483, 135] width 62 height 18
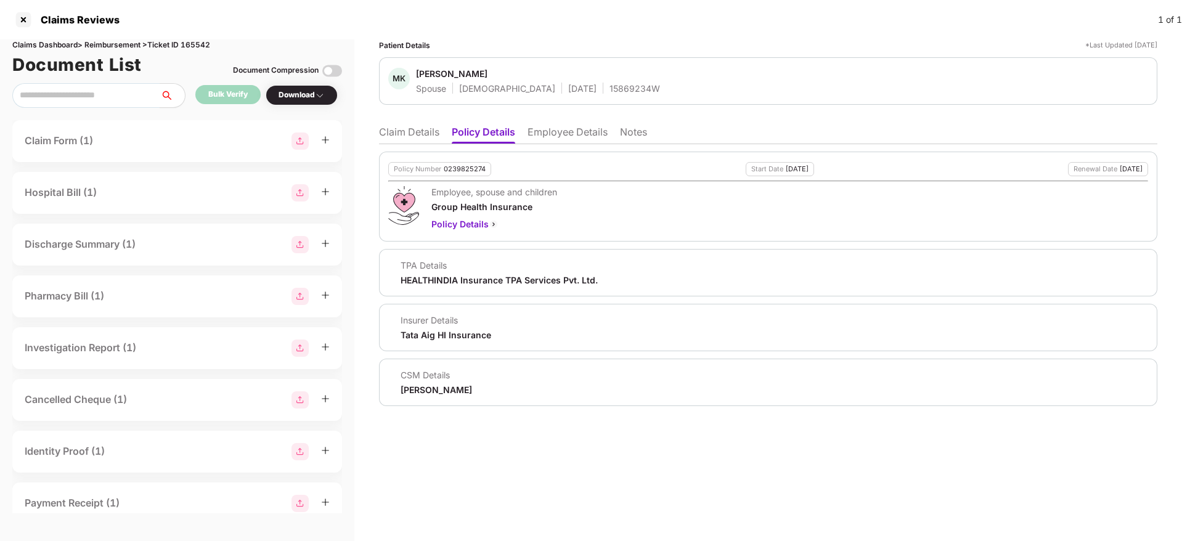
click at [609, 85] on div "15869234W" at bounding box center [634, 89] width 51 height 12
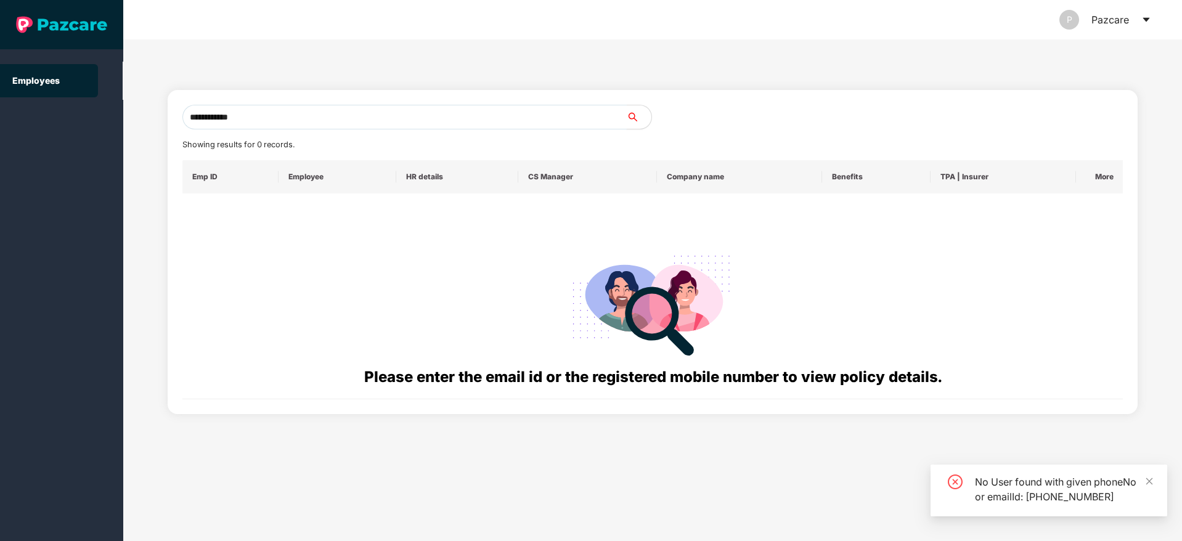
click at [202, 116] on input "**********" at bounding box center [404, 117] width 444 height 25
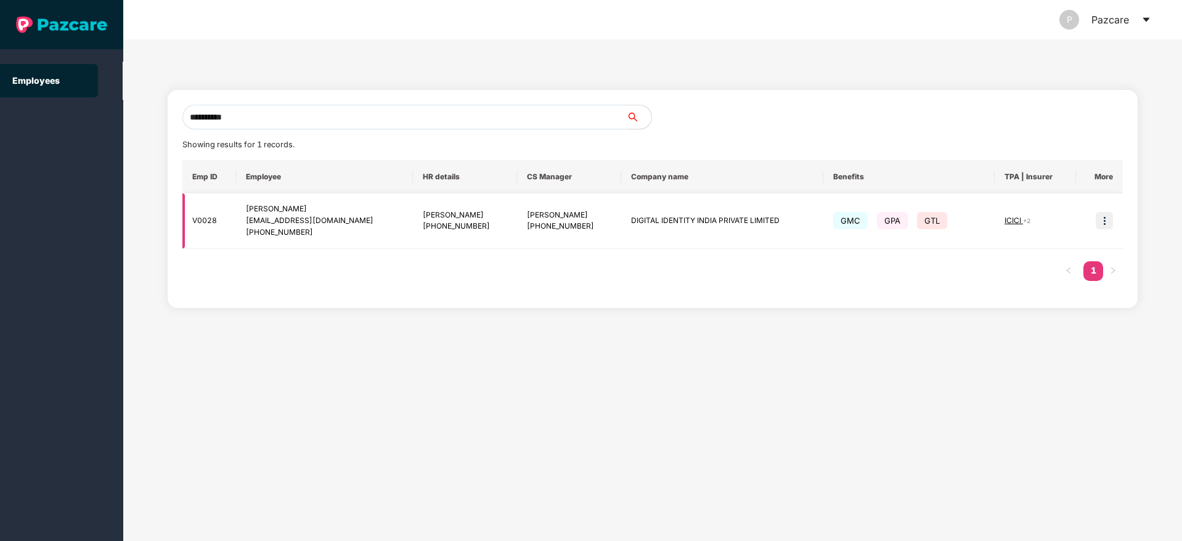
type input "**********"
click at [1100, 219] on img at bounding box center [1104, 220] width 17 height 17
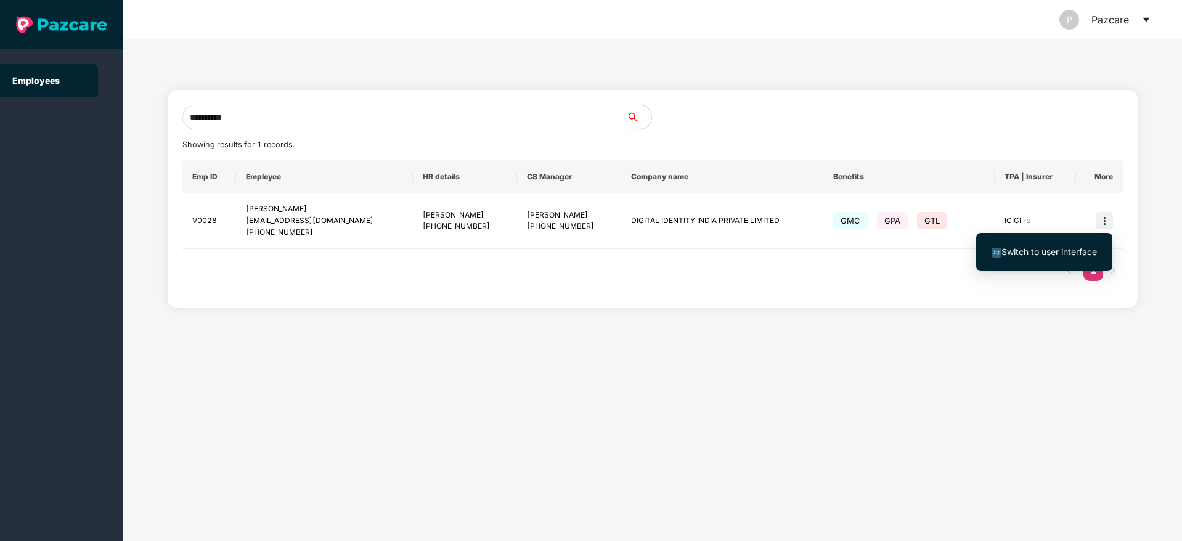
click at [996, 250] on img at bounding box center [997, 253] width 10 height 10
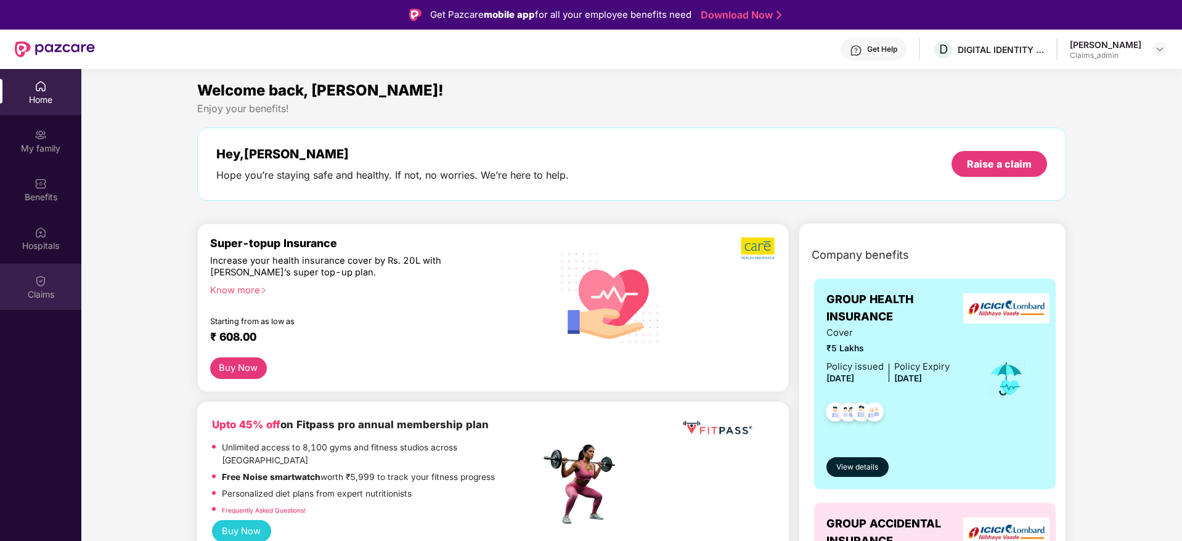
click at [16, 274] on div "Claims" at bounding box center [40, 287] width 81 height 46
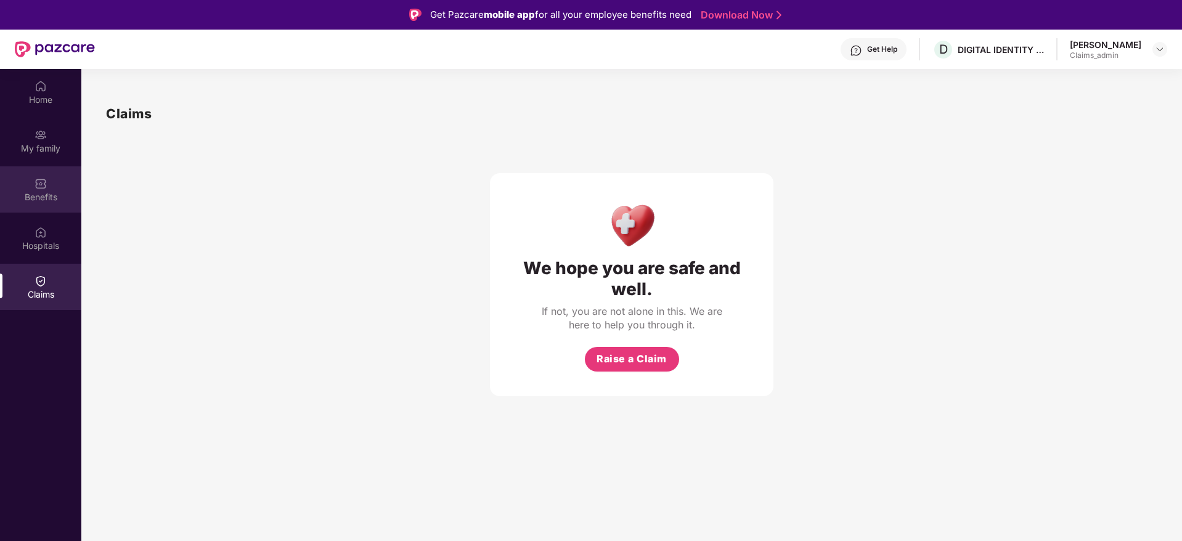
click at [33, 179] on div "Benefits" at bounding box center [40, 189] width 81 height 46
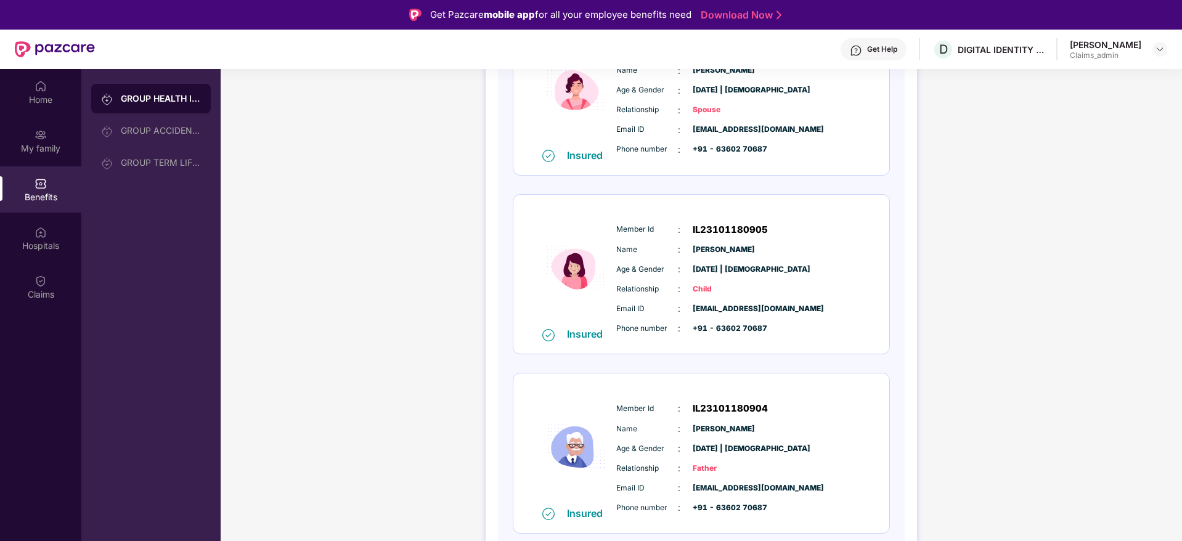
scroll to position [69, 0]
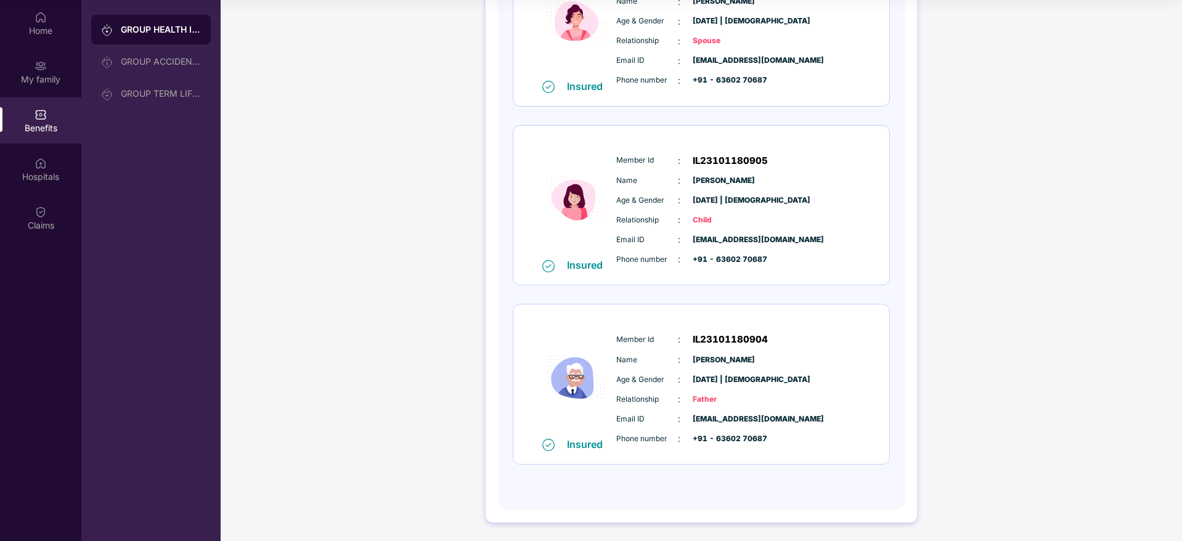
click at [622, 160] on span "Member Id" at bounding box center [647, 161] width 62 height 12
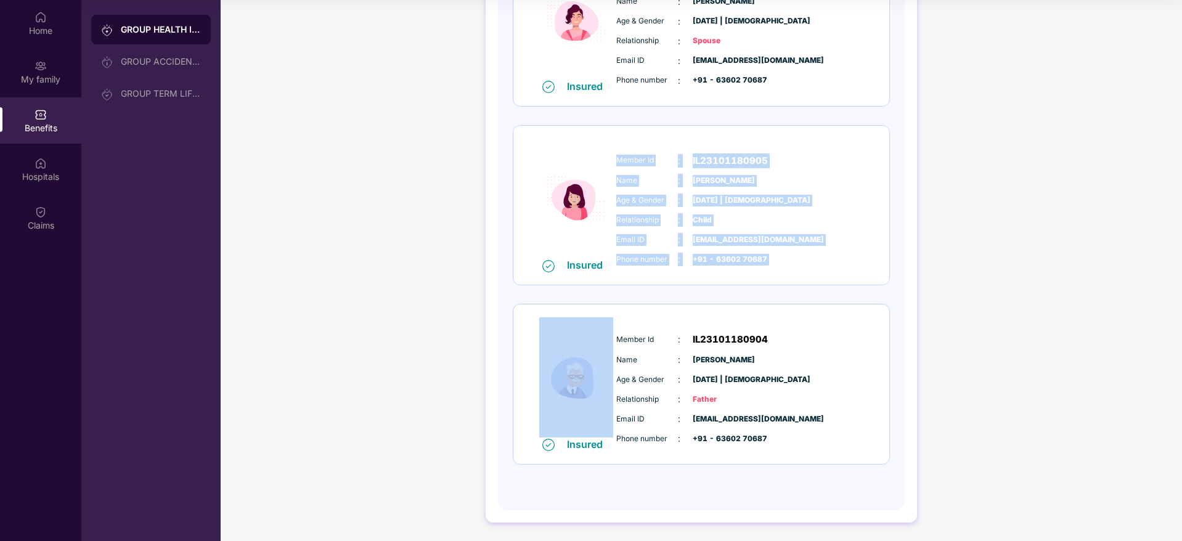
copy div "Member Id : IL23101180905 Name : Ananya Premi Age & Gender : 14 June 2007 | Fem…"
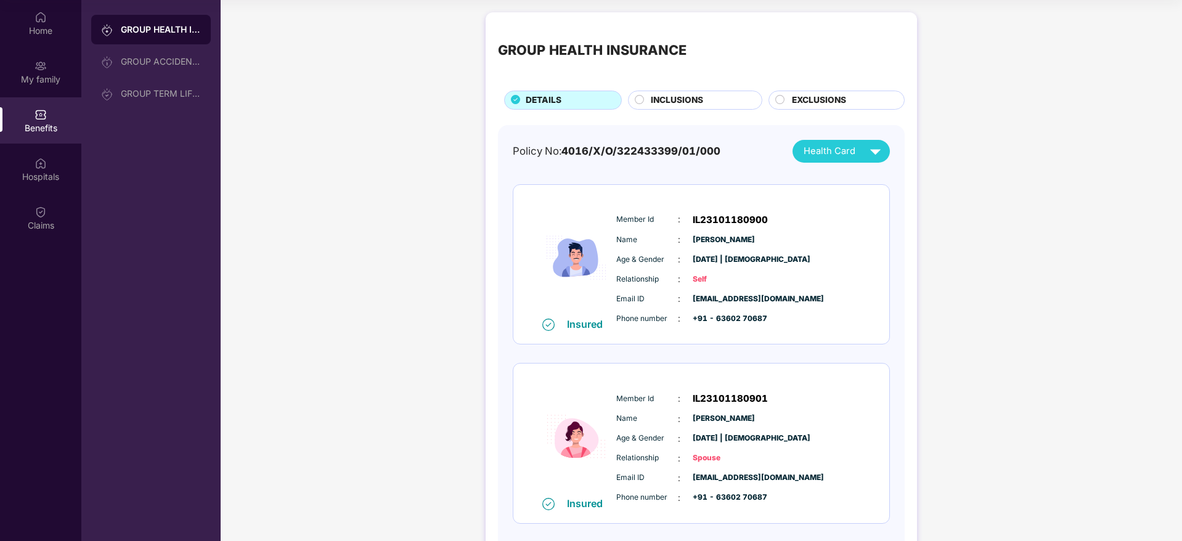
click at [667, 105] on span "INCLUSIONS" at bounding box center [677, 101] width 52 height 14
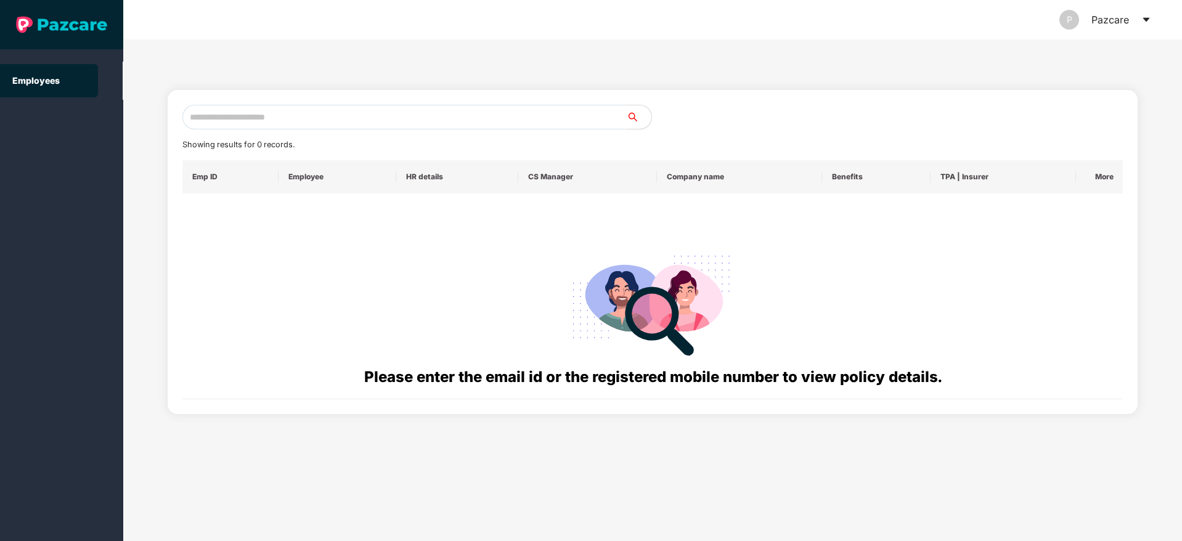
paste input "**********"
click at [242, 112] on input "**********" at bounding box center [404, 117] width 444 height 25
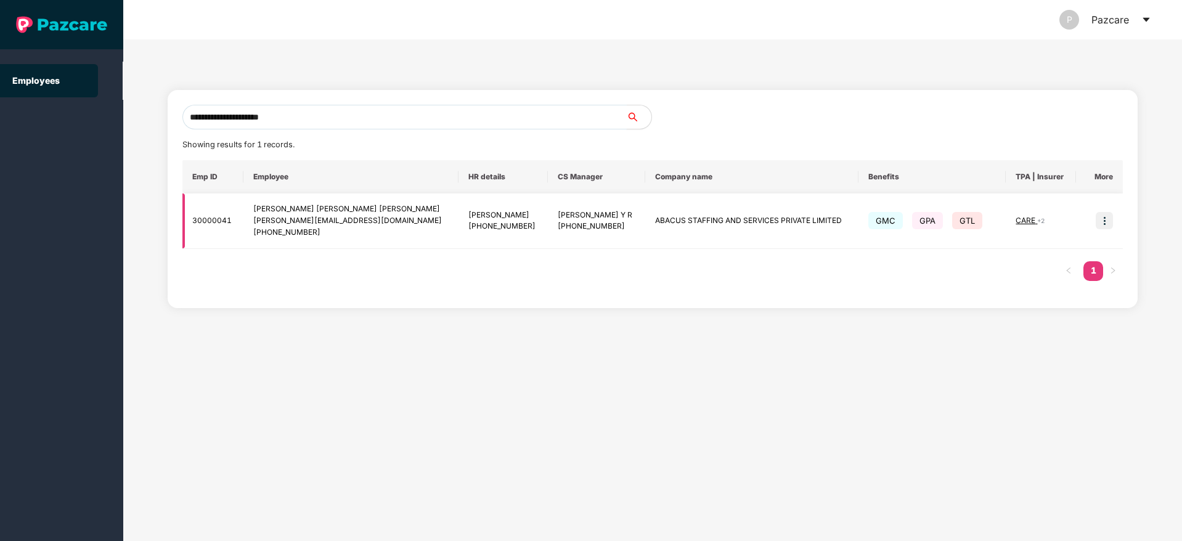
type input "**********"
click at [1106, 223] on img at bounding box center [1104, 220] width 17 height 17
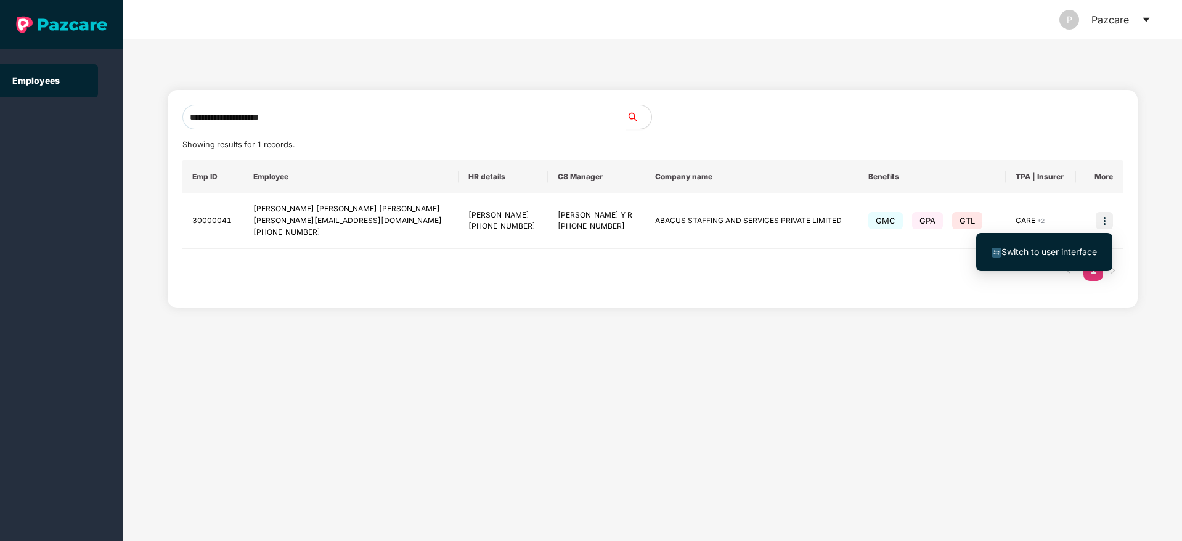
click at [1048, 251] on span "Switch to user interface" at bounding box center [1049, 252] width 96 height 10
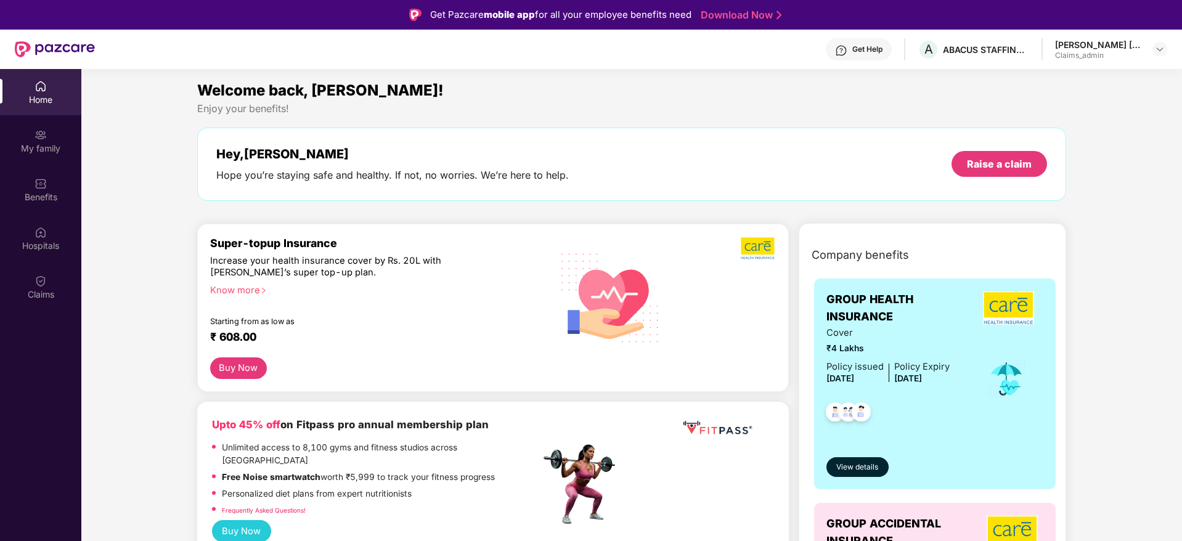
click at [38, 274] on div at bounding box center [41, 280] width 12 height 12
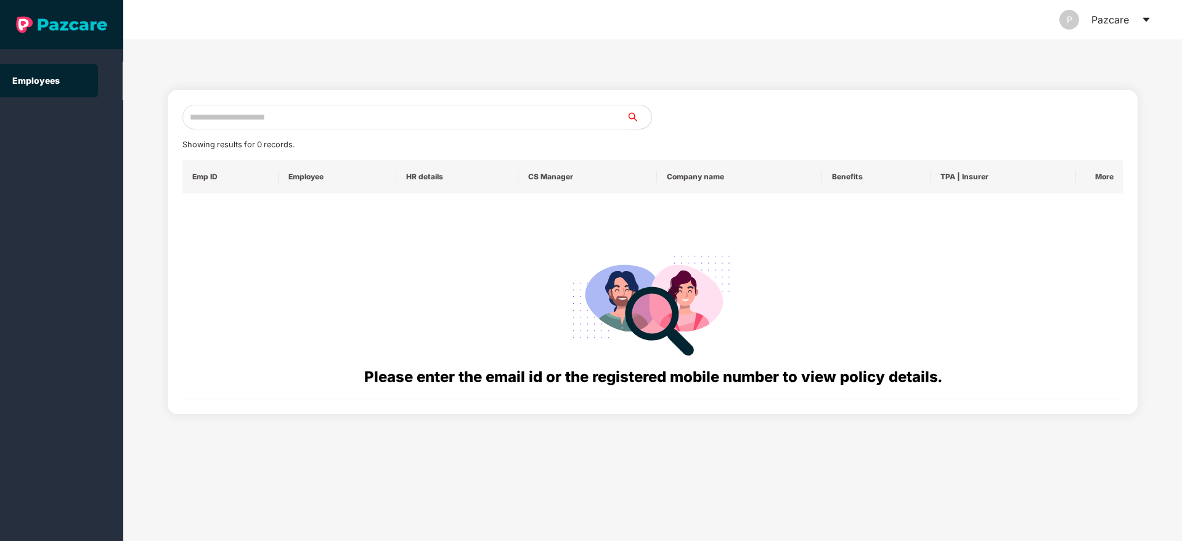
paste input "**********"
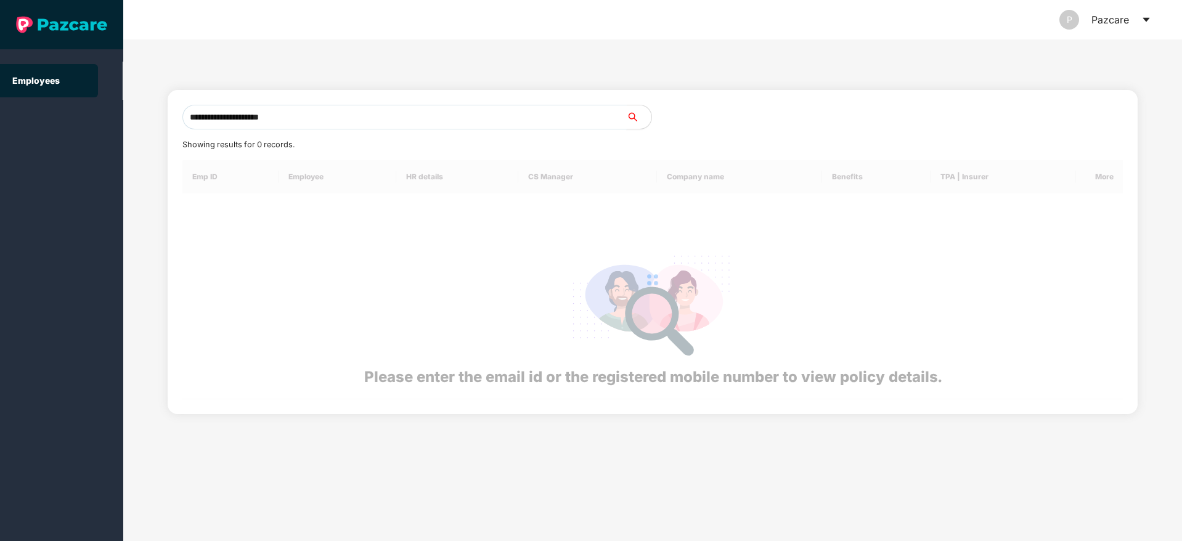
click at [230, 113] on input "**********" at bounding box center [404, 117] width 444 height 25
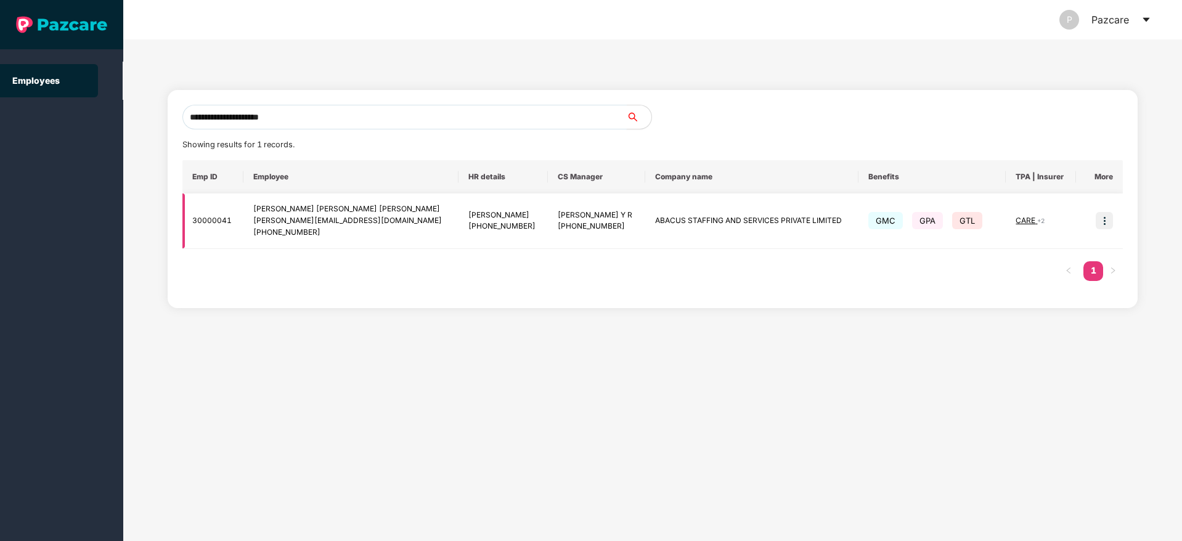
type input "**********"
click at [210, 215] on td "30000041" at bounding box center [212, 221] width 61 height 55
copy td "30000041"
click at [314, 114] on input "**********" at bounding box center [404, 117] width 444 height 25
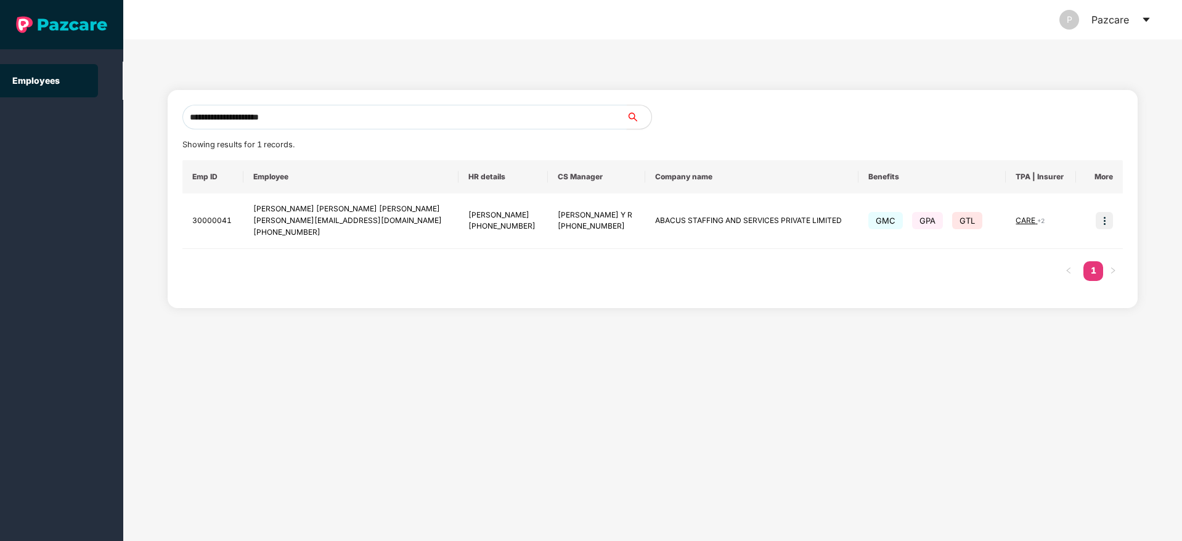
click at [314, 114] on input "**********" at bounding box center [404, 117] width 444 height 25
click at [1101, 220] on img at bounding box center [1104, 220] width 17 height 17
click at [1021, 253] on span "Switch to user interface" at bounding box center [1049, 252] width 96 height 10
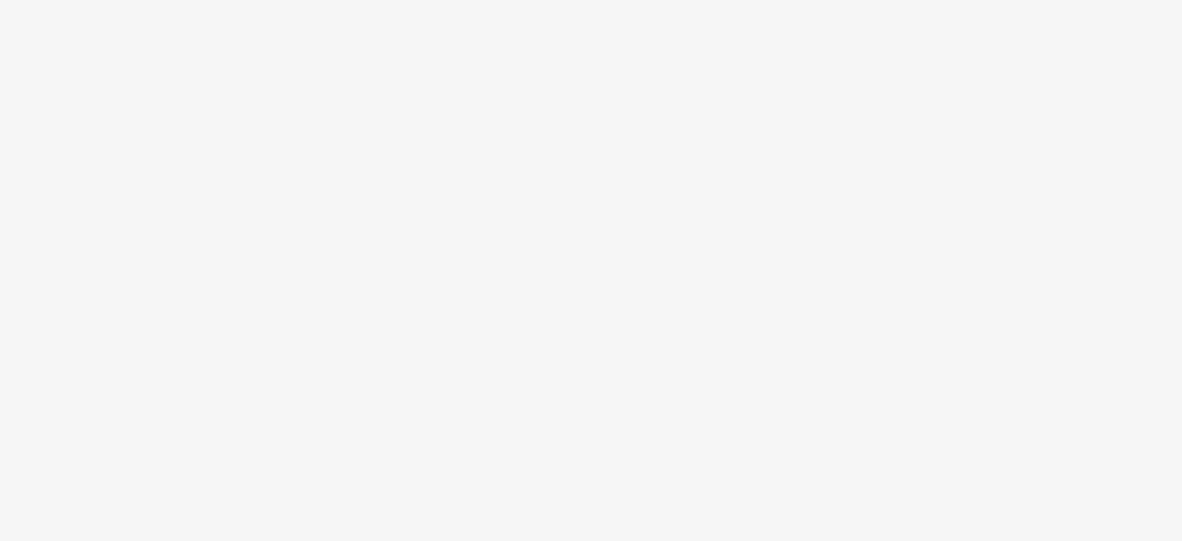
click at [686, 328] on body at bounding box center [591, 270] width 1182 height 541
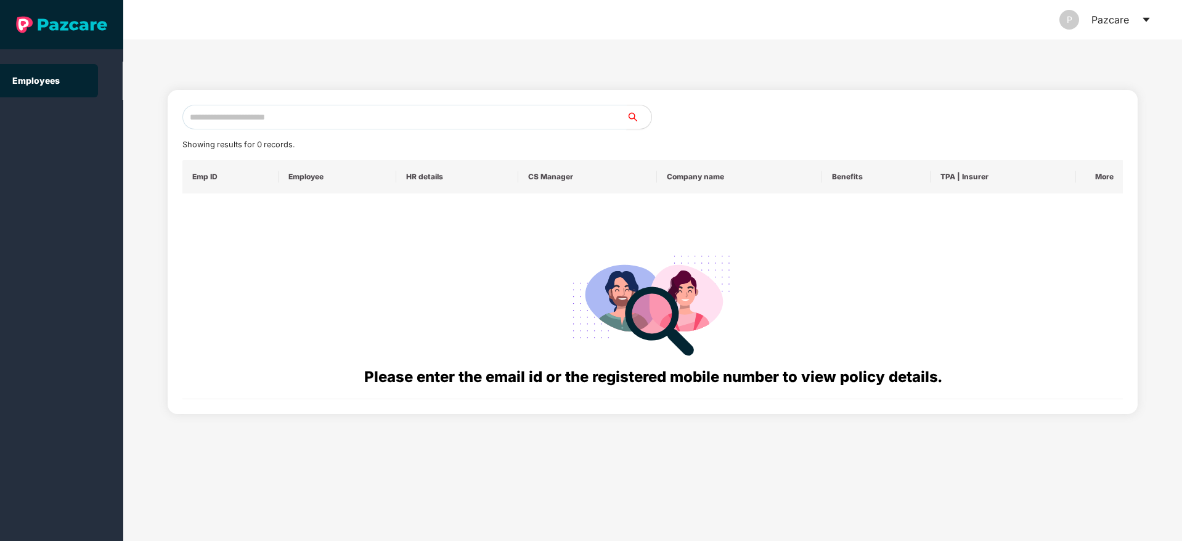
paste input "**********"
click at [292, 120] on input "text" at bounding box center [404, 117] width 444 height 25
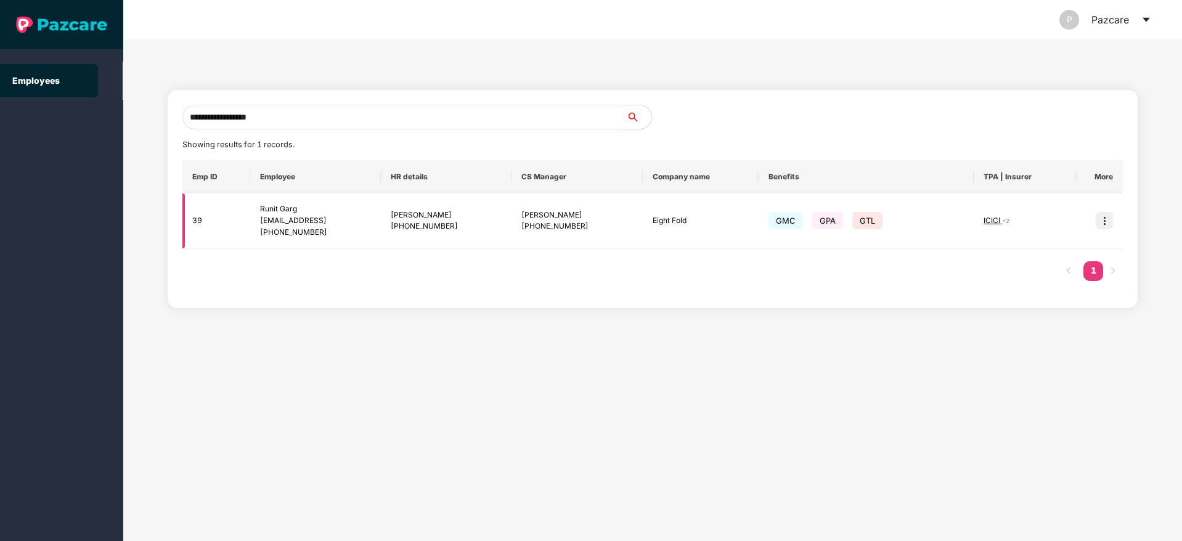
type input "**********"
click at [279, 203] on div "Runit Garg" at bounding box center [315, 209] width 111 height 12
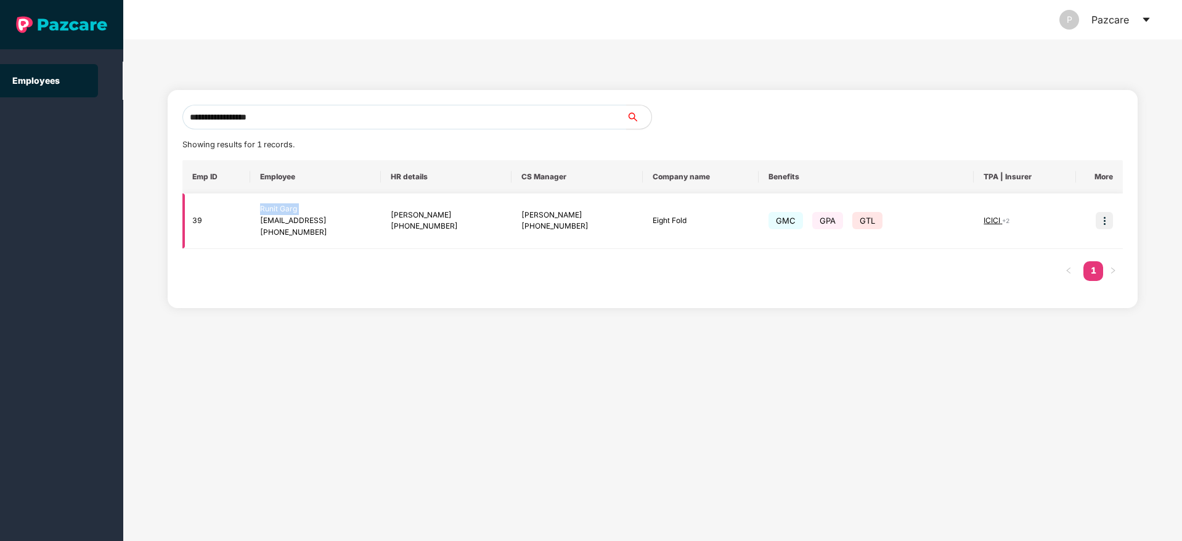
click at [279, 203] on div "Runit Garg" at bounding box center [315, 209] width 111 height 12
copy div "Runit Garg rgarg@eightfold.ai +919873441476"
click at [258, 210] on td "Runit Garg rgarg@eightfold.ai +919873441476" at bounding box center [315, 221] width 131 height 55
click at [295, 113] on input "**********" at bounding box center [404, 117] width 444 height 25
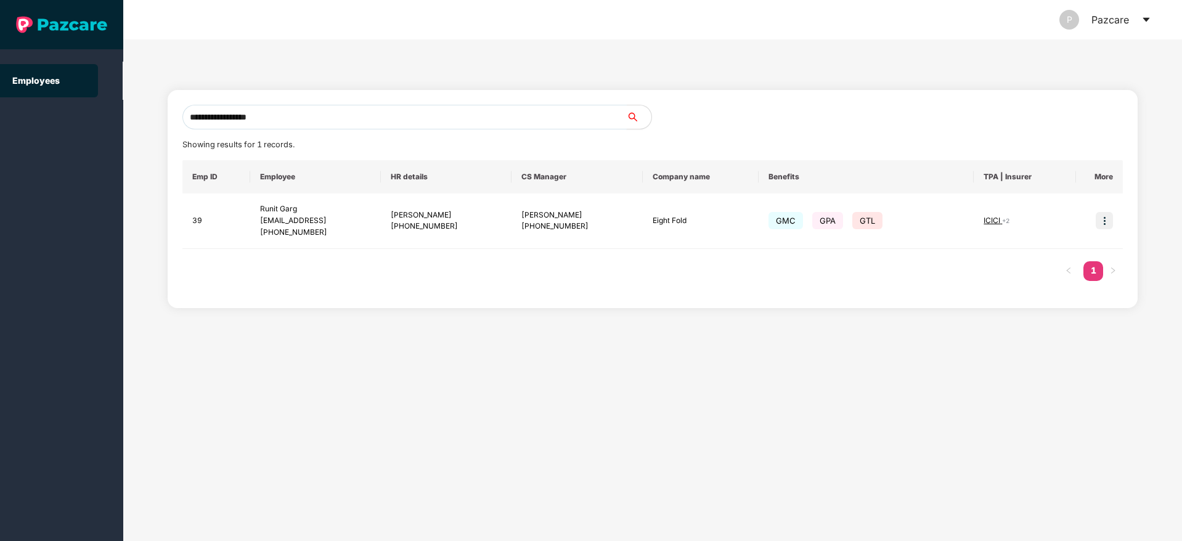
click at [295, 113] on input "**********" at bounding box center [404, 117] width 444 height 25
paste input "**********"
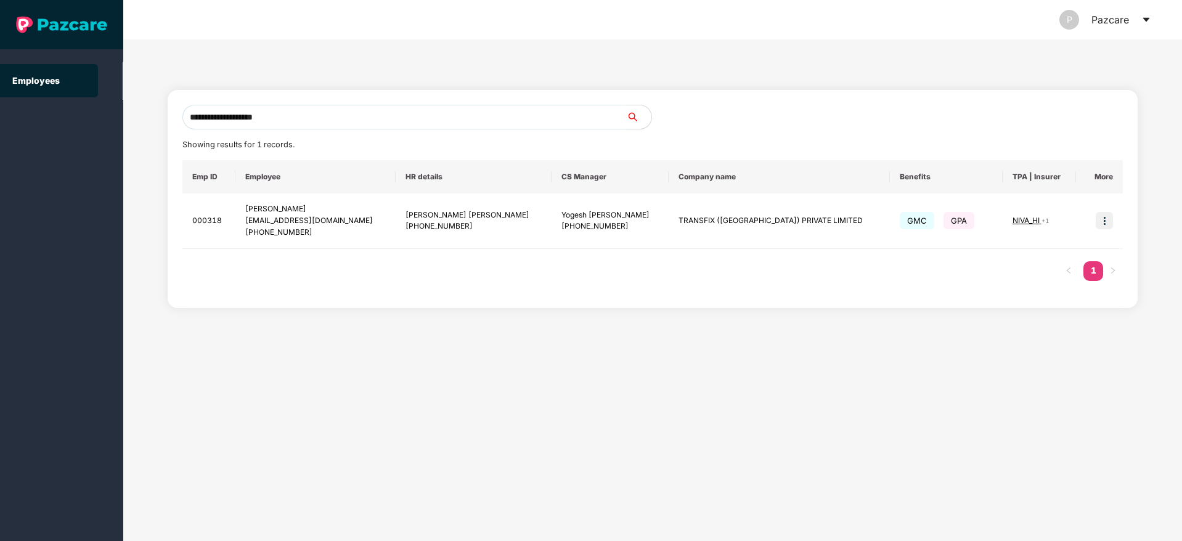
type input "**********"
click at [1101, 223] on img at bounding box center [1104, 220] width 17 height 17
click at [1035, 247] on span "Switch to user interface" at bounding box center [1049, 252] width 96 height 10
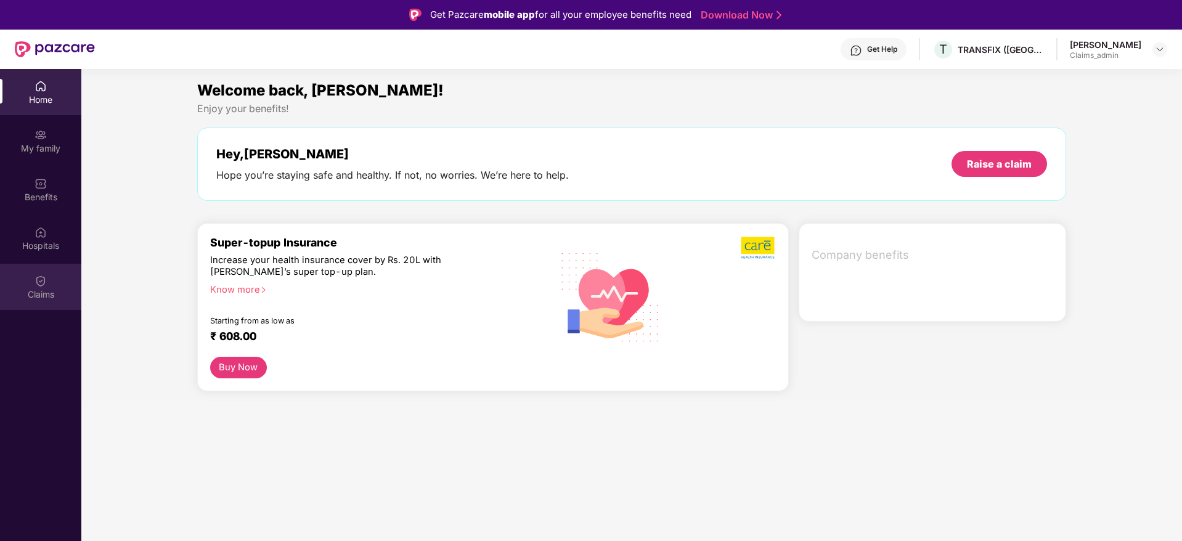
click at [44, 291] on div "Claims" at bounding box center [40, 294] width 81 height 12
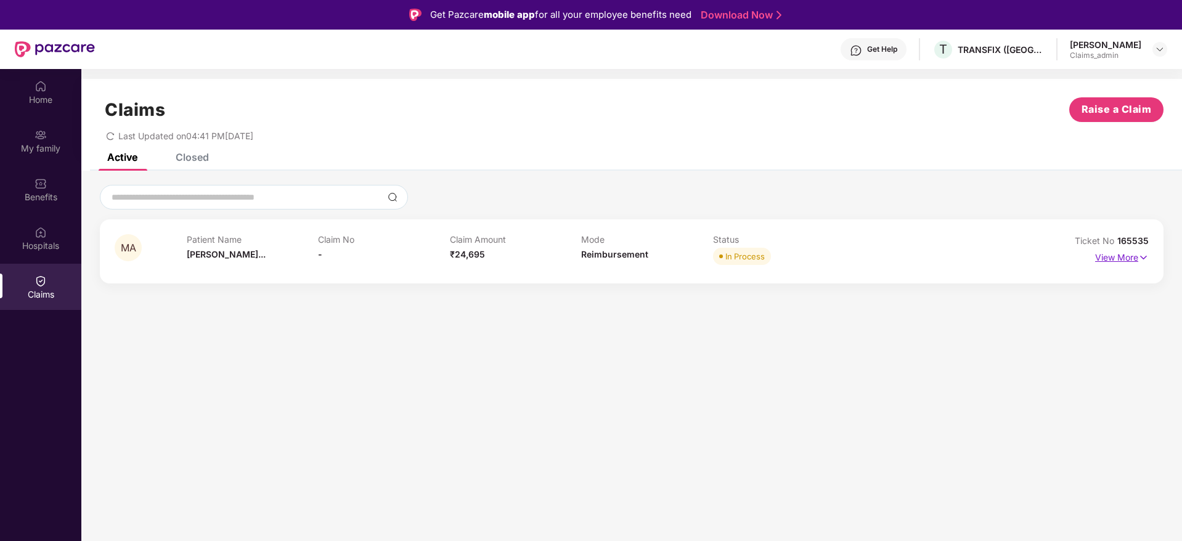
click at [1121, 255] on p "View More" at bounding box center [1122, 256] width 54 height 17
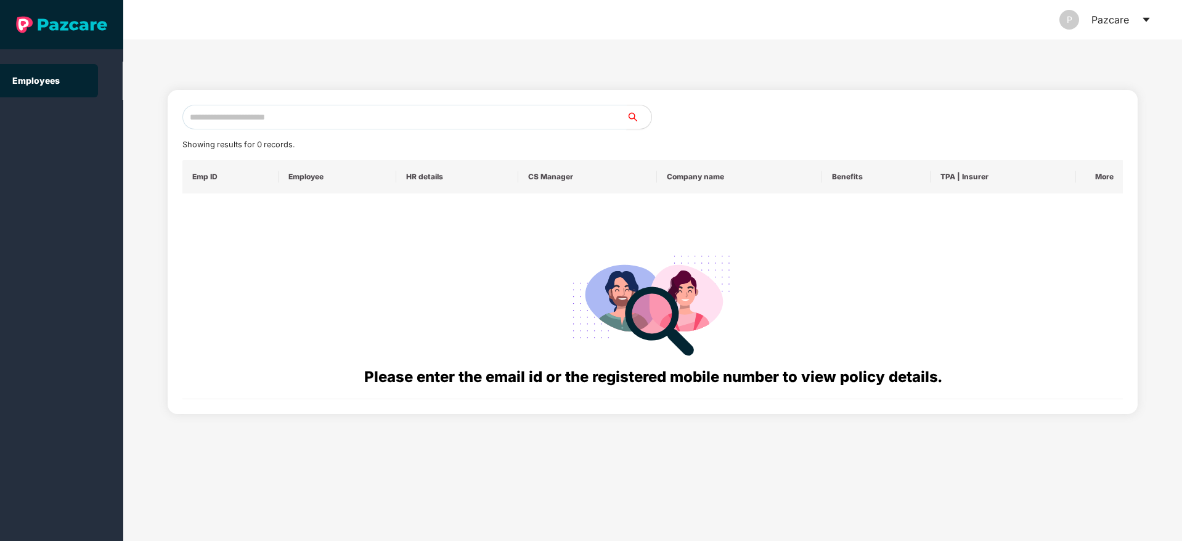
paste input "**********"
click at [269, 113] on input "**********" at bounding box center [404, 117] width 444 height 25
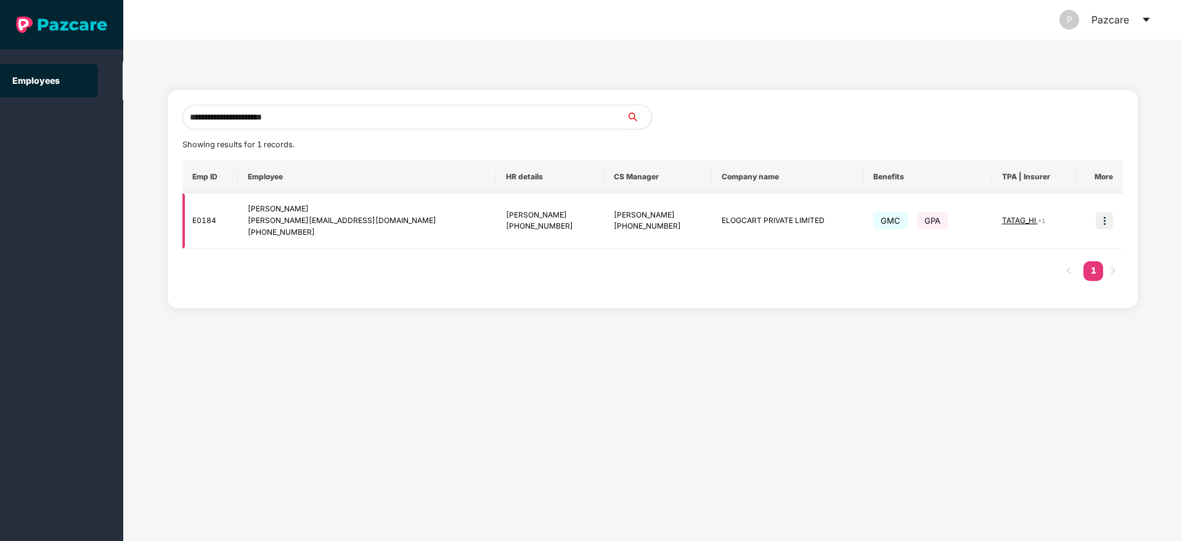
type input "**********"
click at [1107, 215] on img at bounding box center [1104, 220] width 17 height 17
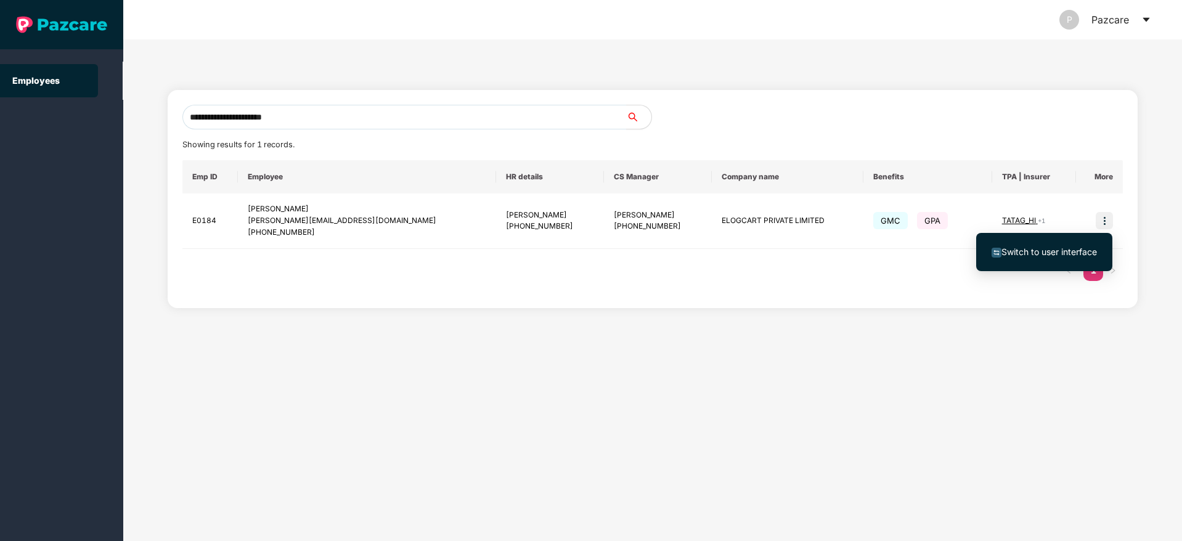
click at [1032, 251] on span "Switch to user interface" at bounding box center [1049, 252] width 96 height 10
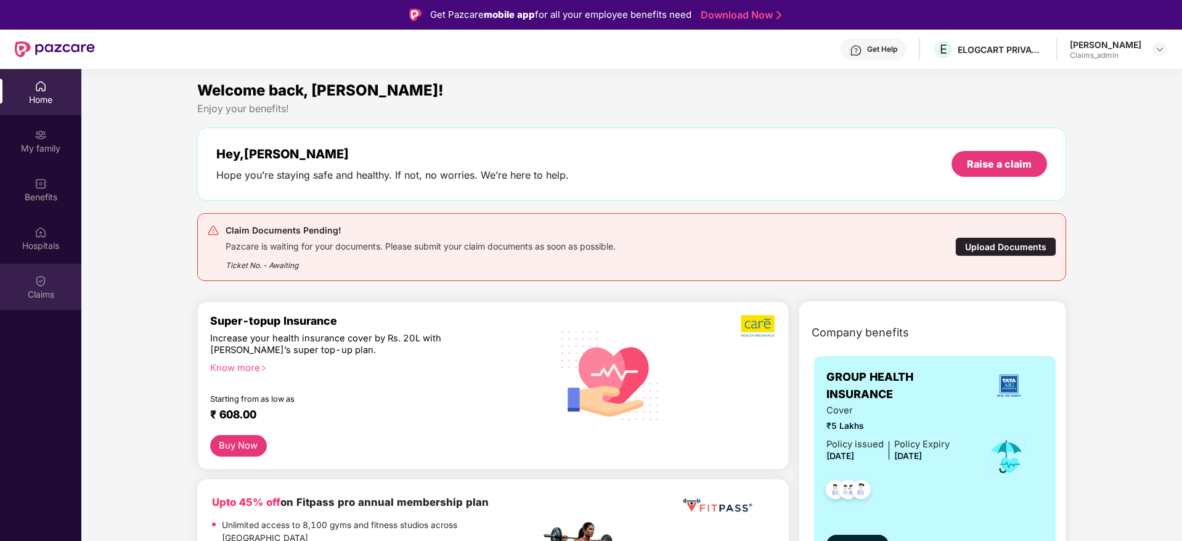
click at [43, 287] on div "Claims" at bounding box center [40, 287] width 81 height 46
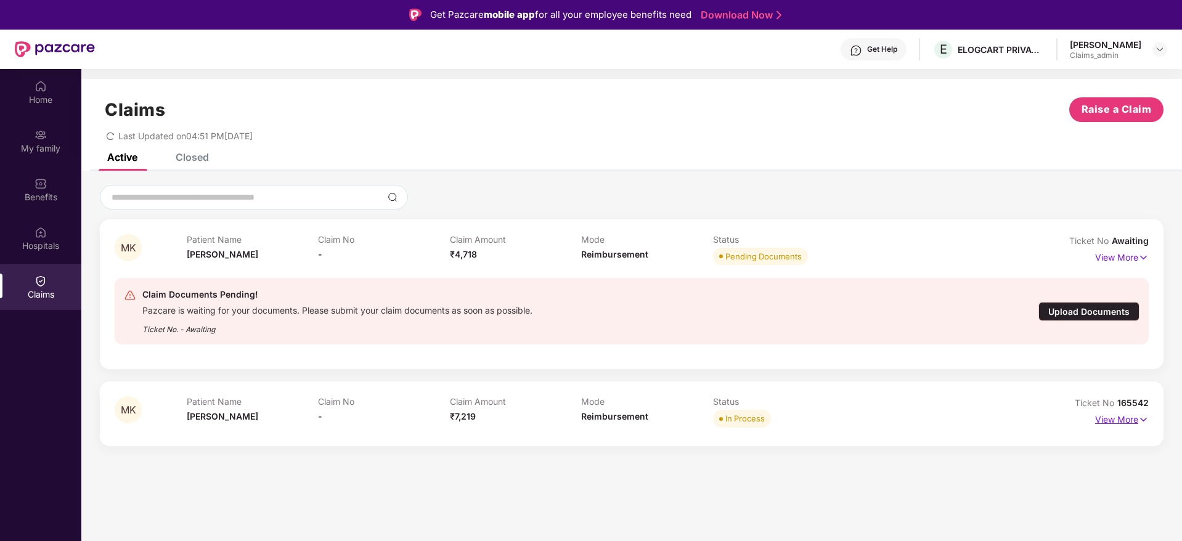
click at [1115, 422] on p "View More" at bounding box center [1122, 418] width 54 height 17
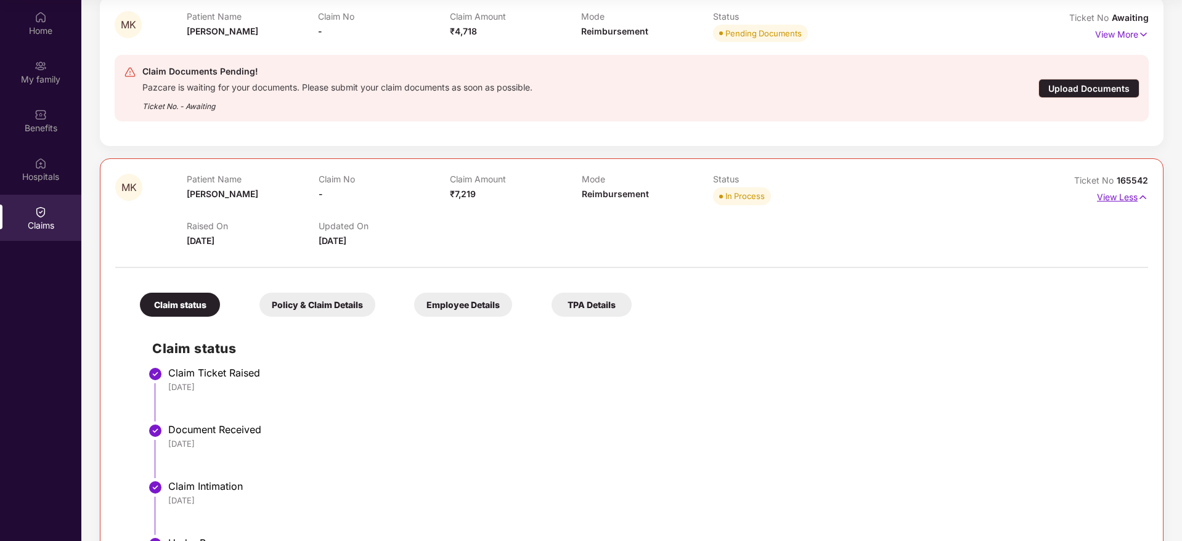
scroll to position [153, 0]
